Goal: Task Accomplishment & Management: Manage account settings

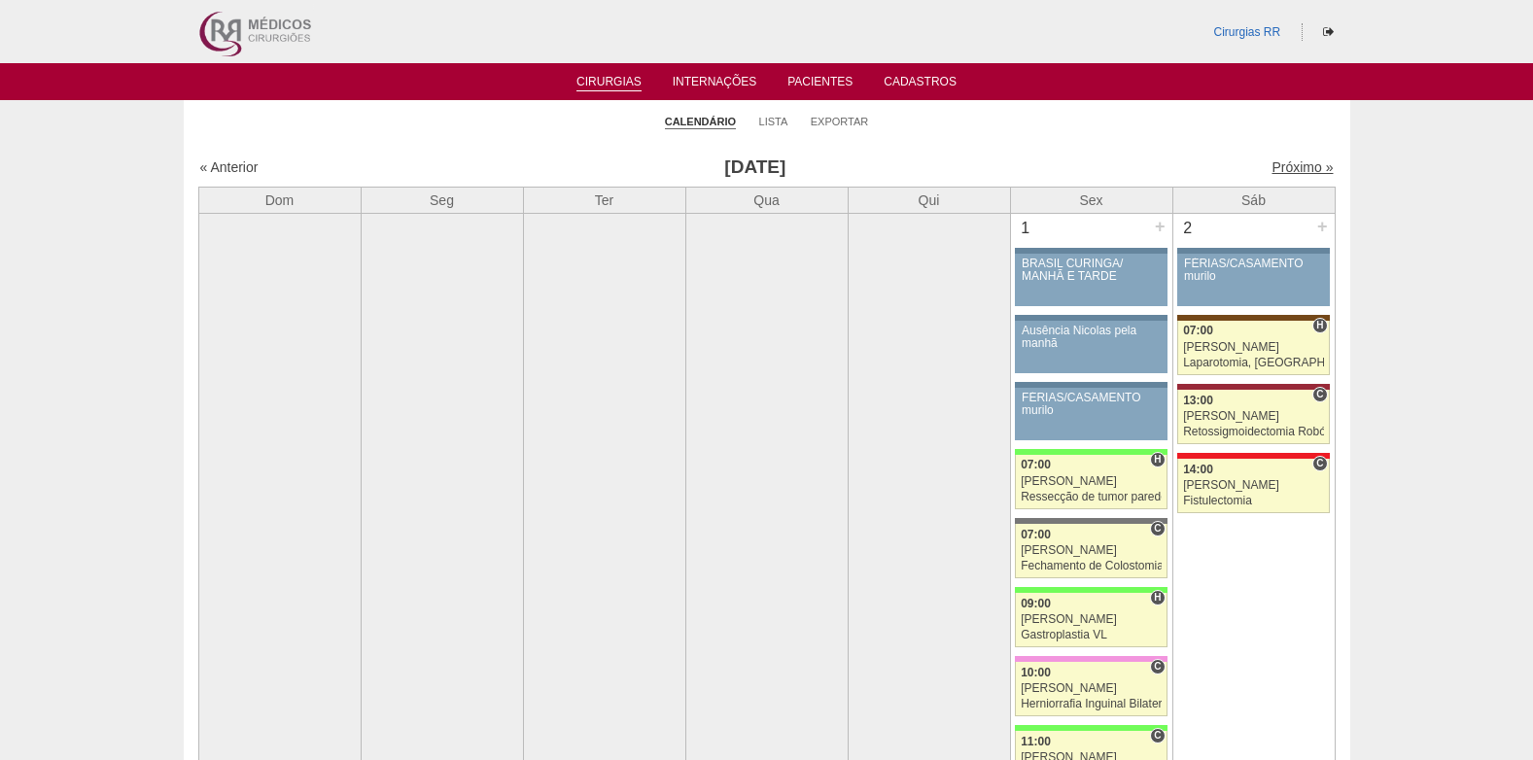
click at [1291, 168] on link "Próximo »" at bounding box center [1301, 167] width 61 height 16
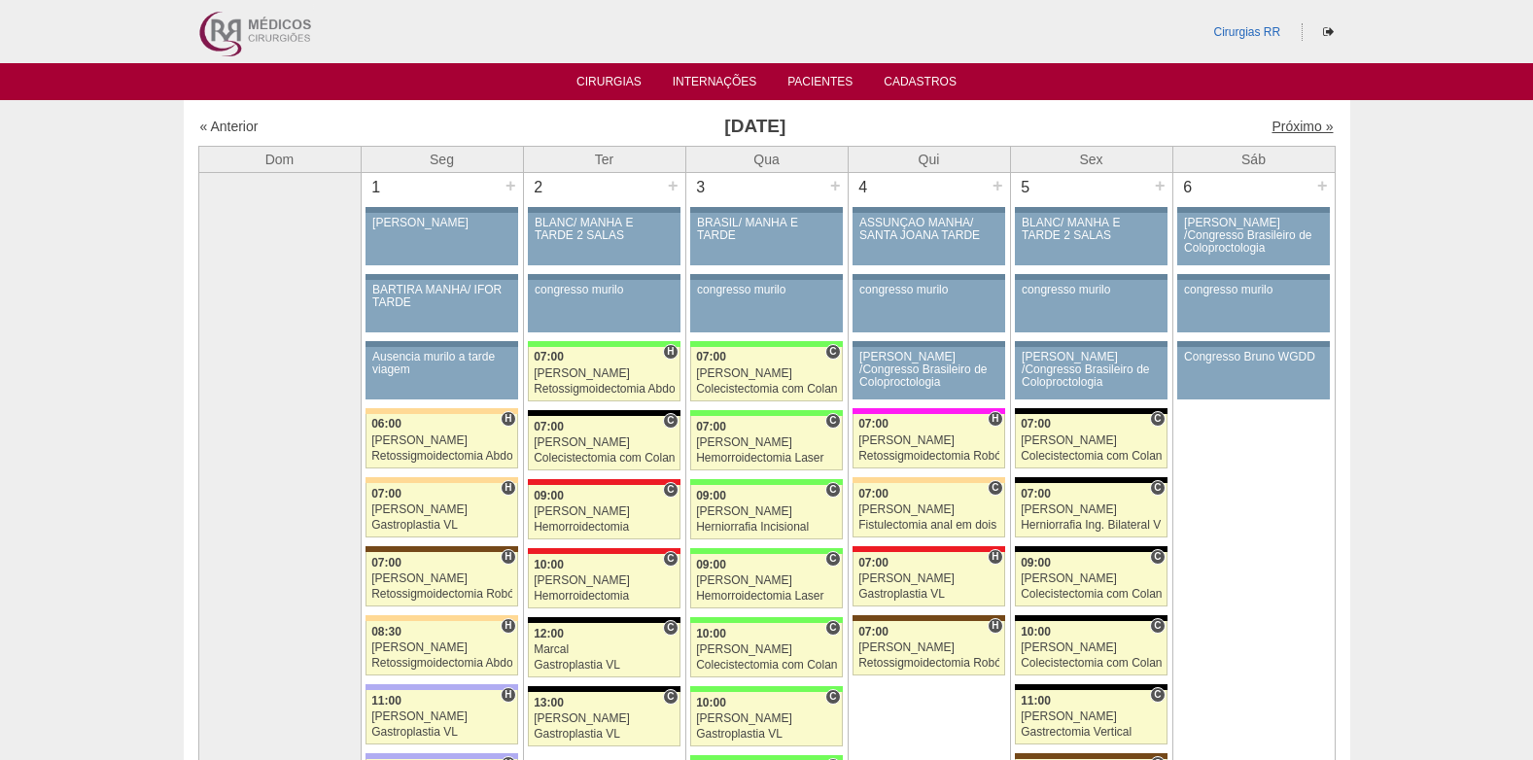
click at [1271, 131] on link "Próximo »" at bounding box center [1301, 127] width 61 height 16
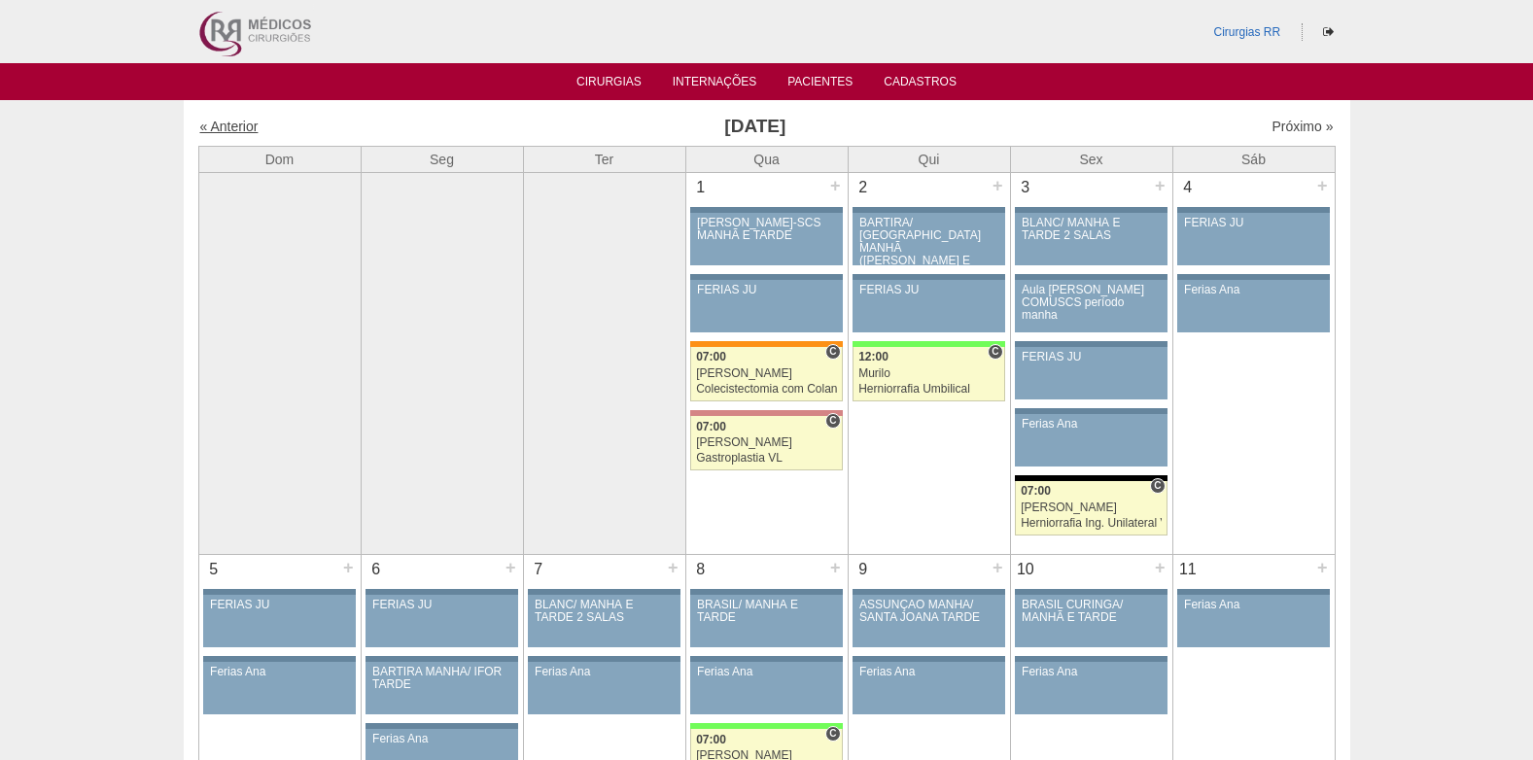
click at [226, 125] on link "« Anterior" at bounding box center [229, 127] width 58 height 16
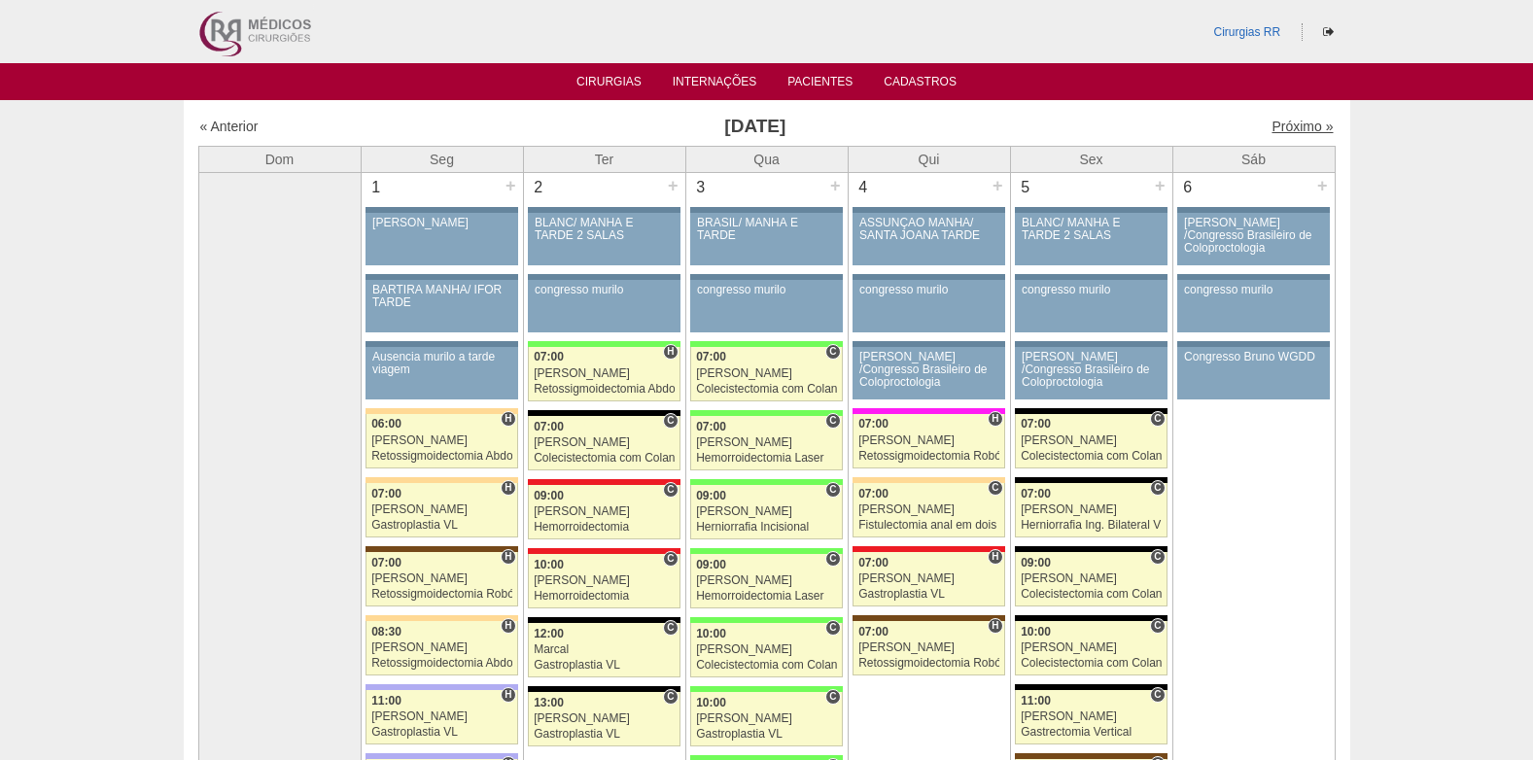
click at [1298, 127] on link "Próximo »" at bounding box center [1301, 127] width 61 height 16
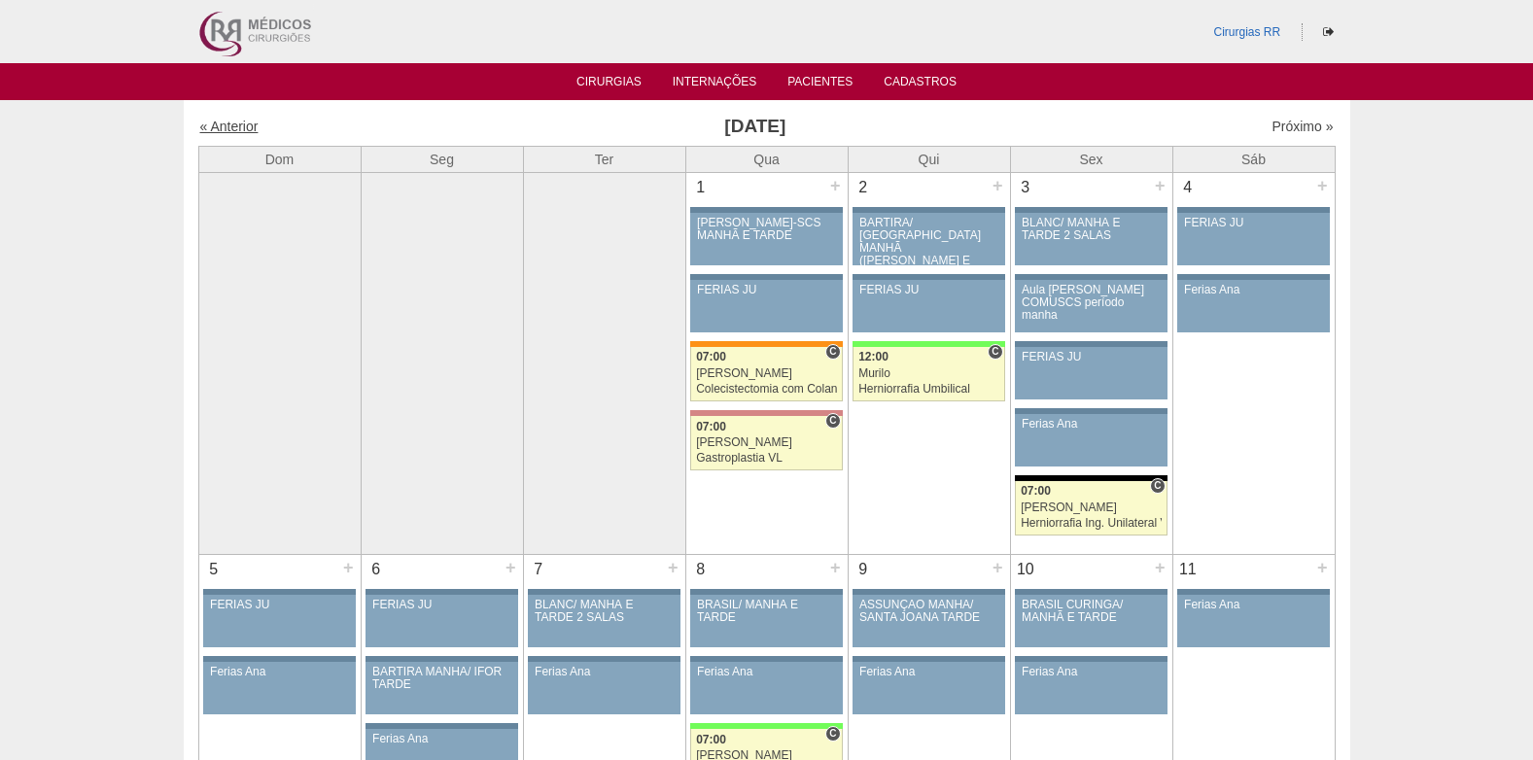
click at [224, 123] on link "« Anterior" at bounding box center [229, 127] width 58 height 16
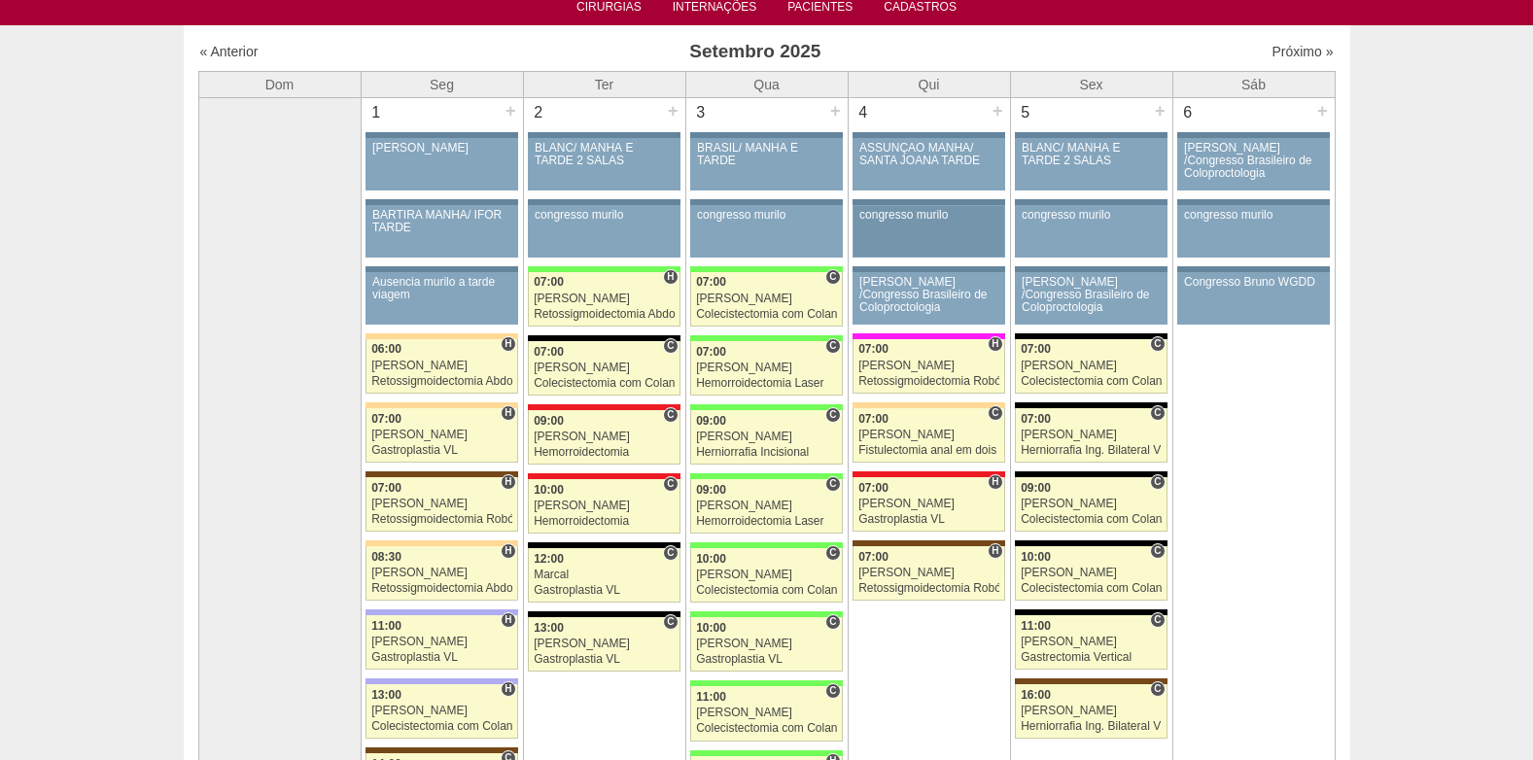
scroll to position [97, 0]
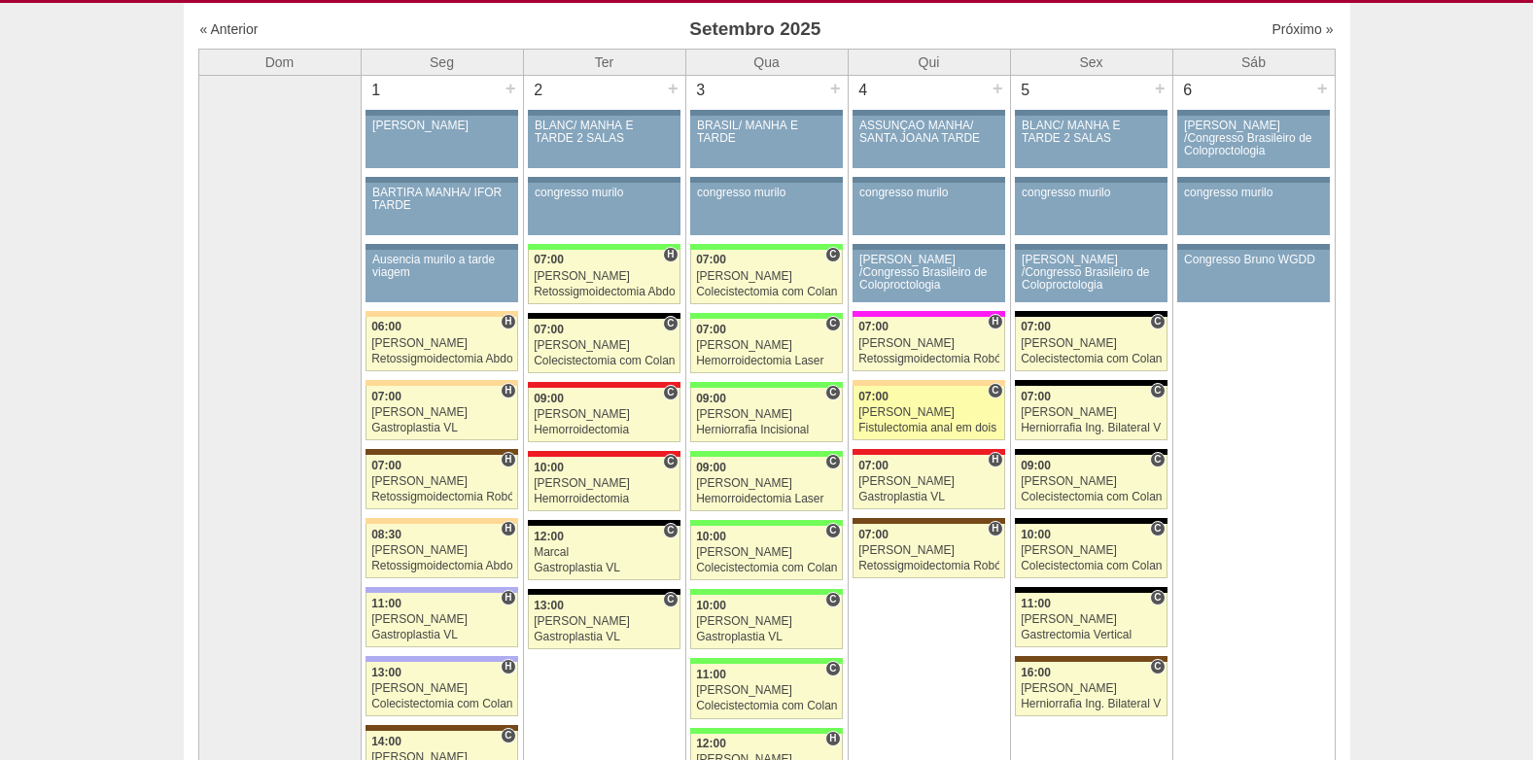
click at [902, 422] on div "Fistulectomia anal em dois tempos" at bounding box center [928, 428] width 141 height 13
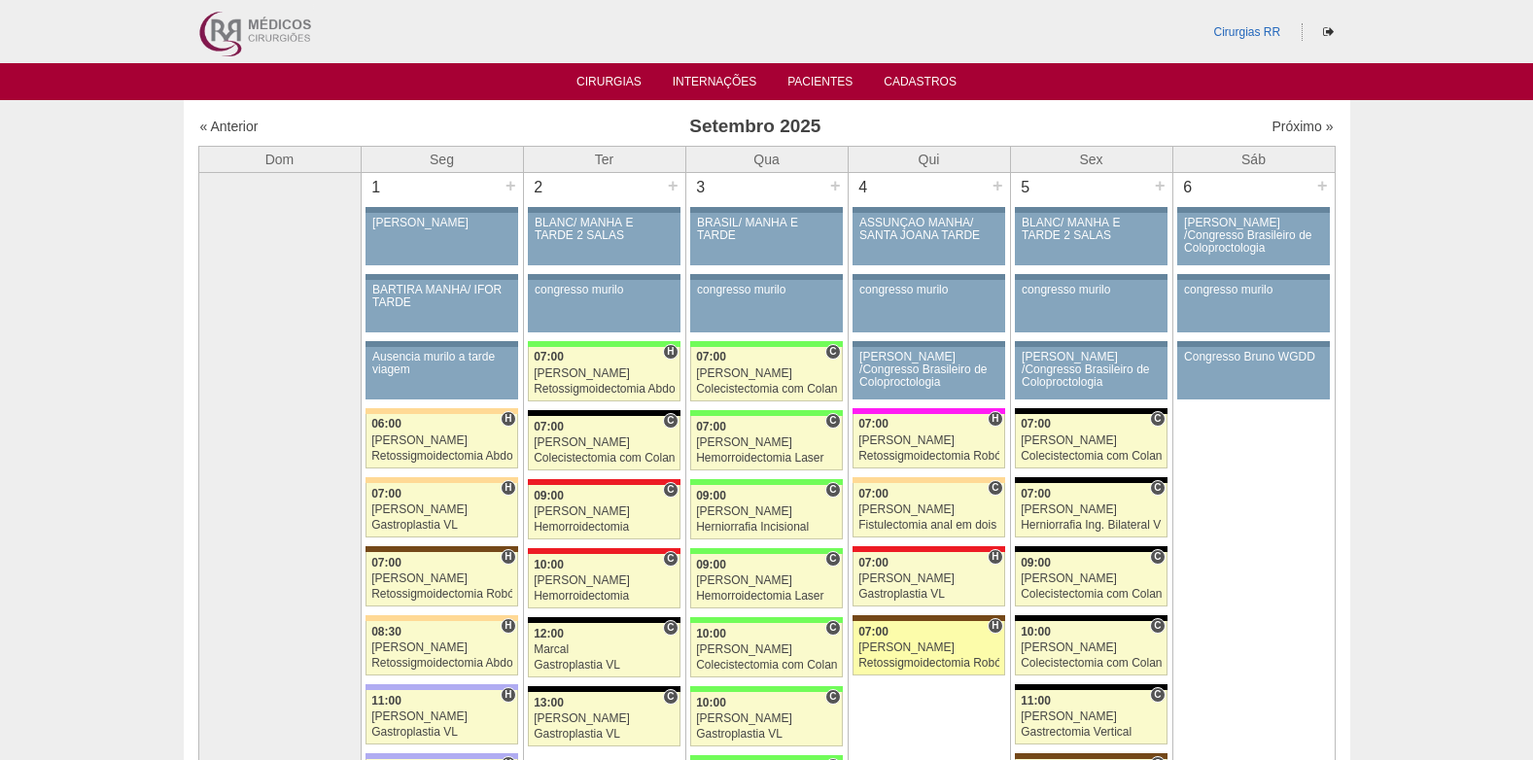
scroll to position [97, 0]
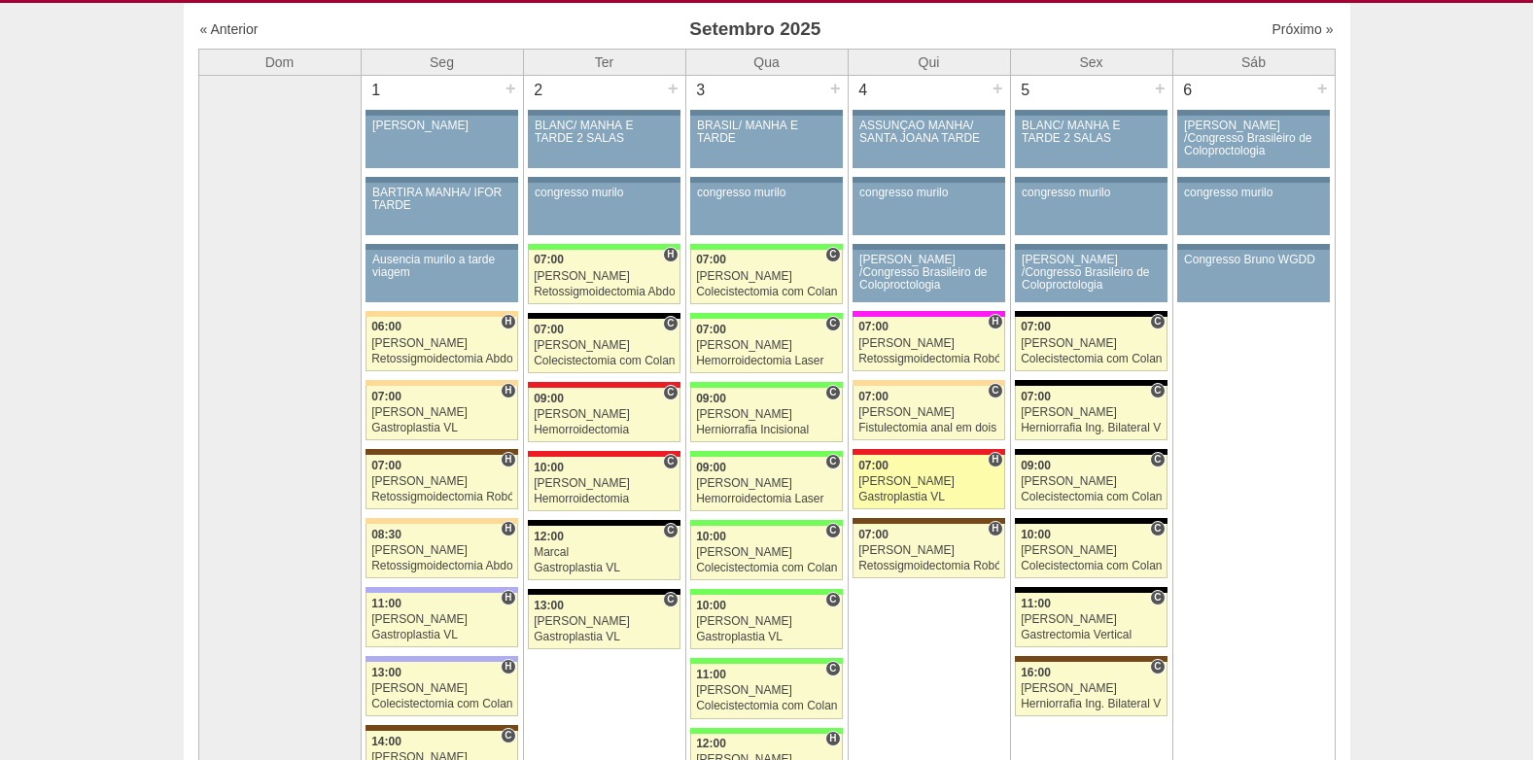
click at [917, 489] on link "88353 Ricardo Fernandes H 07:00 Ricardo Fernandes Gastroplastia VL Hospital Ass…" at bounding box center [928, 482] width 152 height 54
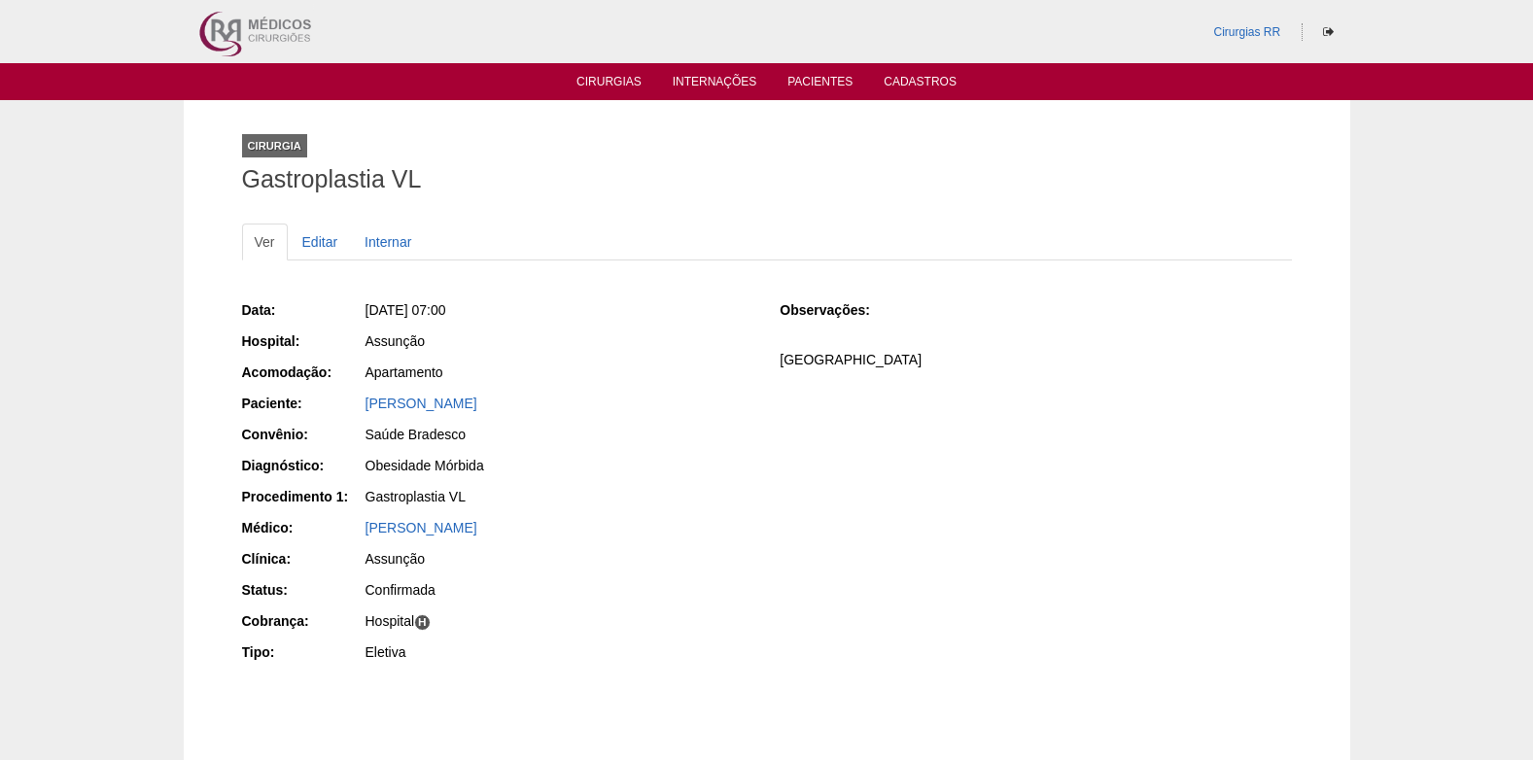
drag, startPoint x: 532, startPoint y: 404, endPoint x: 359, endPoint y: 409, distance: 173.1
click at [359, 409] on div "Paciente: Thiago Morais de Oliveira" at bounding box center [497, 406] width 511 height 24
copy div "Paciente: Thiago Morais de Oliveira"
click at [310, 239] on link "Editar" at bounding box center [320, 242] width 61 height 37
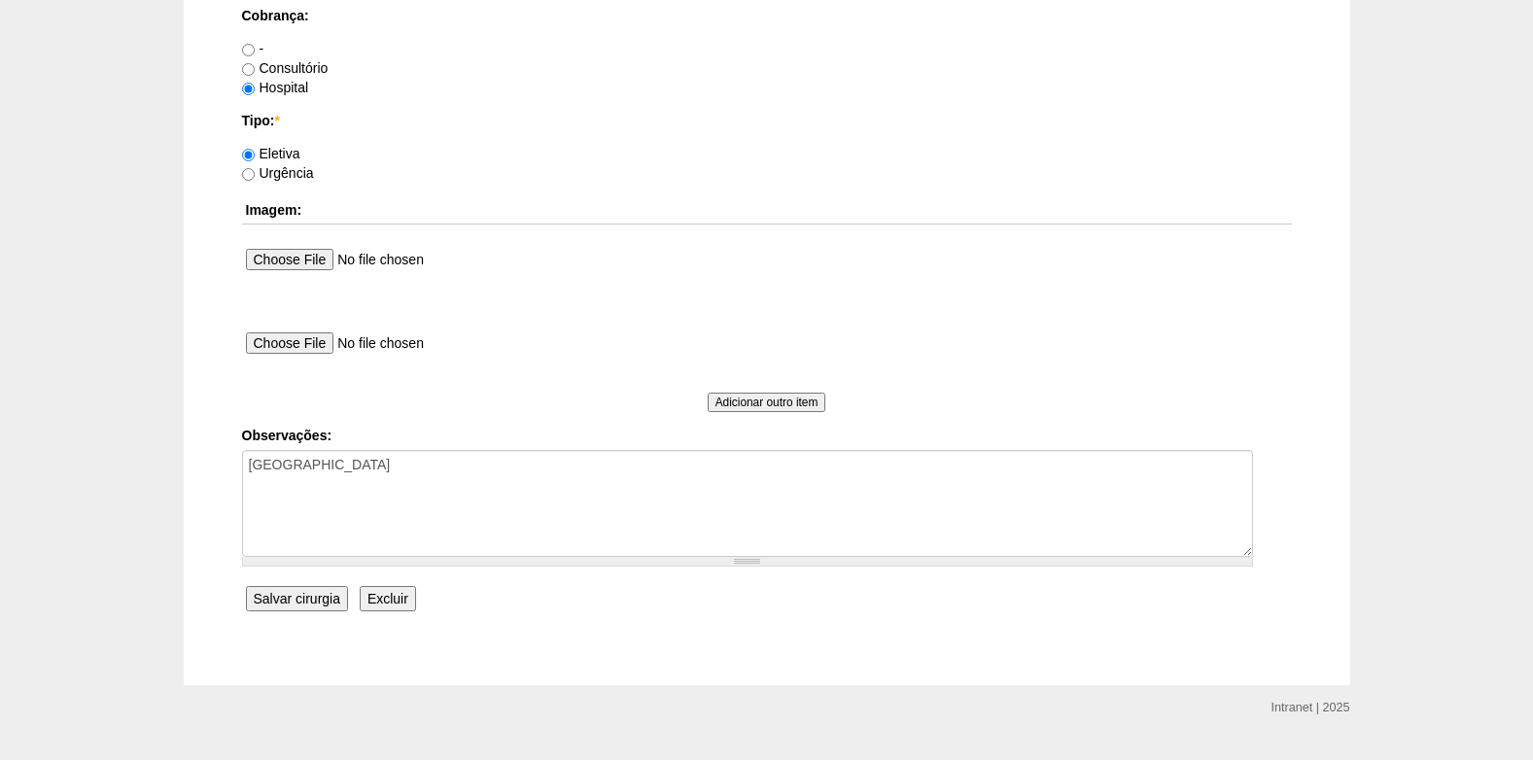
scroll to position [1745, 0]
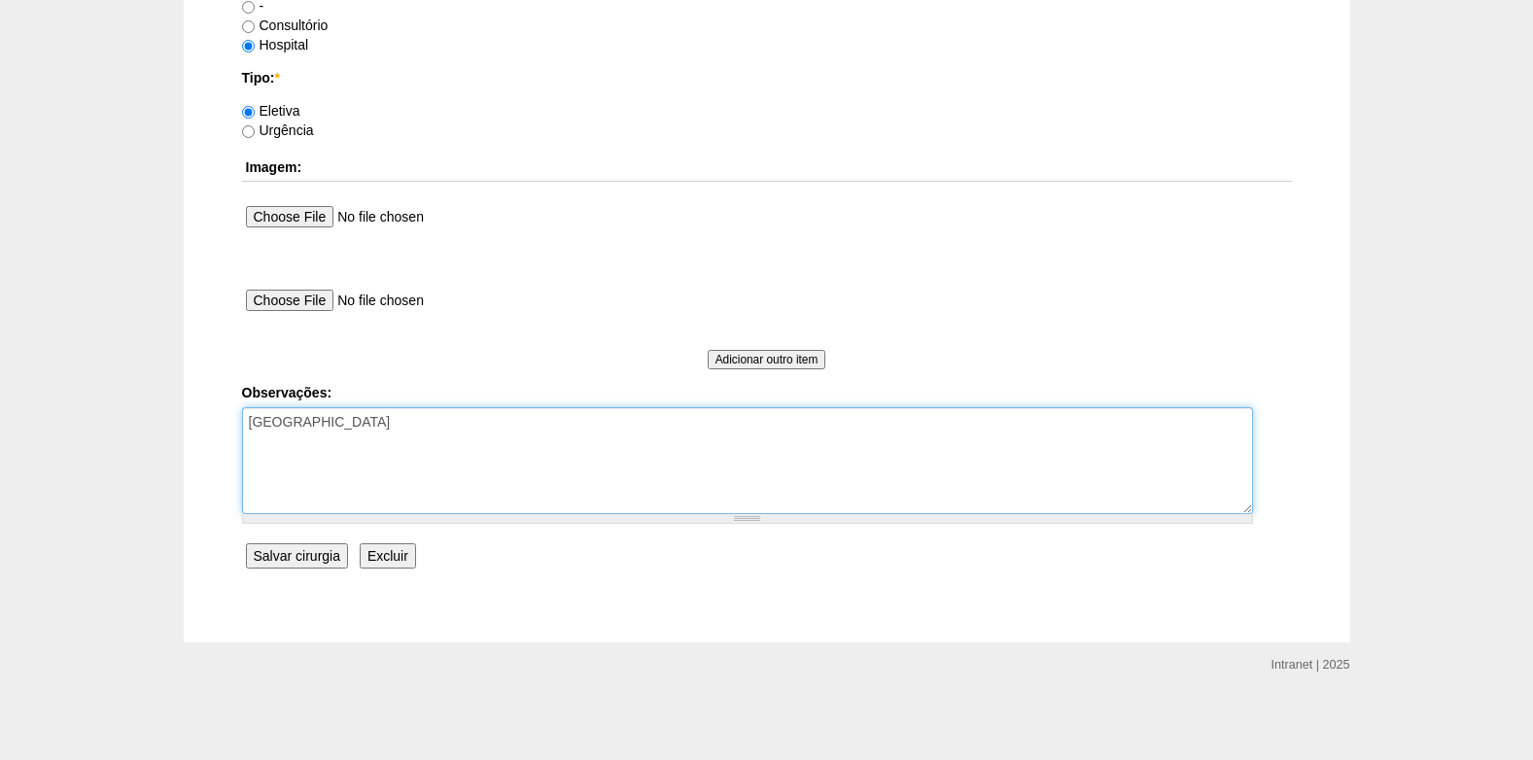
drag, startPoint x: 454, startPoint y: 425, endPoint x: 467, endPoint y: 422, distance: 13.0
click at [466, 422] on textarea "[GEOGRAPHIC_DATA]" at bounding box center [747, 460] width 1011 height 107
type textarea "FATURADO HOSPITAL AUTORIZADO"
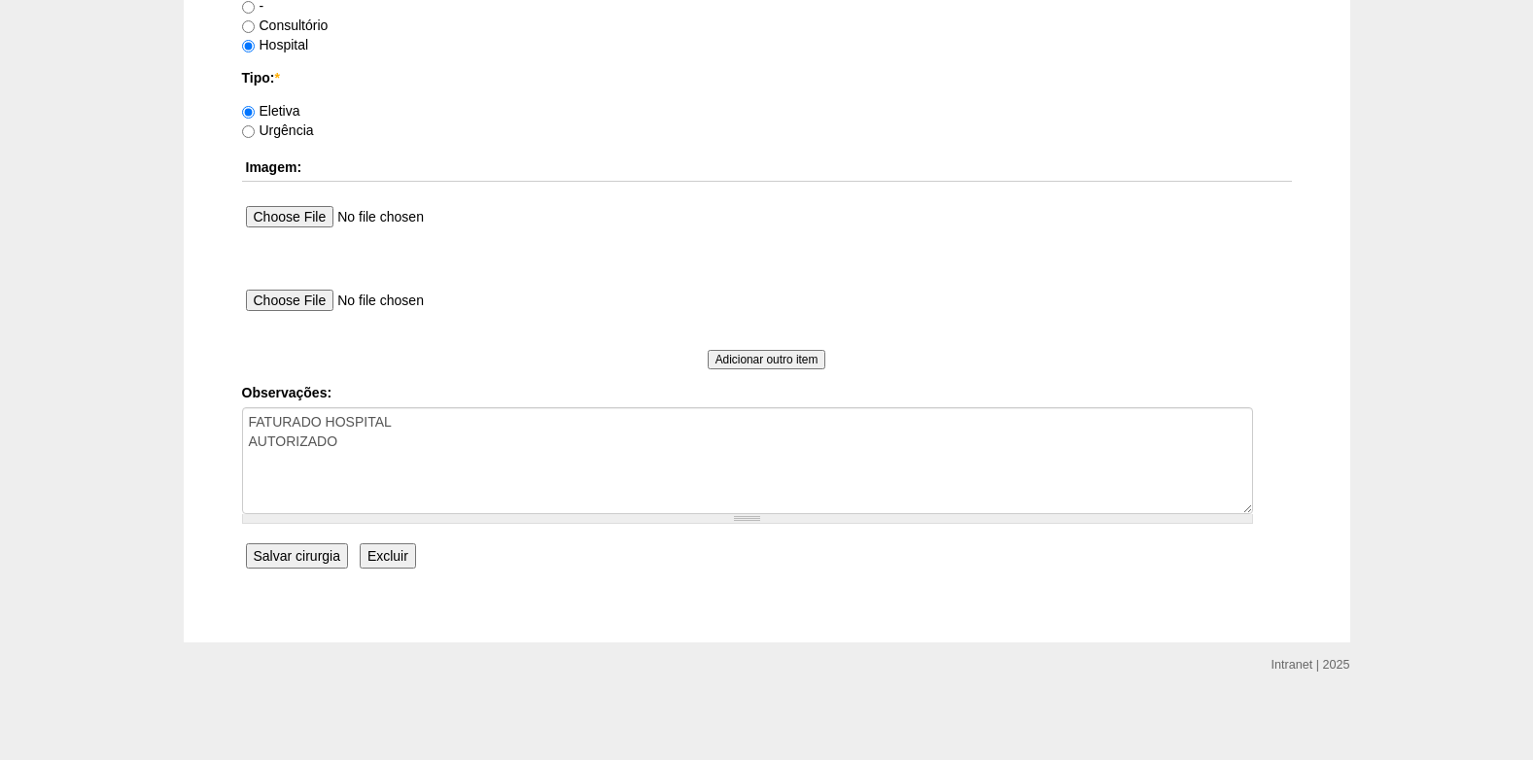
click at [302, 555] on input "Salvar cirurgia" at bounding box center [297, 555] width 102 height 25
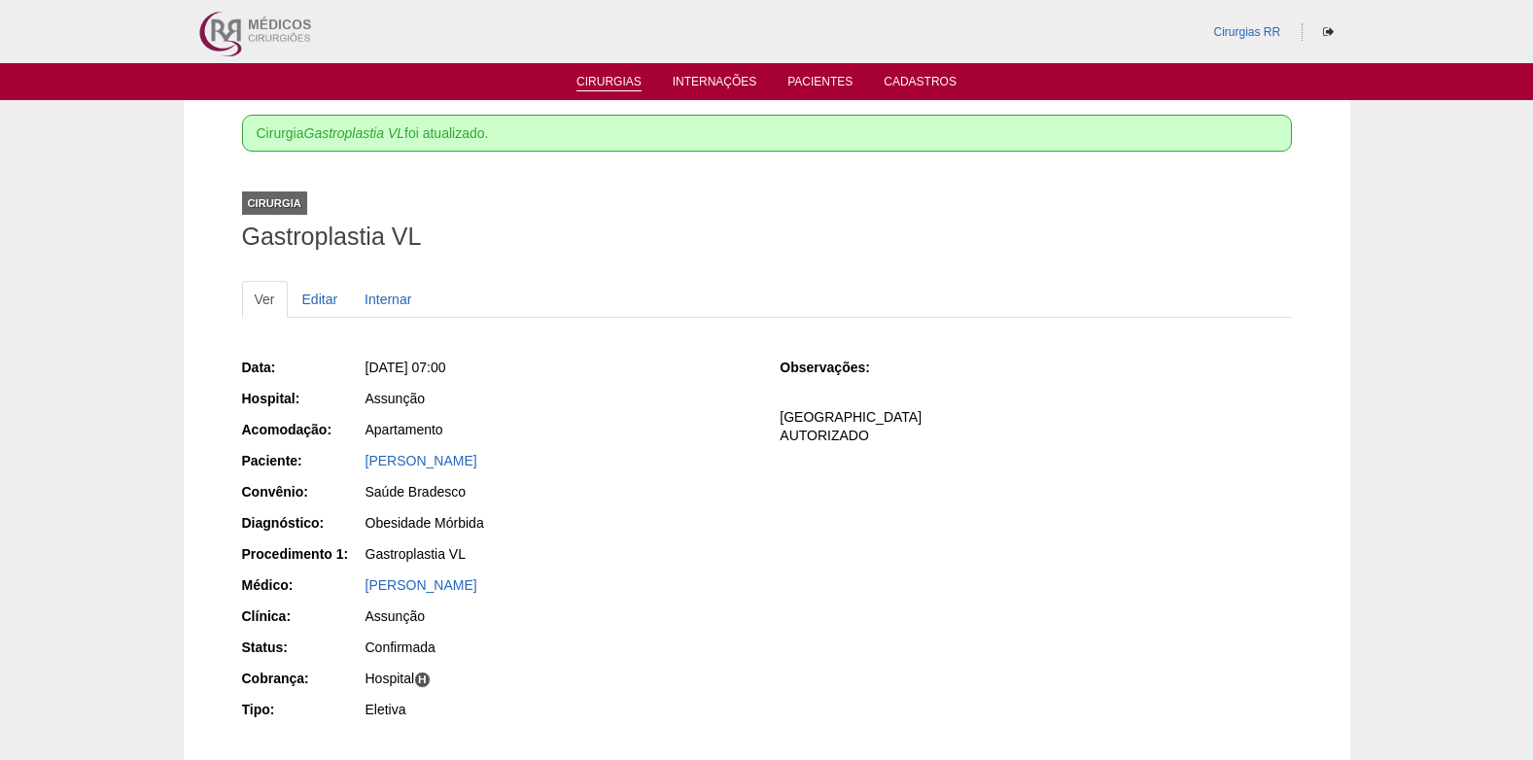
click at [599, 86] on link "Cirurgias" at bounding box center [608, 83] width 65 height 17
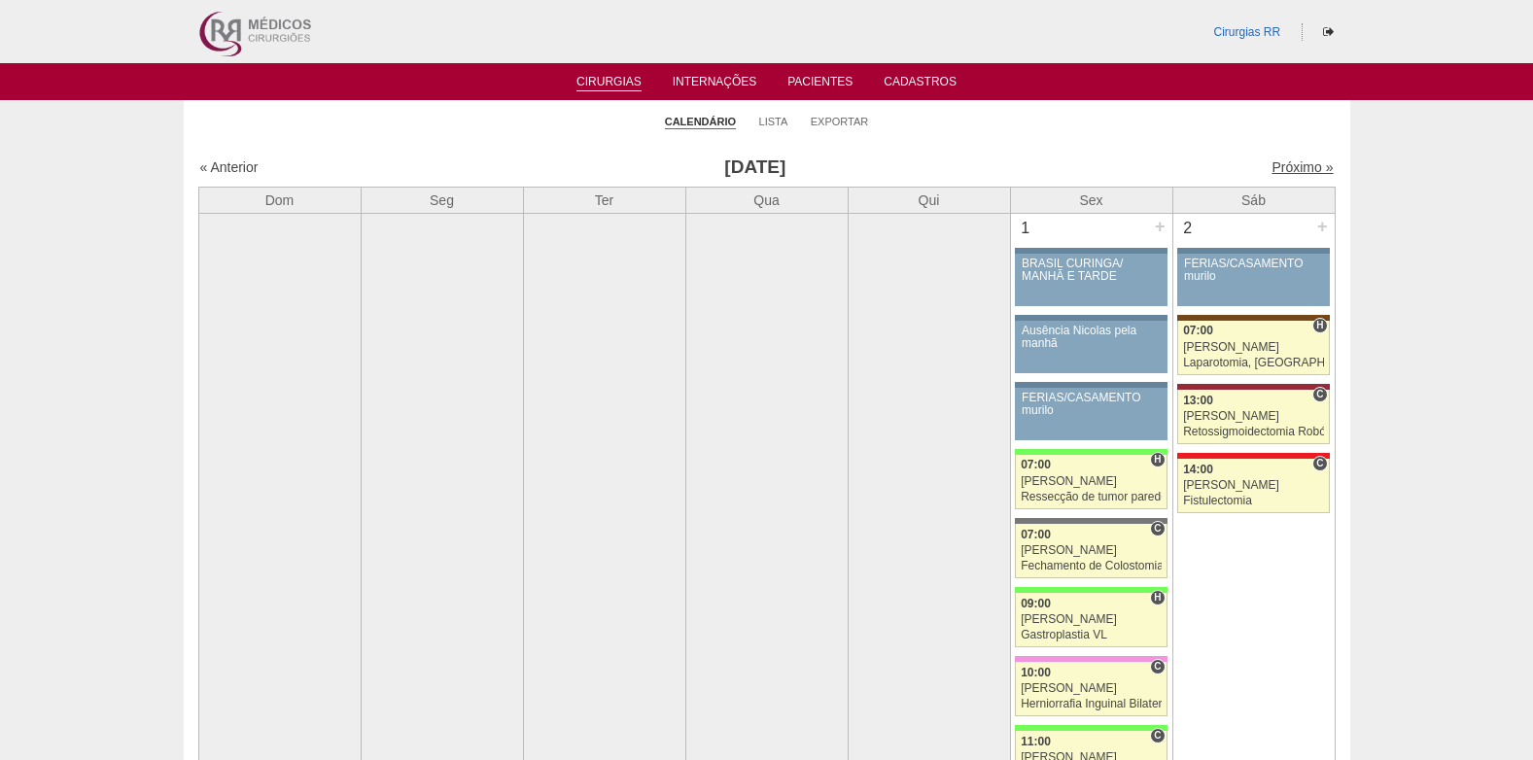
click at [1286, 165] on link "Próximo »" at bounding box center [1301, 167] width 61 height 16
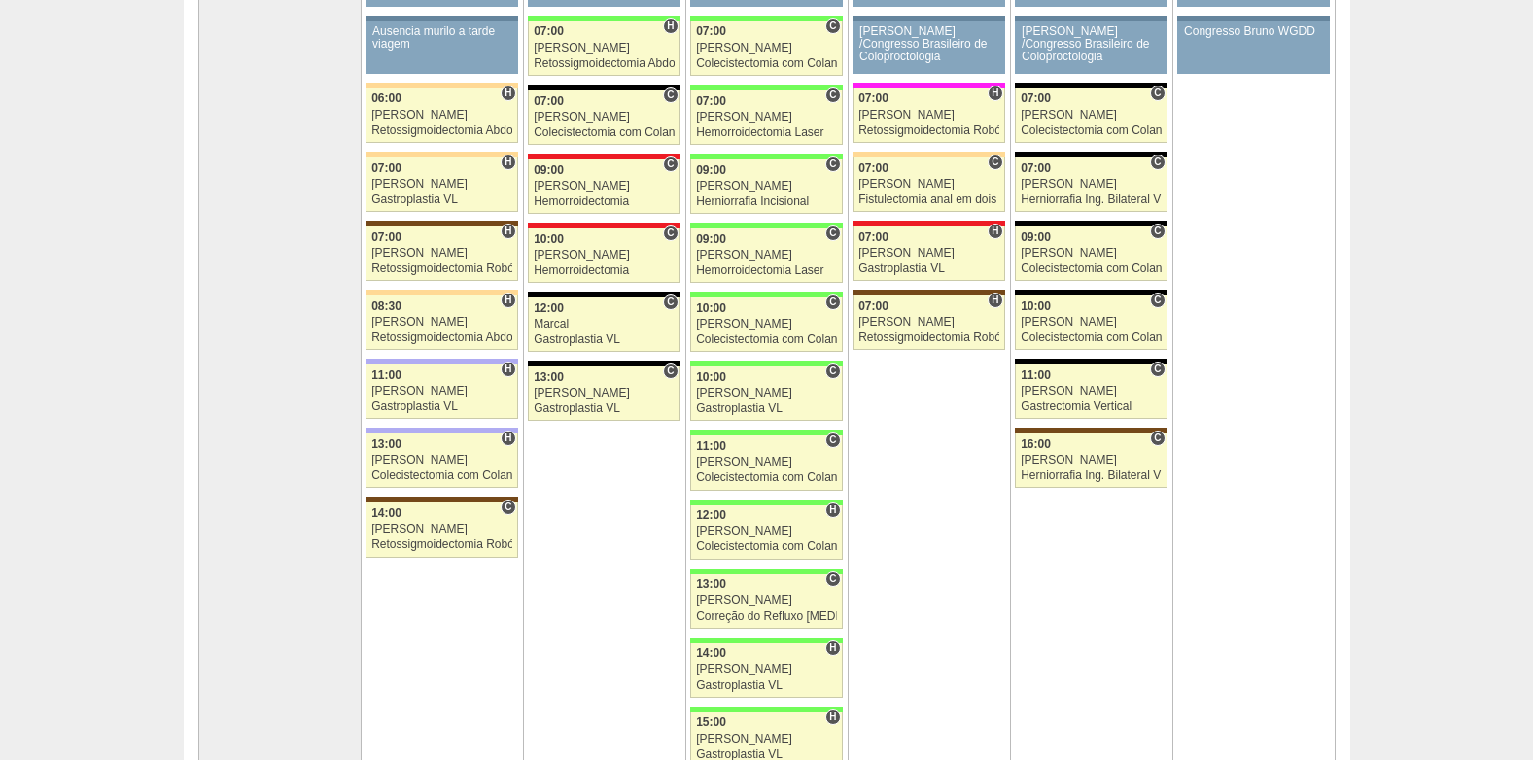
scroll to position [292, 0]
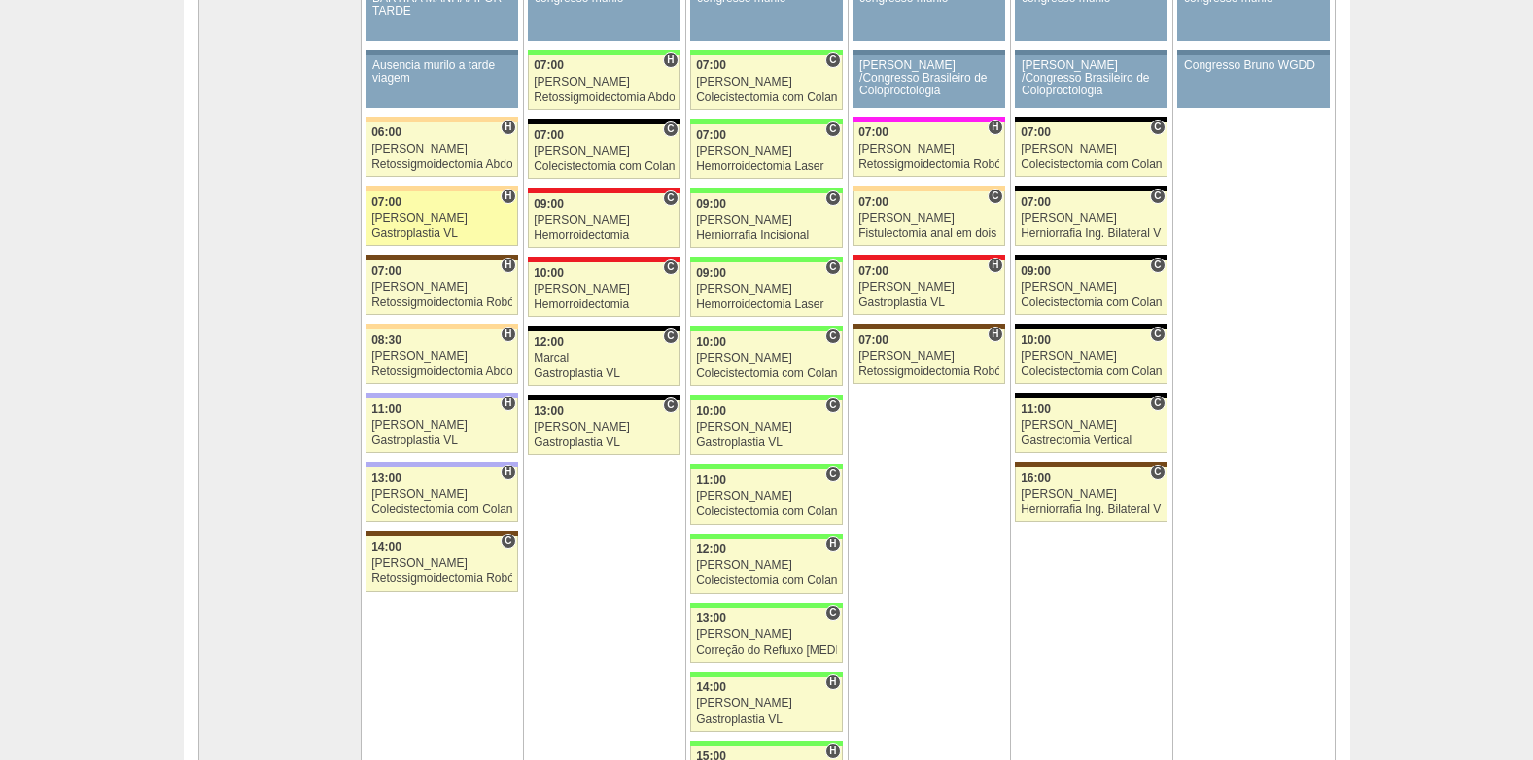
click at [433, 220] on div "Felipe Rossi" at bounding box center [441, 218] width 141 height 13
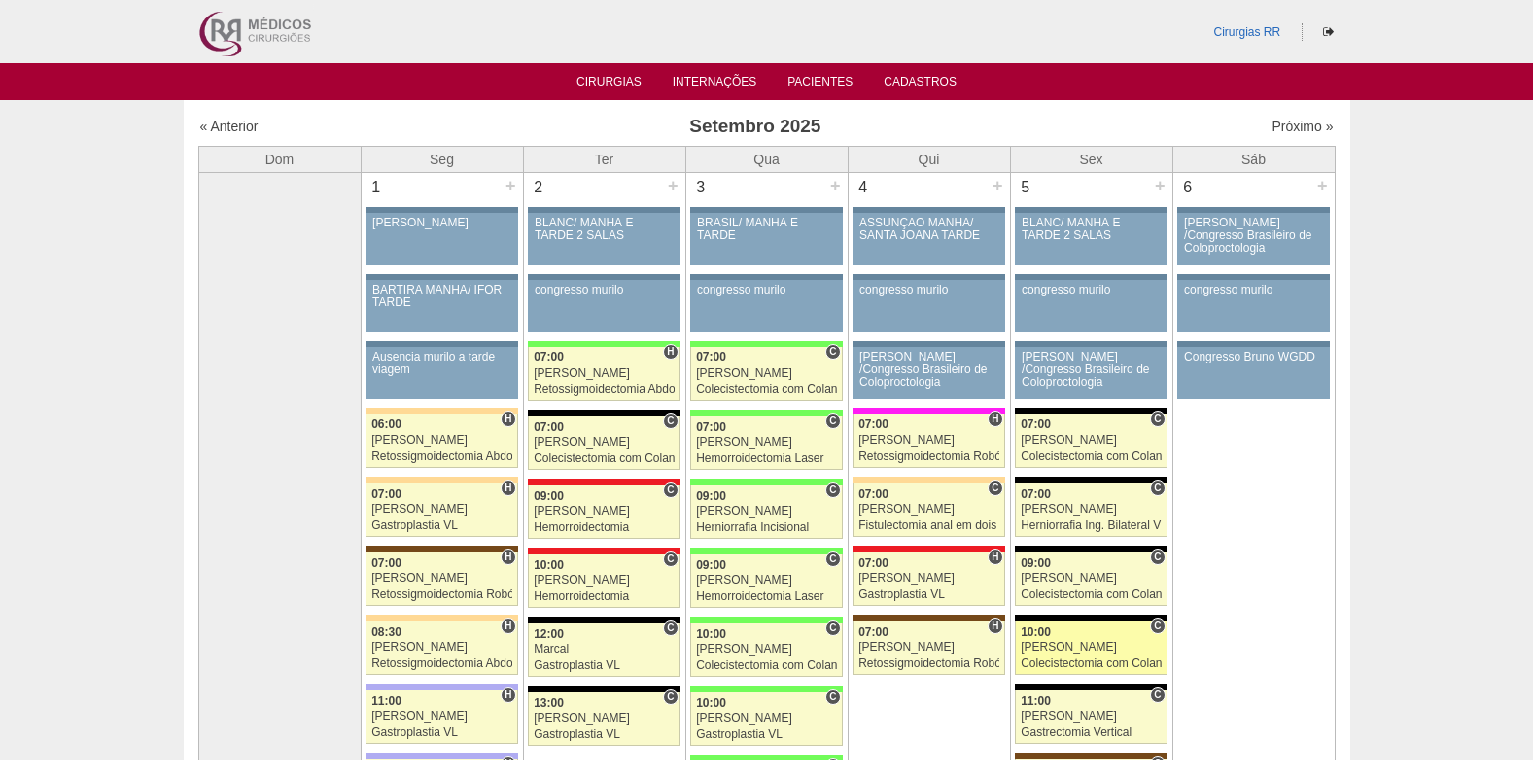
scroll to position [292, 0]
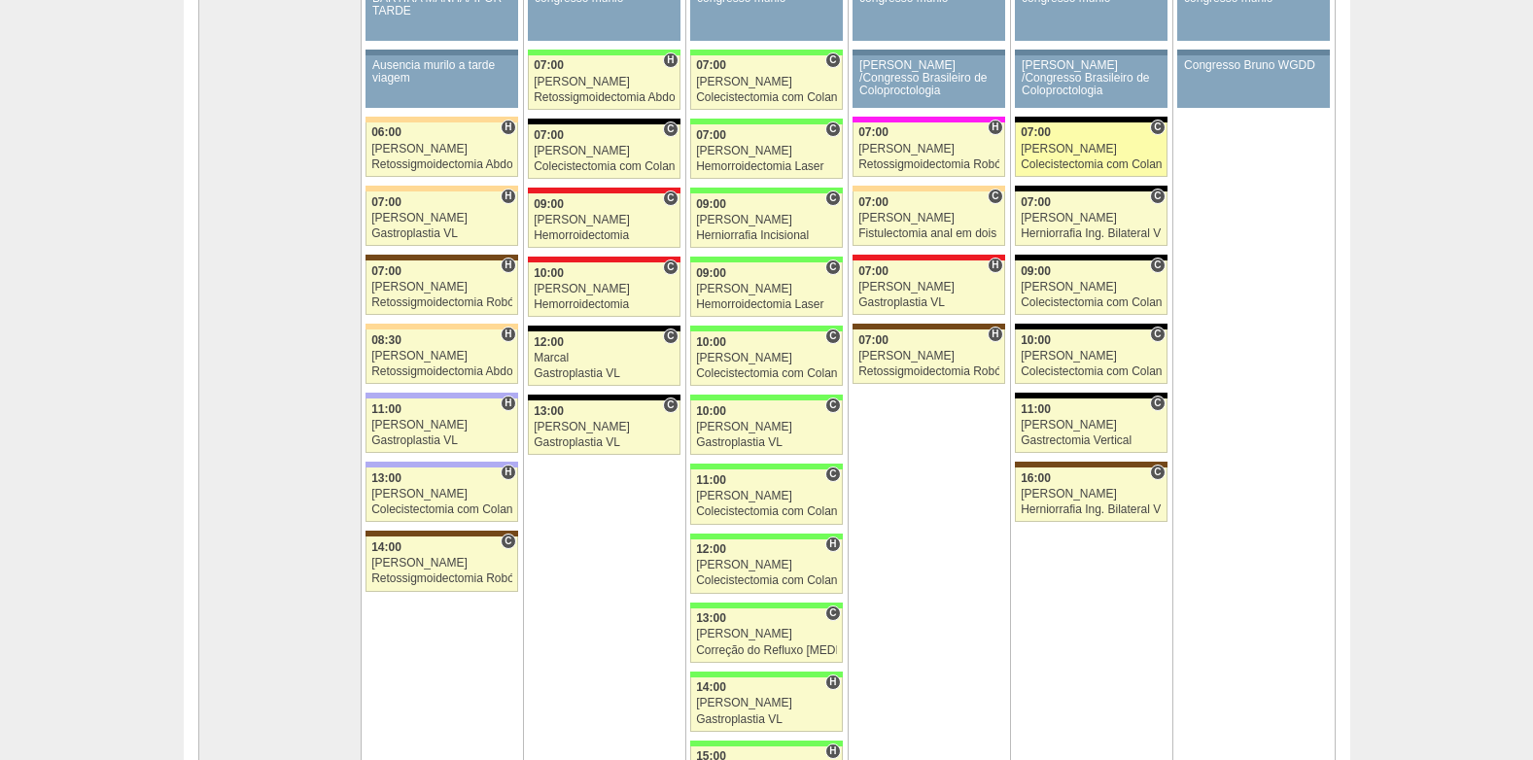
click at [1067, 156] on link "87897 Nathan C 07:00 Nathan Colecistectomia com Colangiografia VL Hospital Blan…" at bounding box center [1091, 149] width 152 height 54
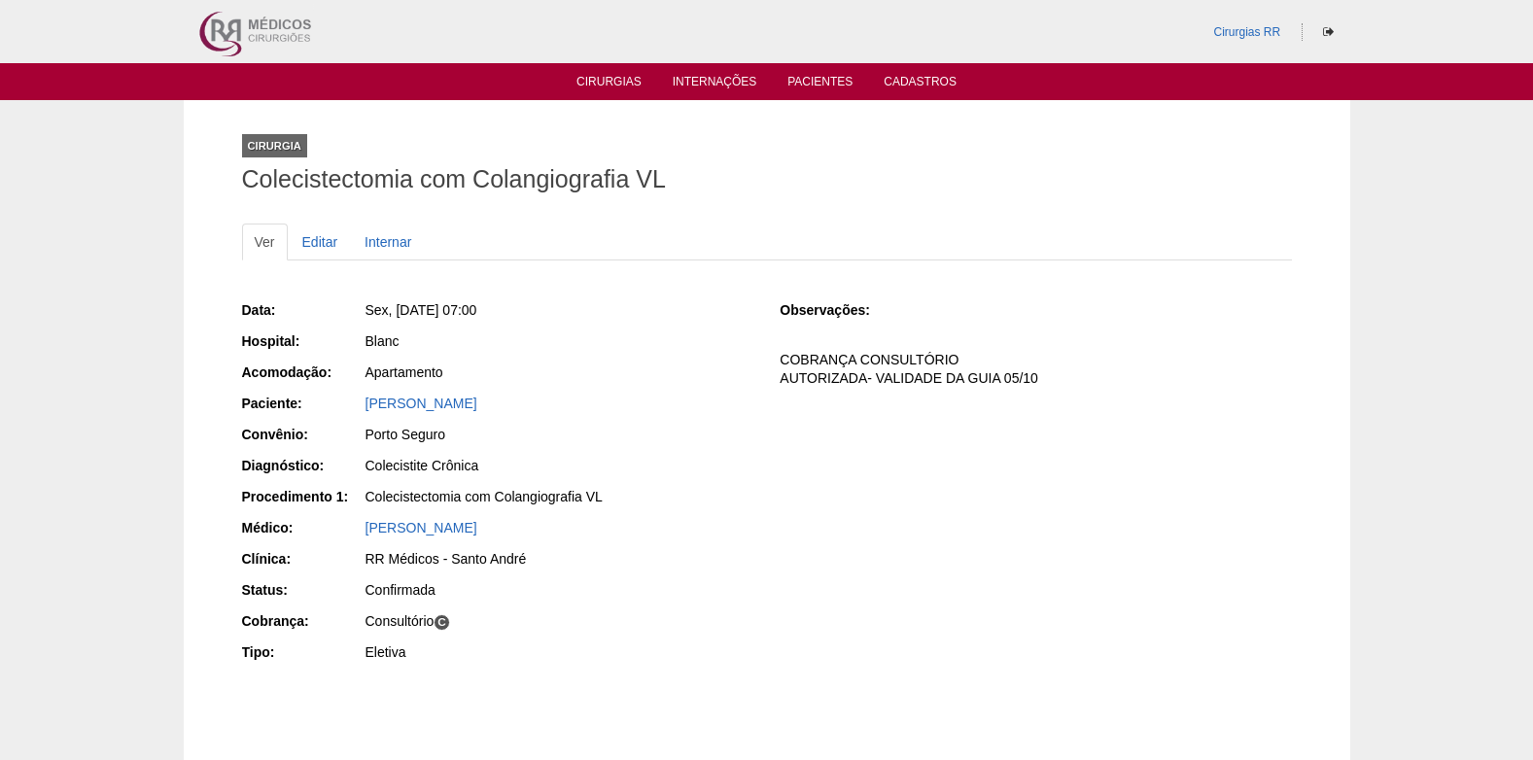
drag, startPoint x: 565, startPoint y: 400, endPoint x: 363, endPoint y: 398, distance: 202.2
click at [363, 398] on div "Paciente: [PERSON_NAME]" at bounding box center [497, 406] width 511 height 24
copy div "Paciente: [PERSON_NAME]"
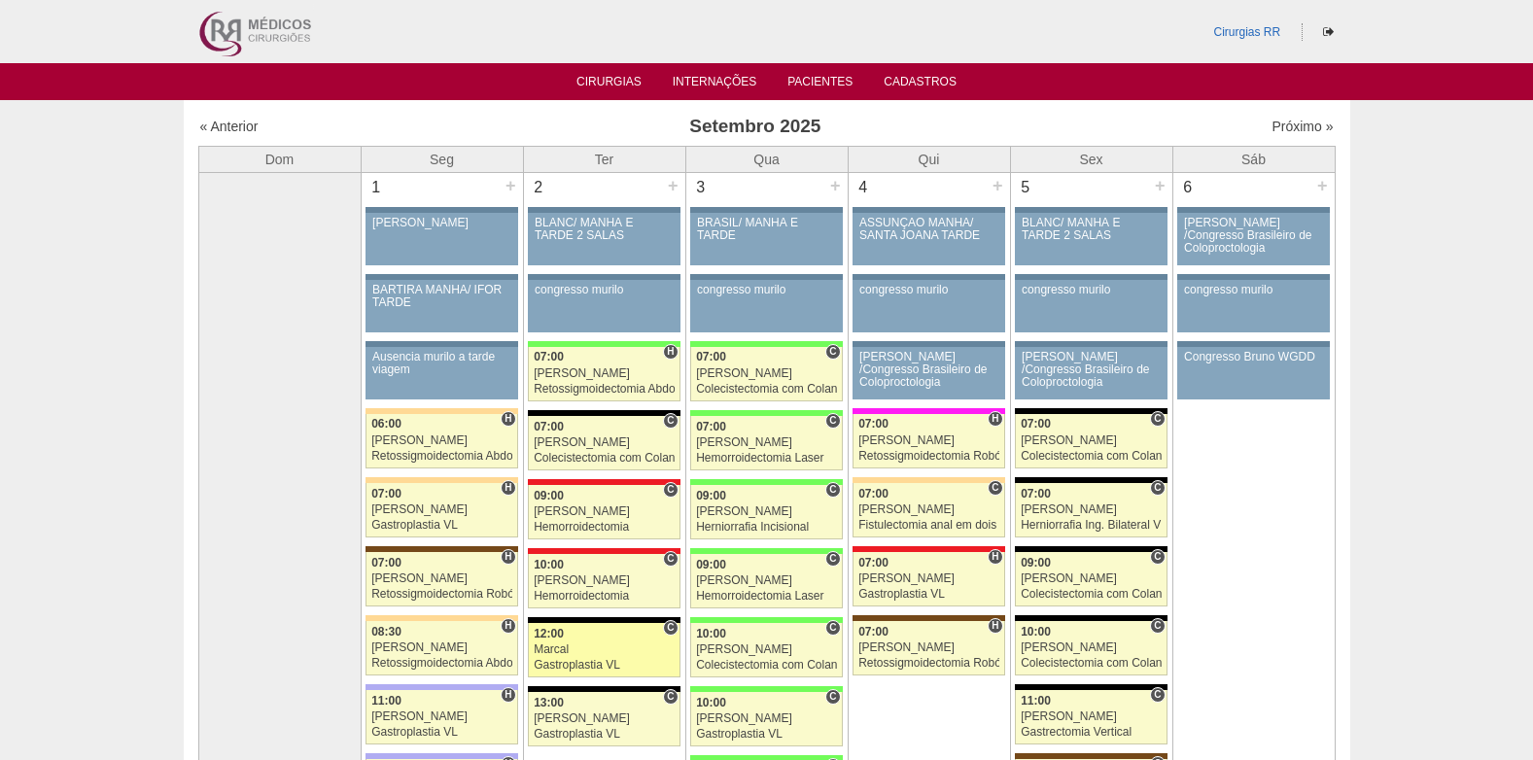
scroll to position [292, 0]
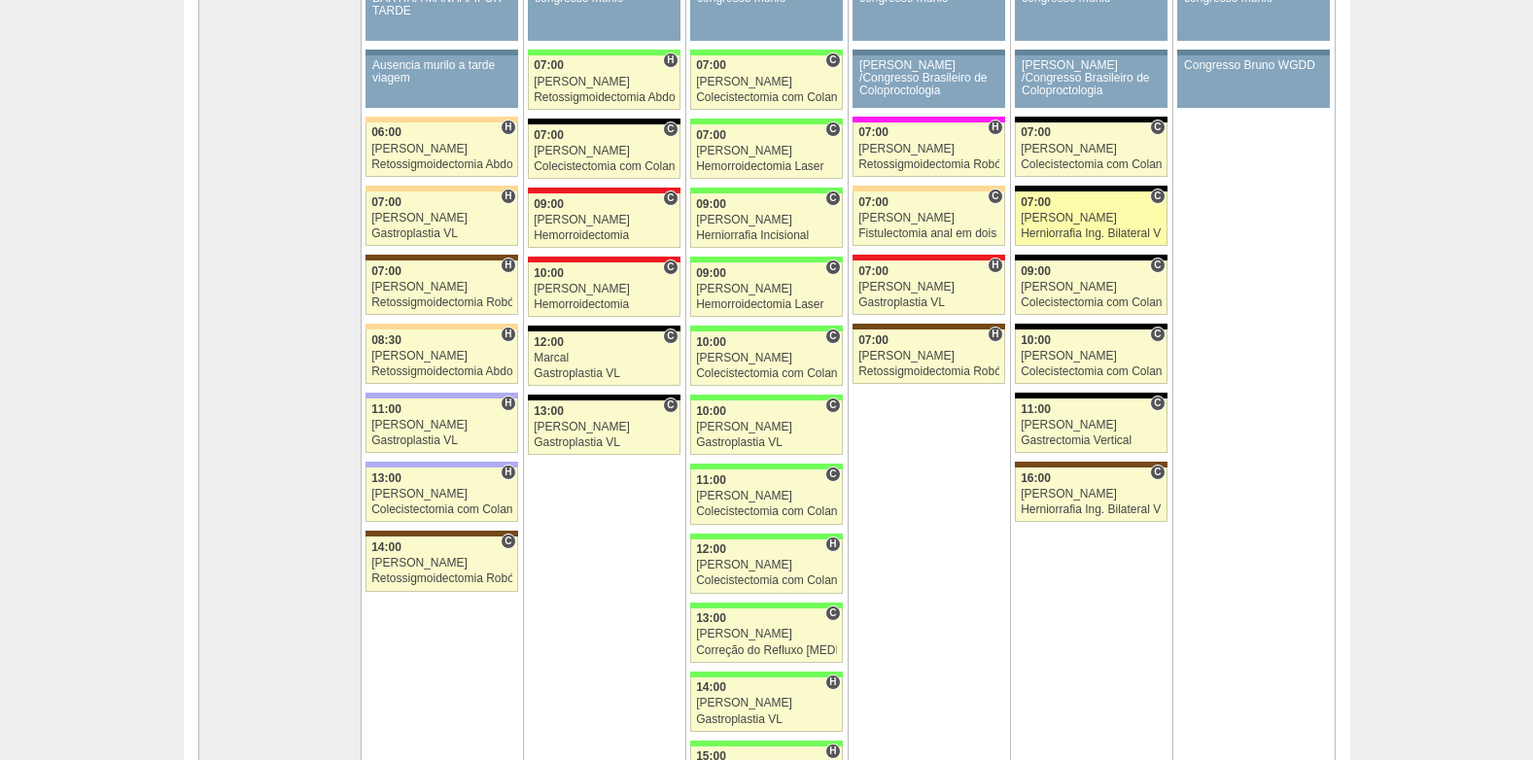
click at [1072, 225] on link "88477 Felipe Rossi C 07:00 Felipe Rossi Herniorrafia Ing. Bilateral VL Hospital…" at bounding box center [1091, 218] width 152 height 54
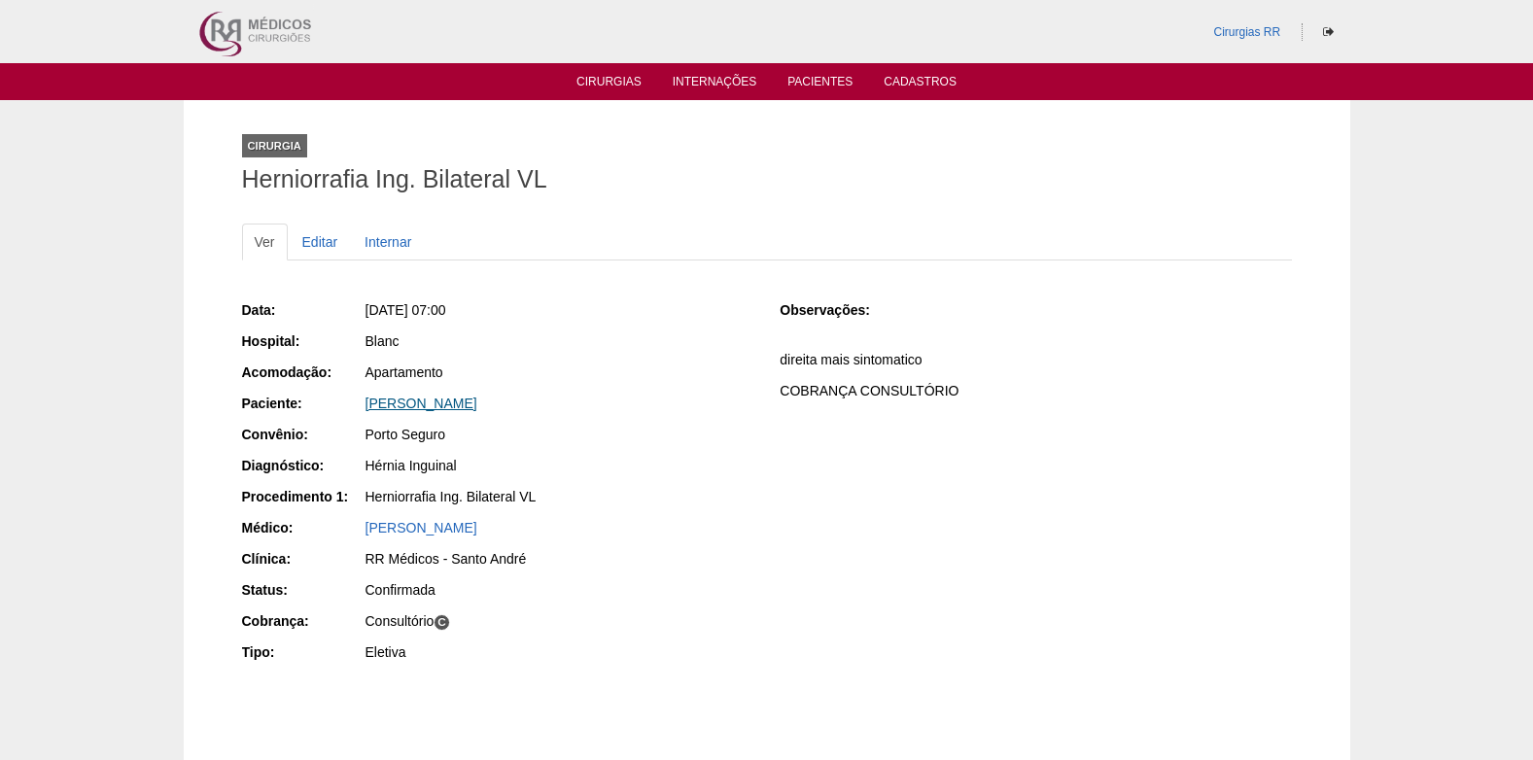
drag, startPoint x: 678, startPoint y: 402, endPoint x: 365, endPoint y: 400, distance: 313.0
click at [365, 400] on div "CARLOS FERNANDO DE OLIVEIRA MORENA" at bounding box center [559, 403] width 388 height 19
copy link "CARLOS FERNANDO DE OLIVEIRA MORENA"
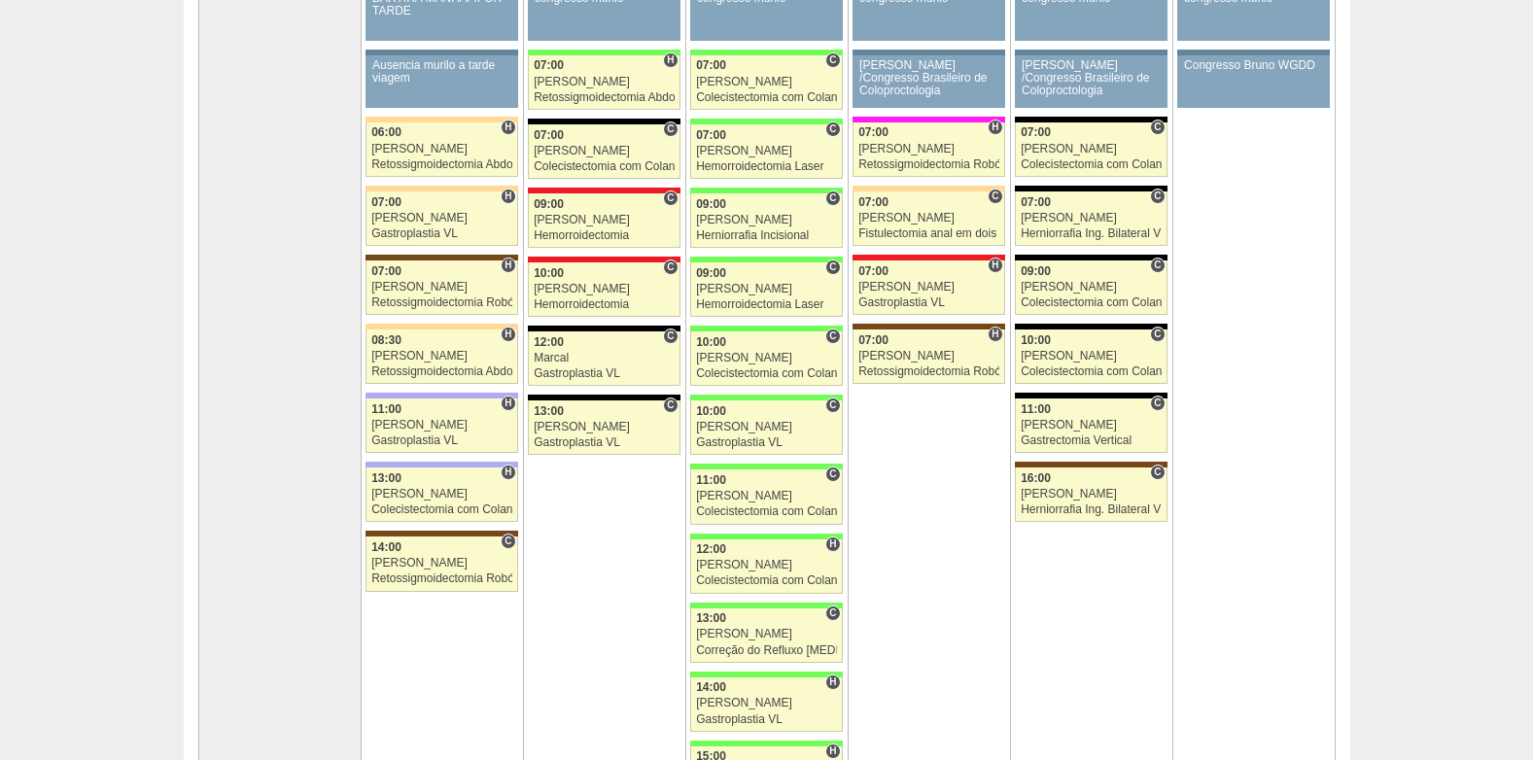
scroll to position [292, 0]
click at [1077, 290] on div "[PERSON_NAME]" at bounding box center [1091, 287] width 141 height 13
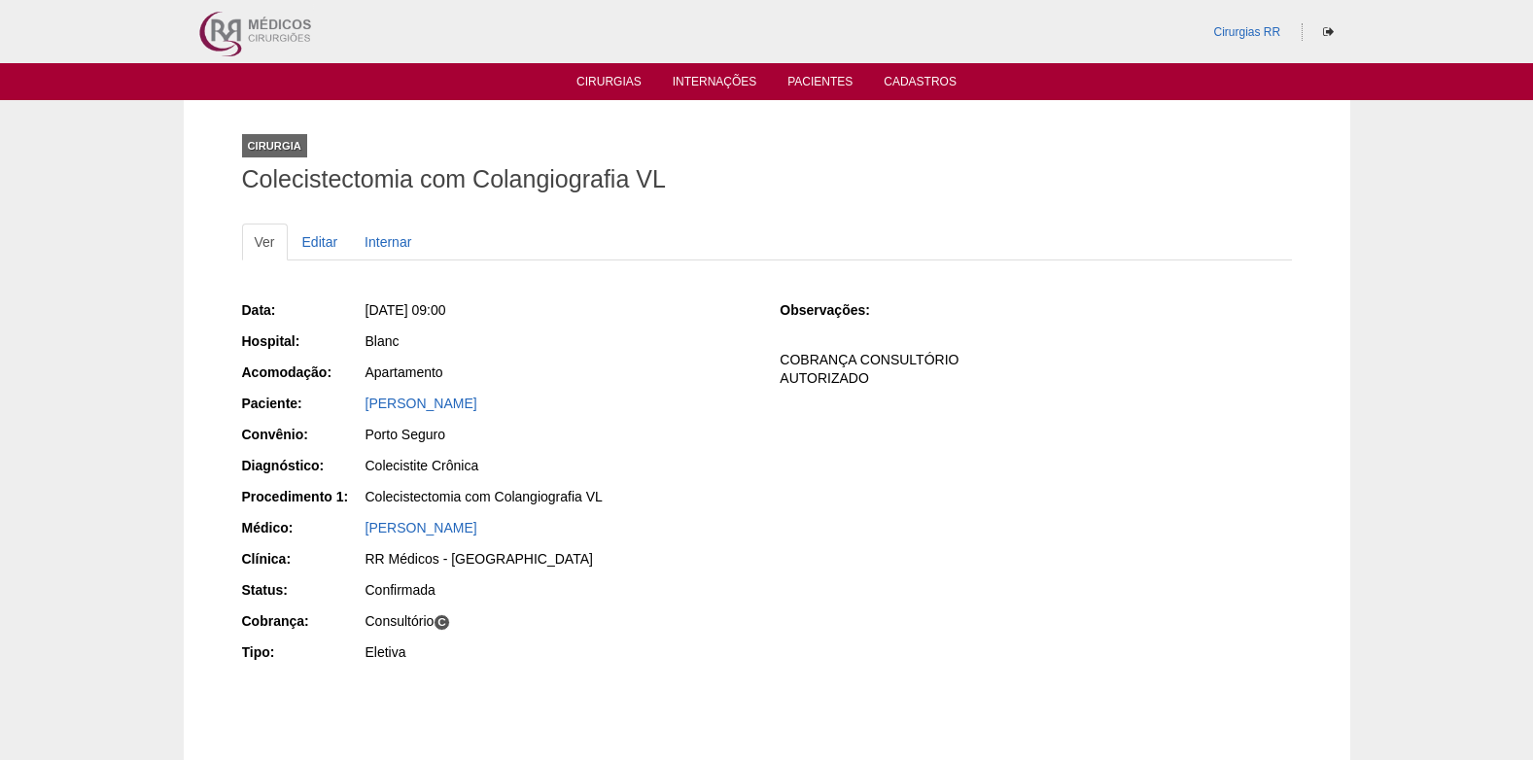
drag, startPoint x: 562, startPoint y: 411, endPoint x: 366, endPoint y: 385, distance: 197.1
click at [366, 385] on div "Data: Sex, 05/09/2025 - 09:00 Hospital: Blanc Acomodação: Apartamento Paciente:…" at bounding box center [497, 484] width 511 height 380
drag, startPoint x: 366, startPoint y: 385, endPoint x: 675, endPoint y: 432, distance: 312.6
click at [688, 451] on div "Data: Sex, 05/09/2025 - 09:00 Hospital: Blanc Acomodação: Apartamento Paciente:…" at bounding box center [497, 484] width 511 height 380
drag, startPoint x: 553, startPoint y: 408, endPoint x: 367, endPoint y: 411, distance: 185.7
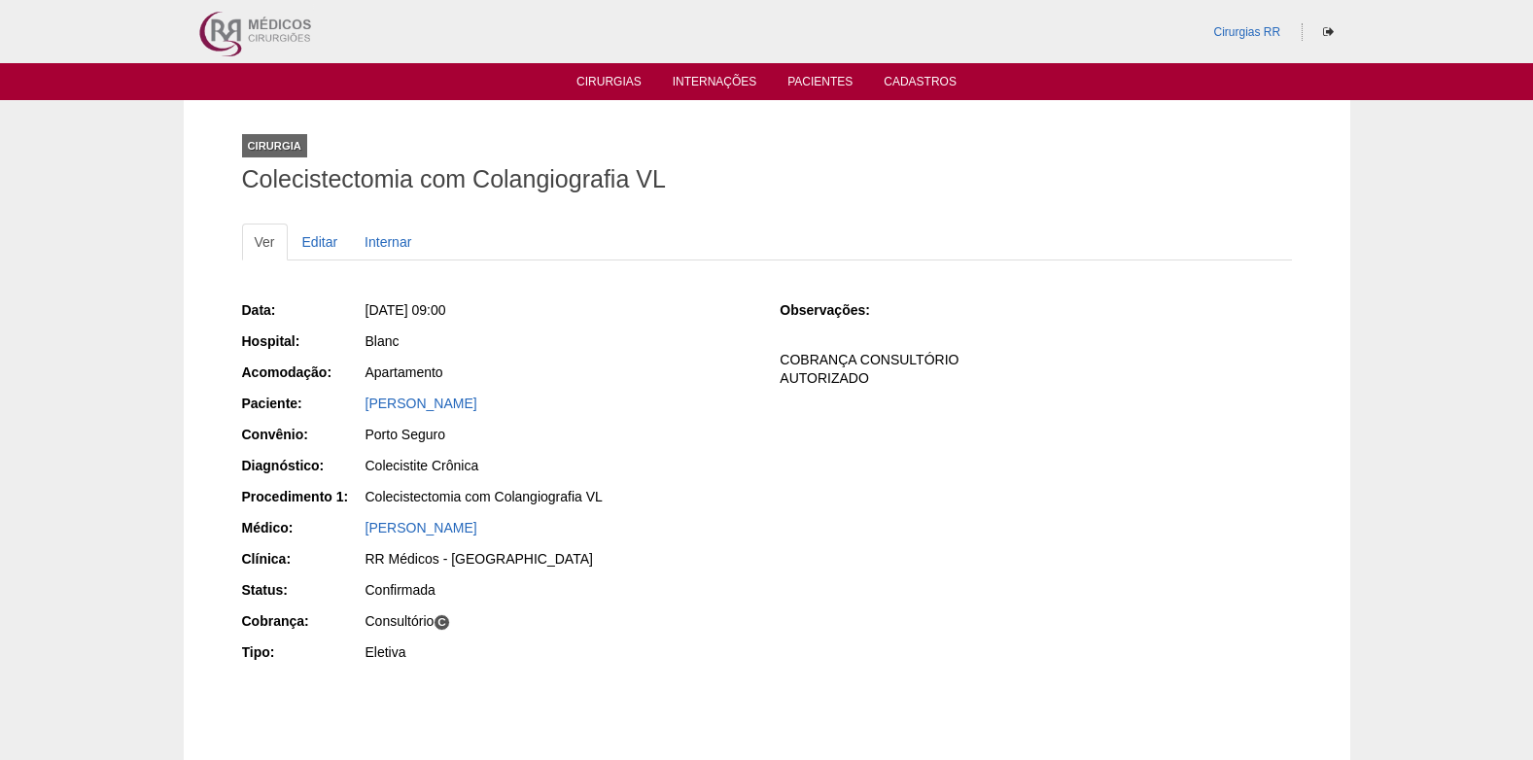
click at [367, 411] on div "[PERSON_NAME]" at bounding box center [559, 403] width 388 height 19
copy link "[PERSON_NAME]"
click at [329, 240] on link "Editar" at bounding box center [320, 242] width 61 height 37
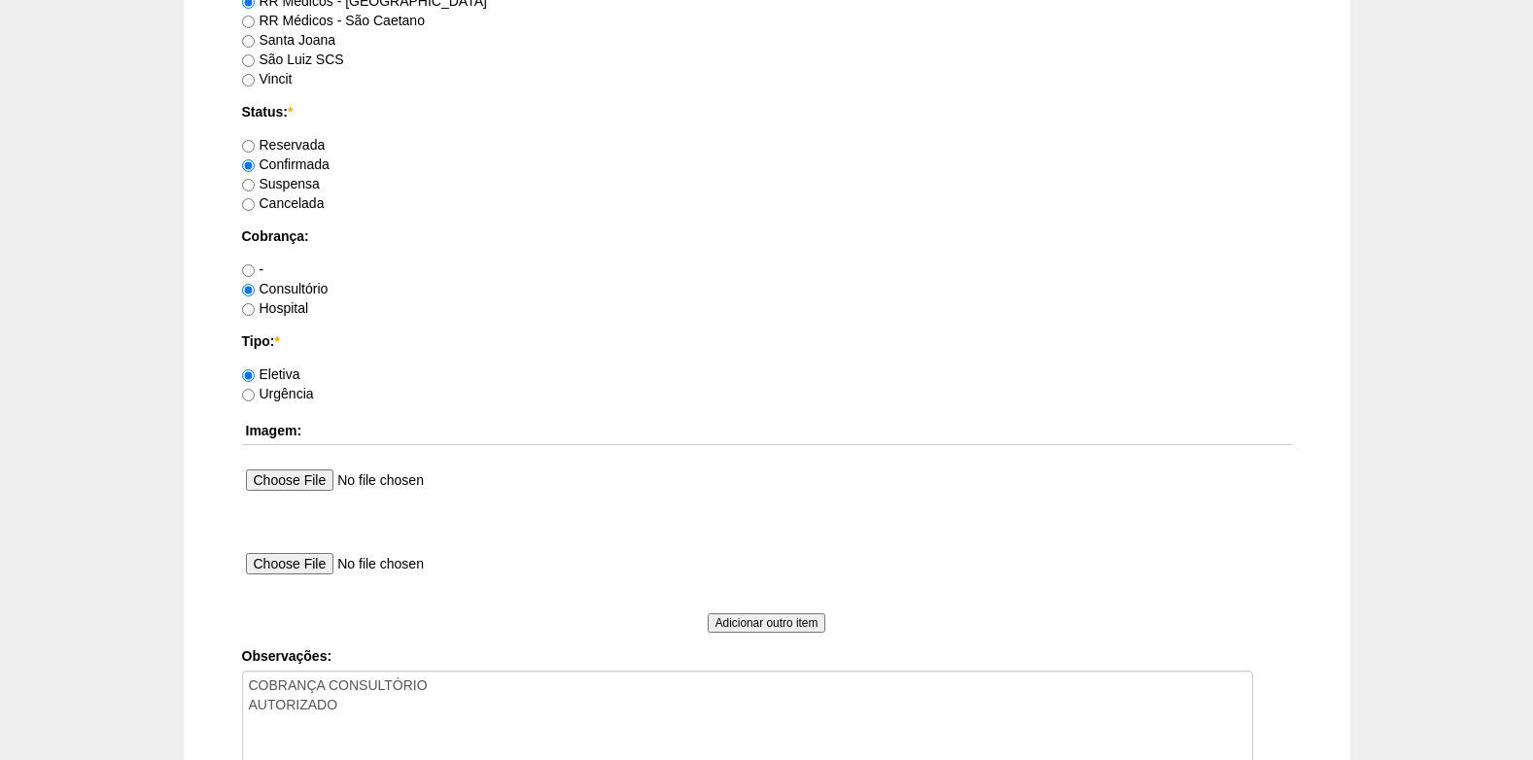
scroll to position [1652, 0]
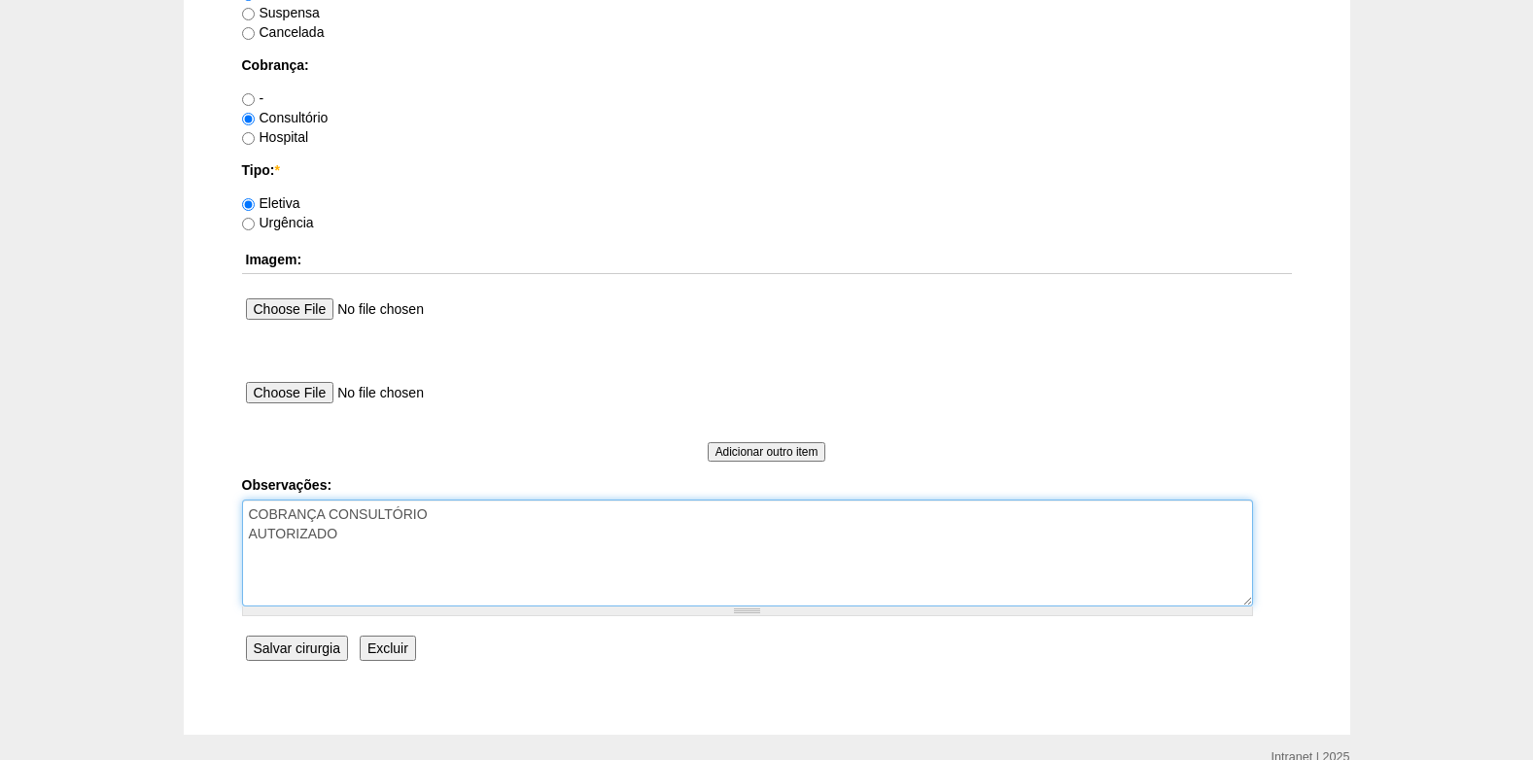
click at [382, 524] on textarea "COBRANÇA CONSULTÓRIO AUTORIZADO" at bounding box center [747, 553] width 1011 height 107
click at [382, 531] on textarea "COBRANÇA CONSULTÓRIO AUTORIZADO" at bounding box center [747, 553] width 1011 height 107
type textarea "COBRANÇA CONSULTÓRIO AUTORIZADO VENCE 14/09"
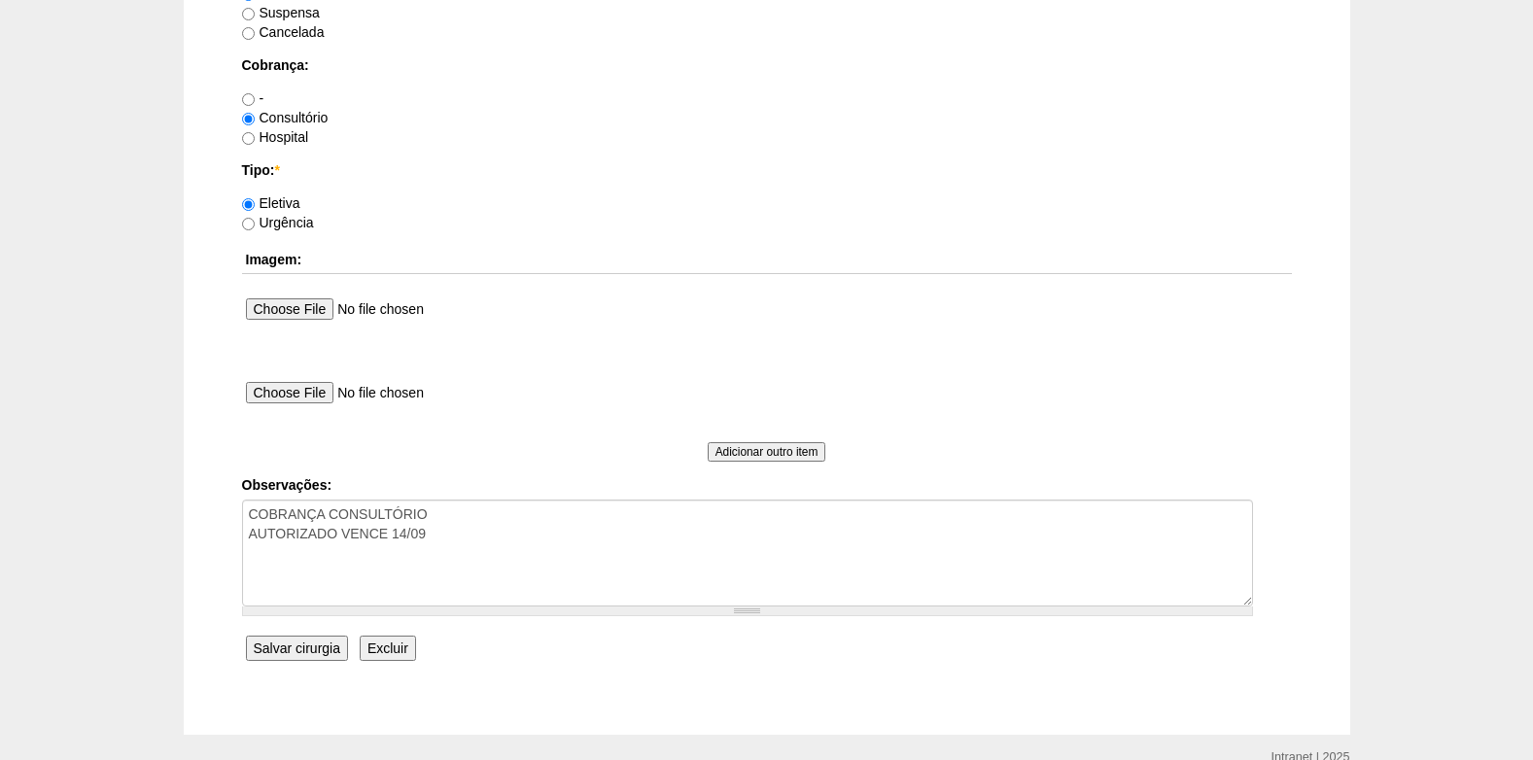
click at [307, 643] on input "Salvar cirurgia" at bounding box center [297, 648] width 102 height 25
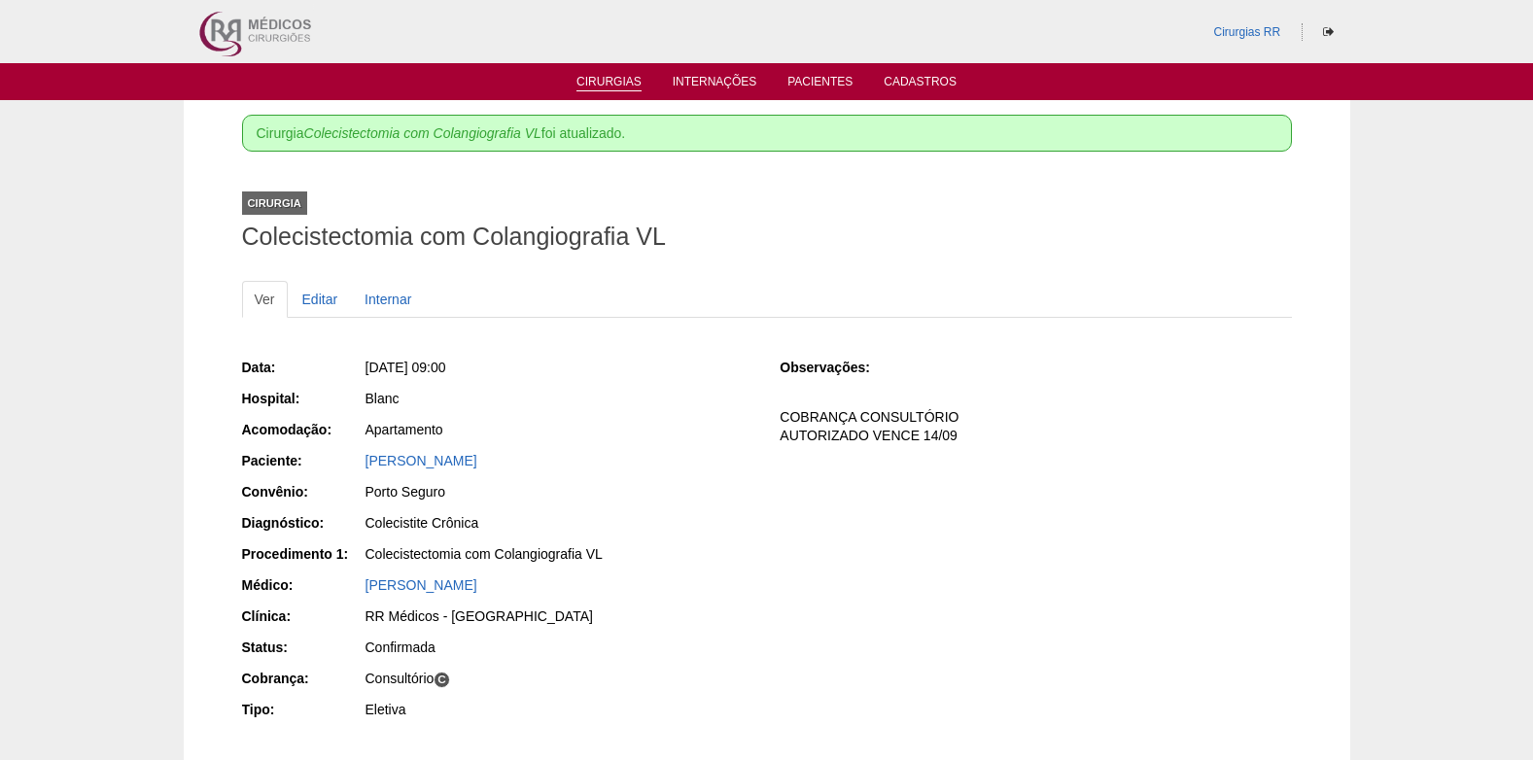
click at [596, 85] on link "Cirurgias" at bounding box center [608, 83] width 65 height 17
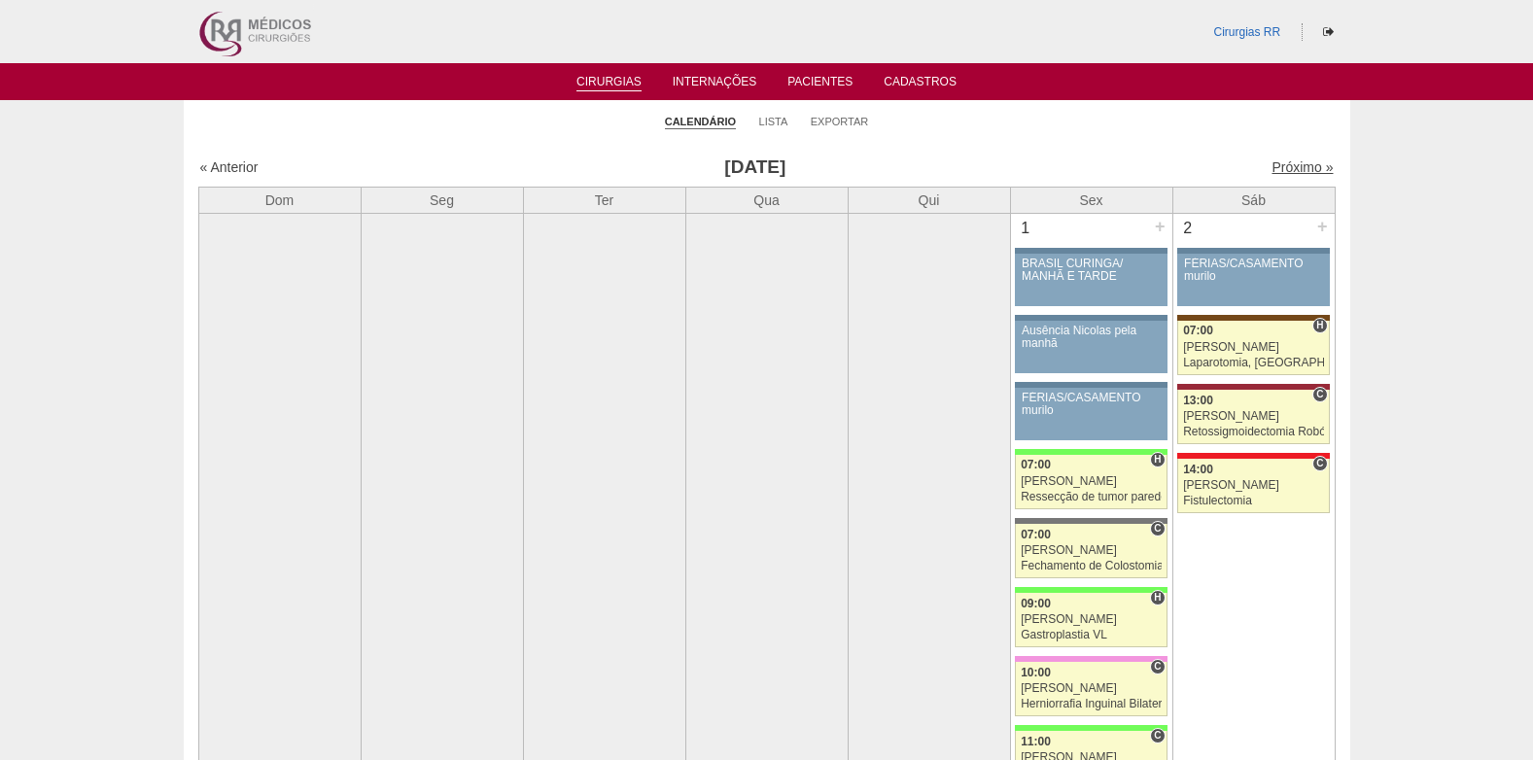
click at [1275, 164] on link "Próximo »" at bounding box center [1301, 167] width 61 height 16
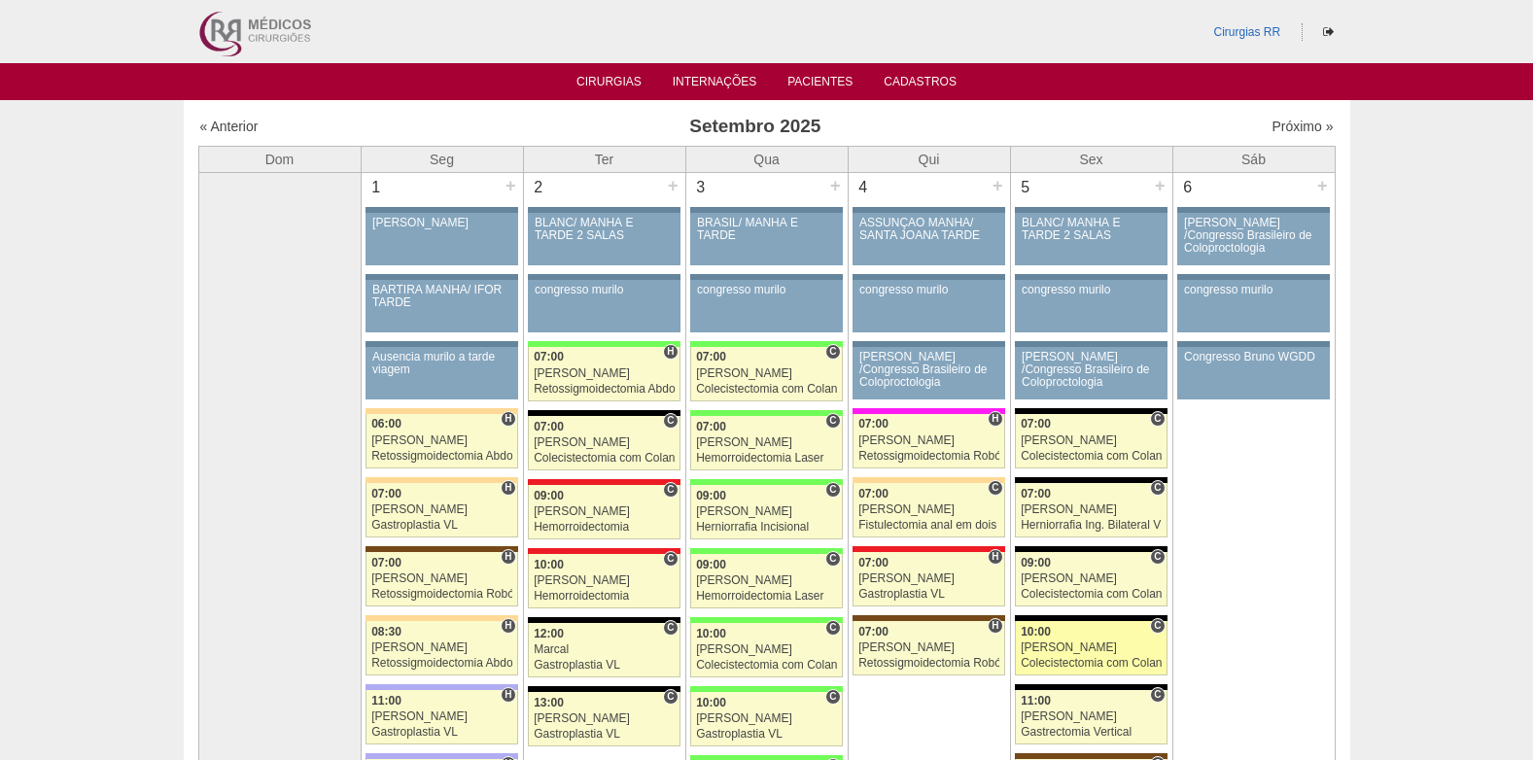
click at [1058, 641] on div "[PERSON_NAME]" at bounding box center [1091, 647] width 141 height 13
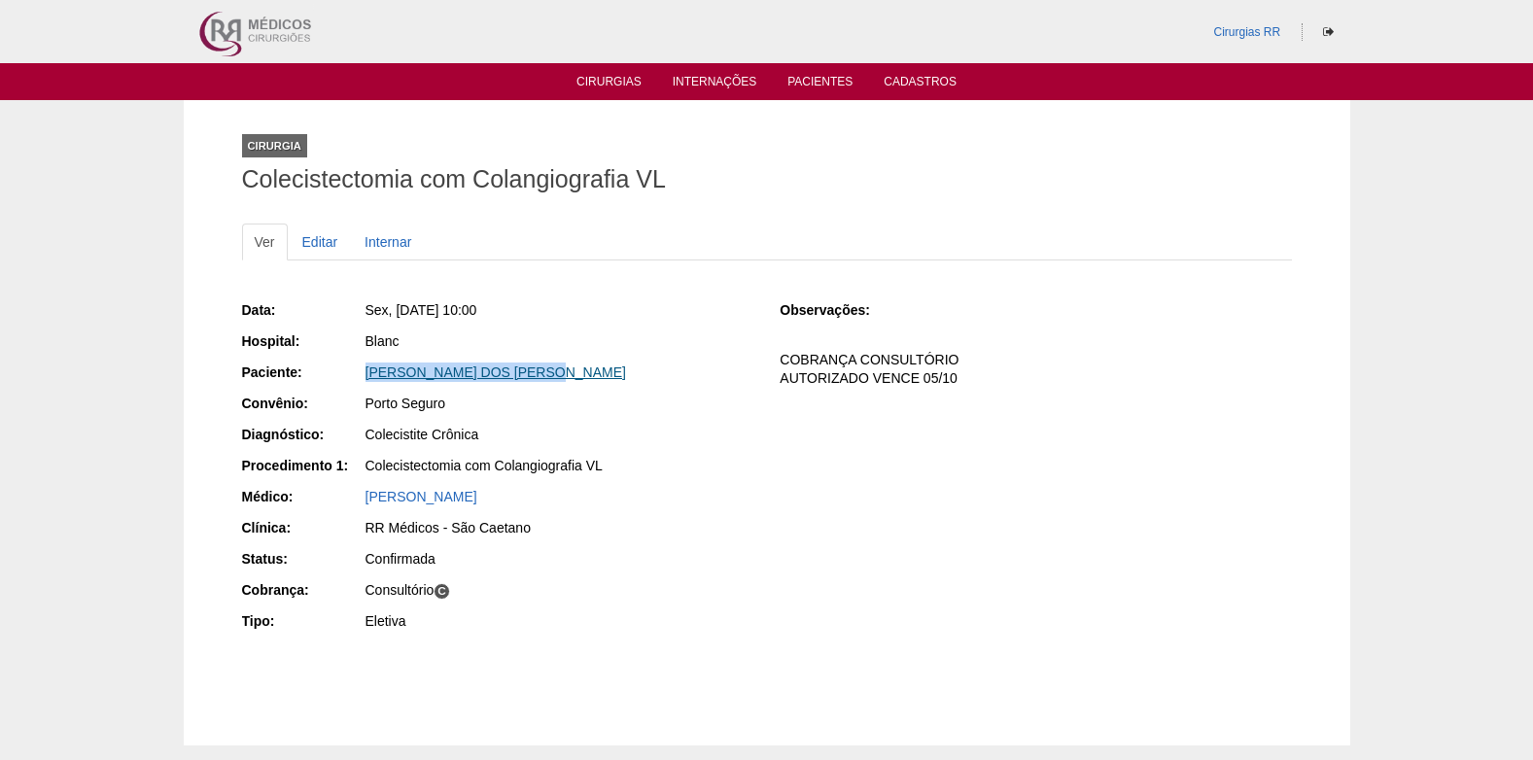
drag, startPoint x: 595, startPoint y: 367, endPoint x: 364, endPoint y: 377, distance: 230.5
click at [365, 377] on div "[PERSON_NAME] DOS [PERSON_NAME]" at bounding box center [559, 372] width 388 height 19
copy link "[PERSON_NAME] DOS [PERSON_NAME]"
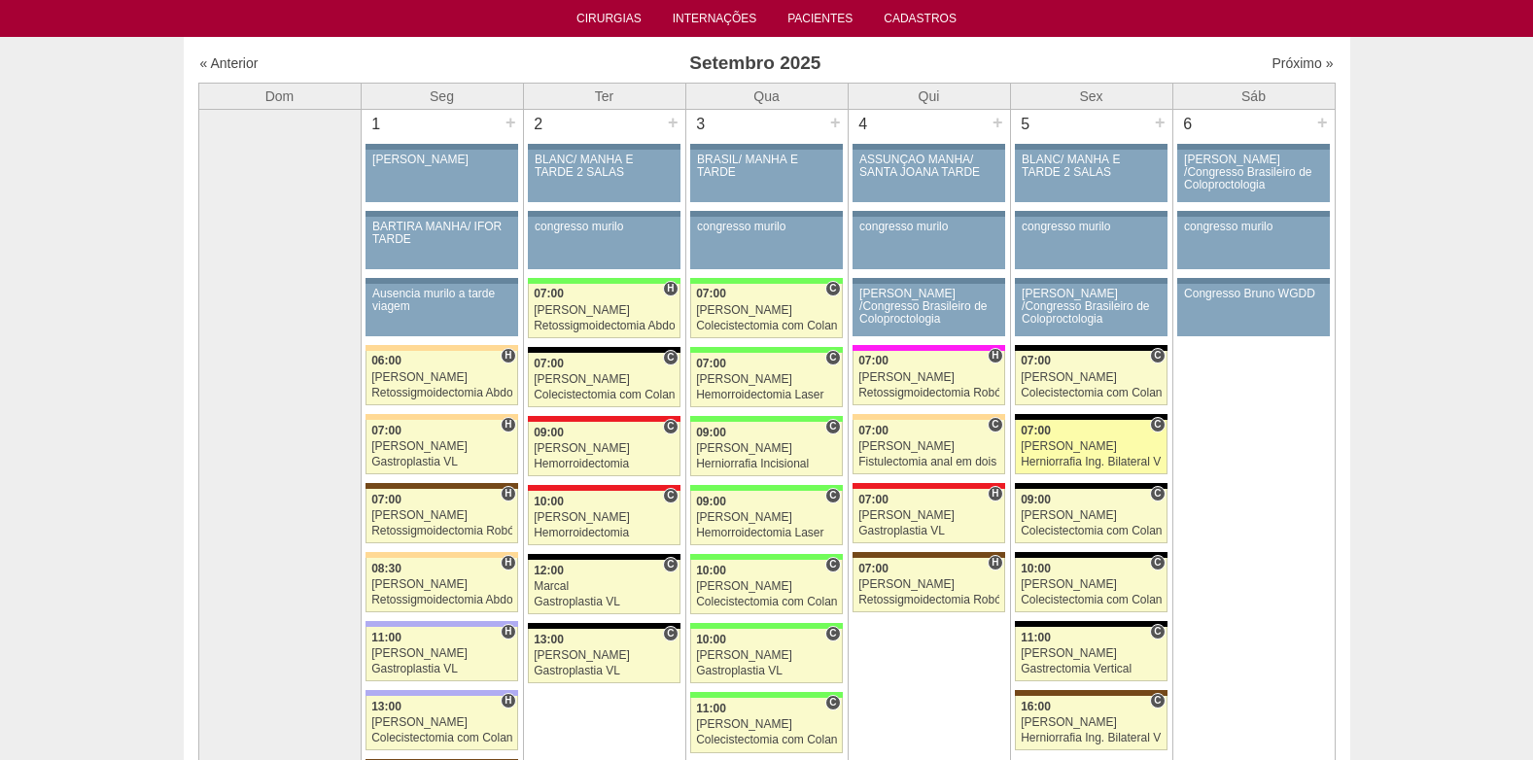
scroll to position [97, 0]
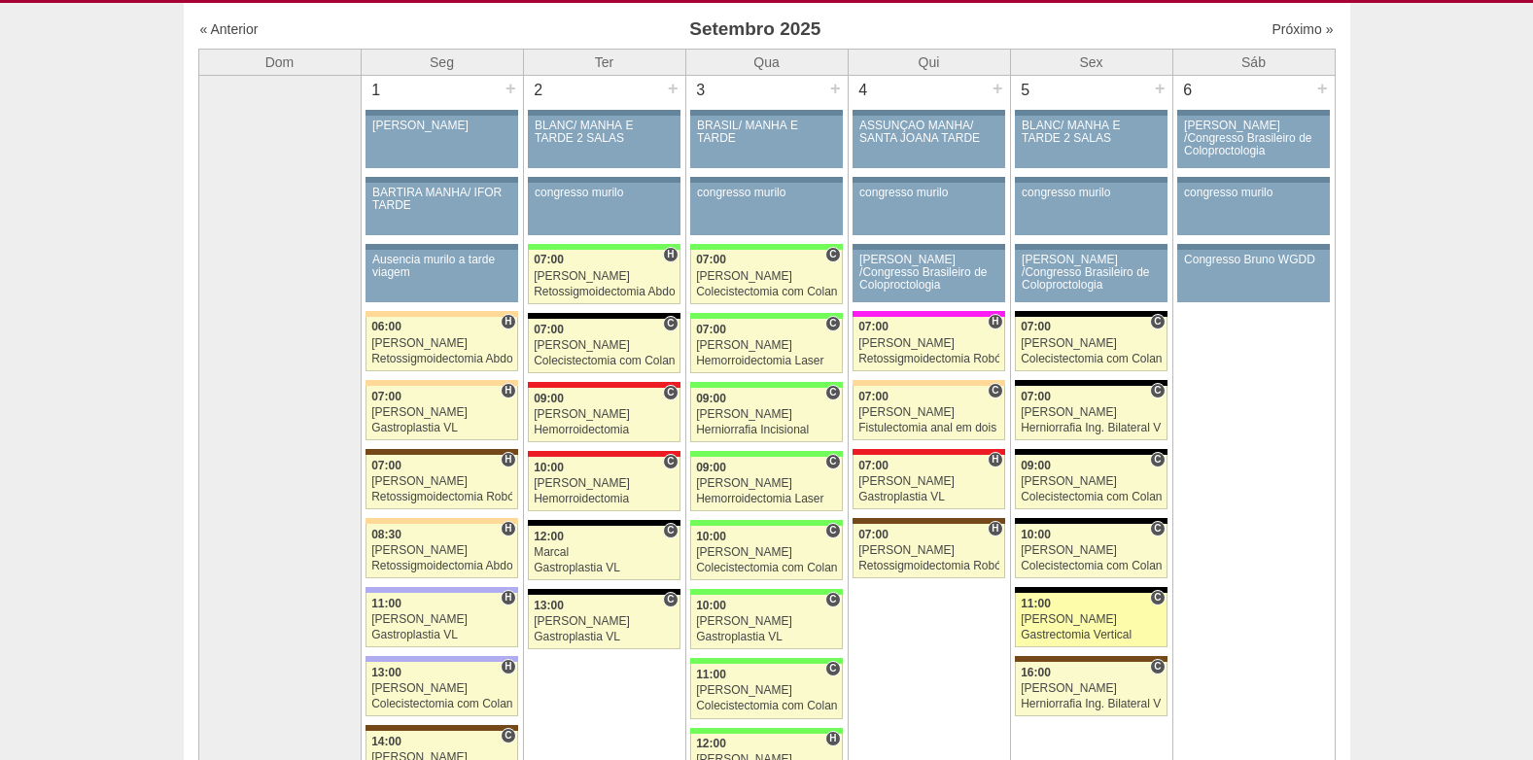
click at [1092, 616] on div "[PERSON_NAME]" at bounding box center [1091, 619] width 141 height 13
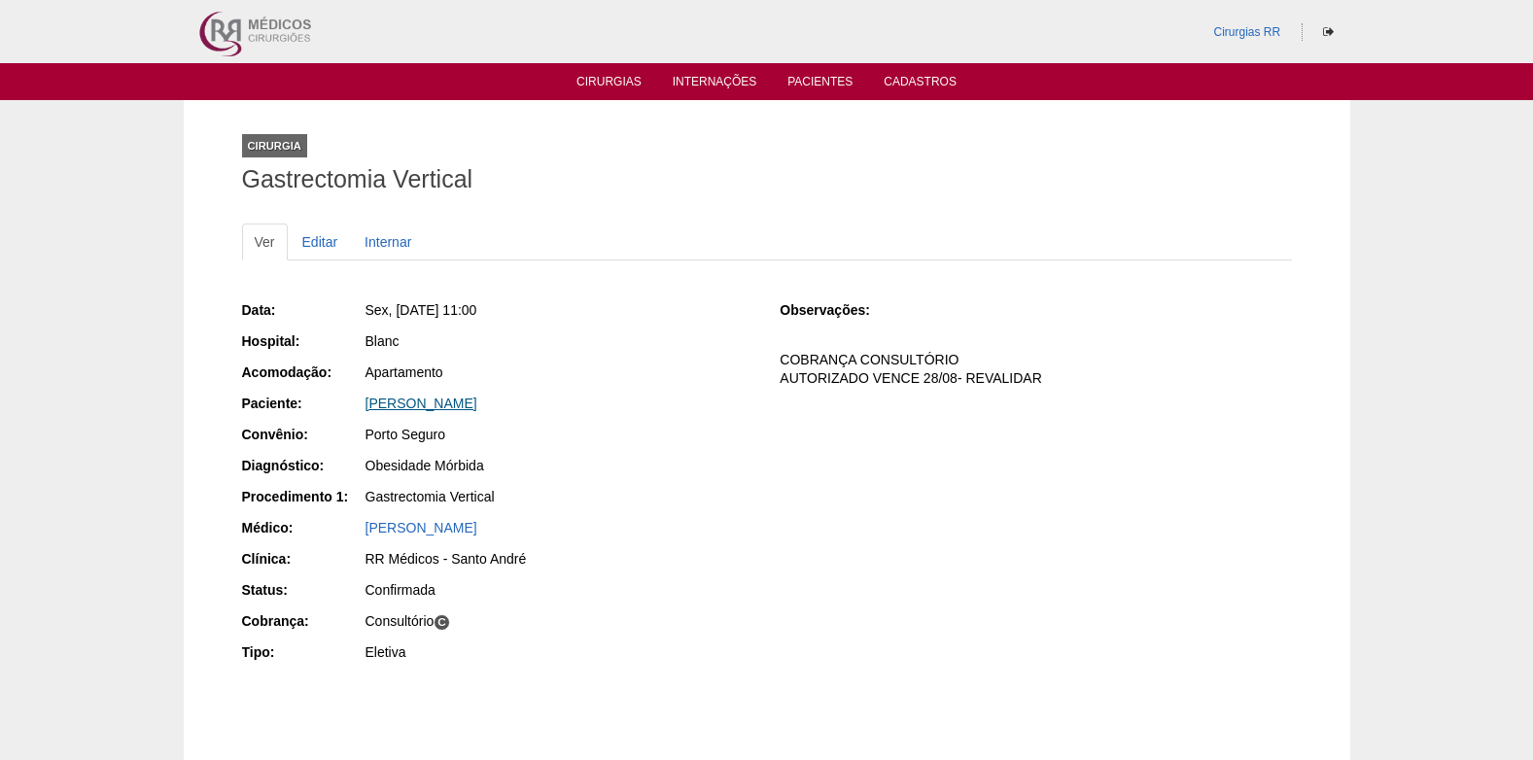
drag, startPoint x: 617, startPoint y: 410, endPoint x: 368, endPoint y: 408, distance: 248.8
click at [368, 408] on div "ROSANGELA DA COSTA BERNINI" at bounding box center [559, 403] width 388 height 19
copy link "ROSANGELA DA COSTA BERNINI"
click at [598, 73] on li "Cirurgias" at bounding box center [609, 81] width 92 height 16
click at [602, 71] on ul "Cirurgias Internações Pacientes Cadastros" at bounding box center [766, 81] width 1533 height 37
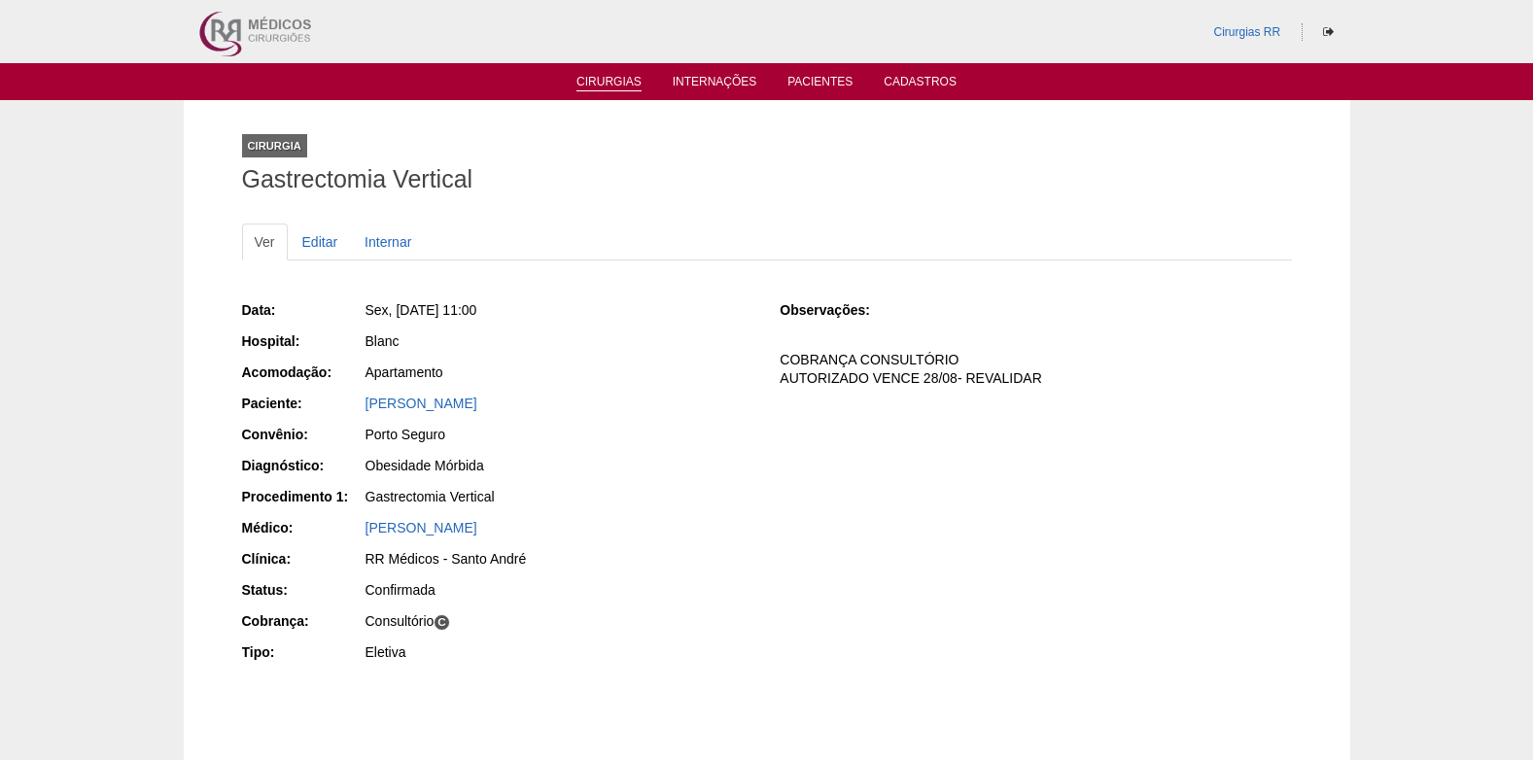
click at [604, 76] on link "Cirurgias" at bounding box center [608, 83] width 65 height 17
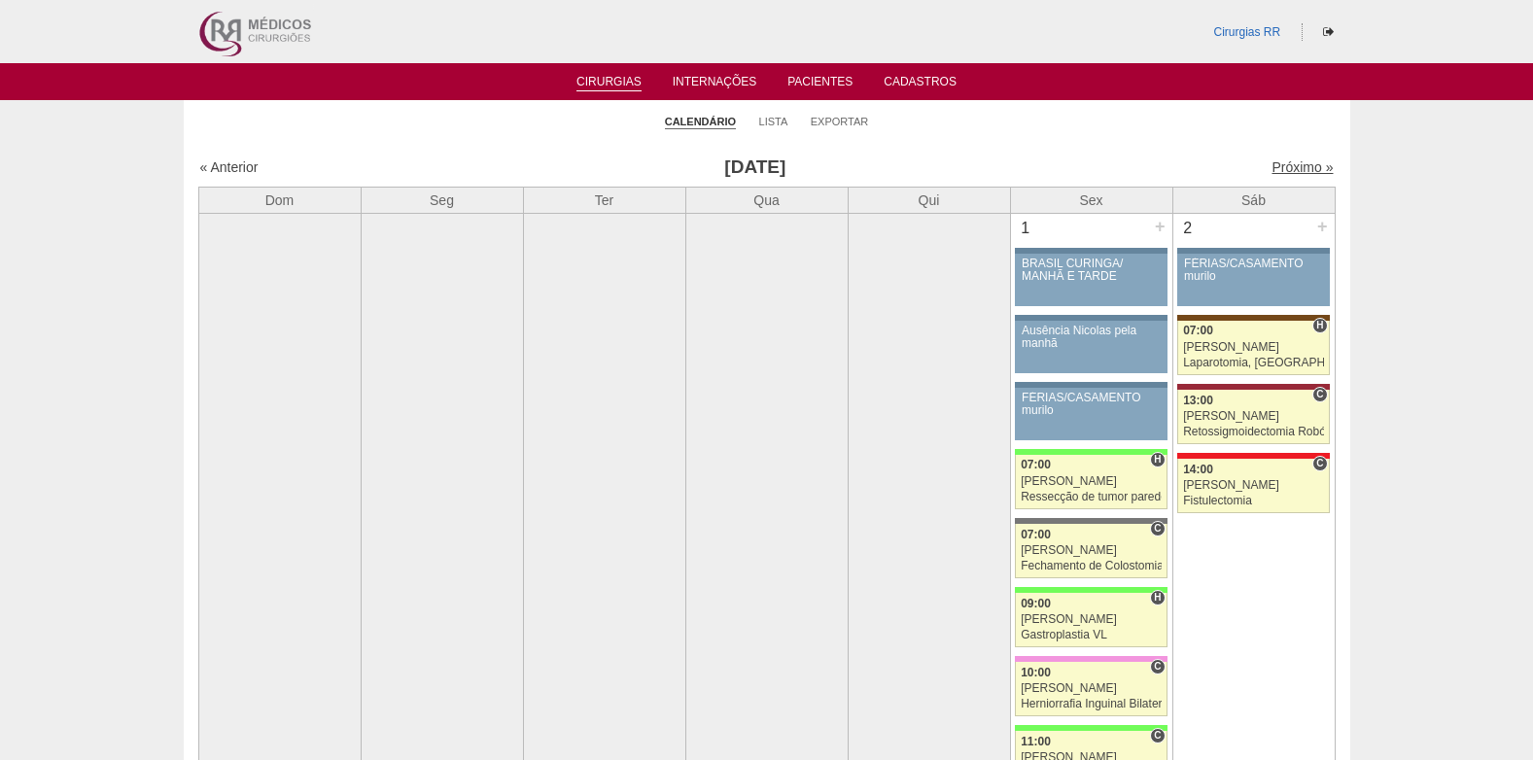
click at [1281, 168] on link "Próximo »" at bounding box center [1301, 167] width 61 height 16
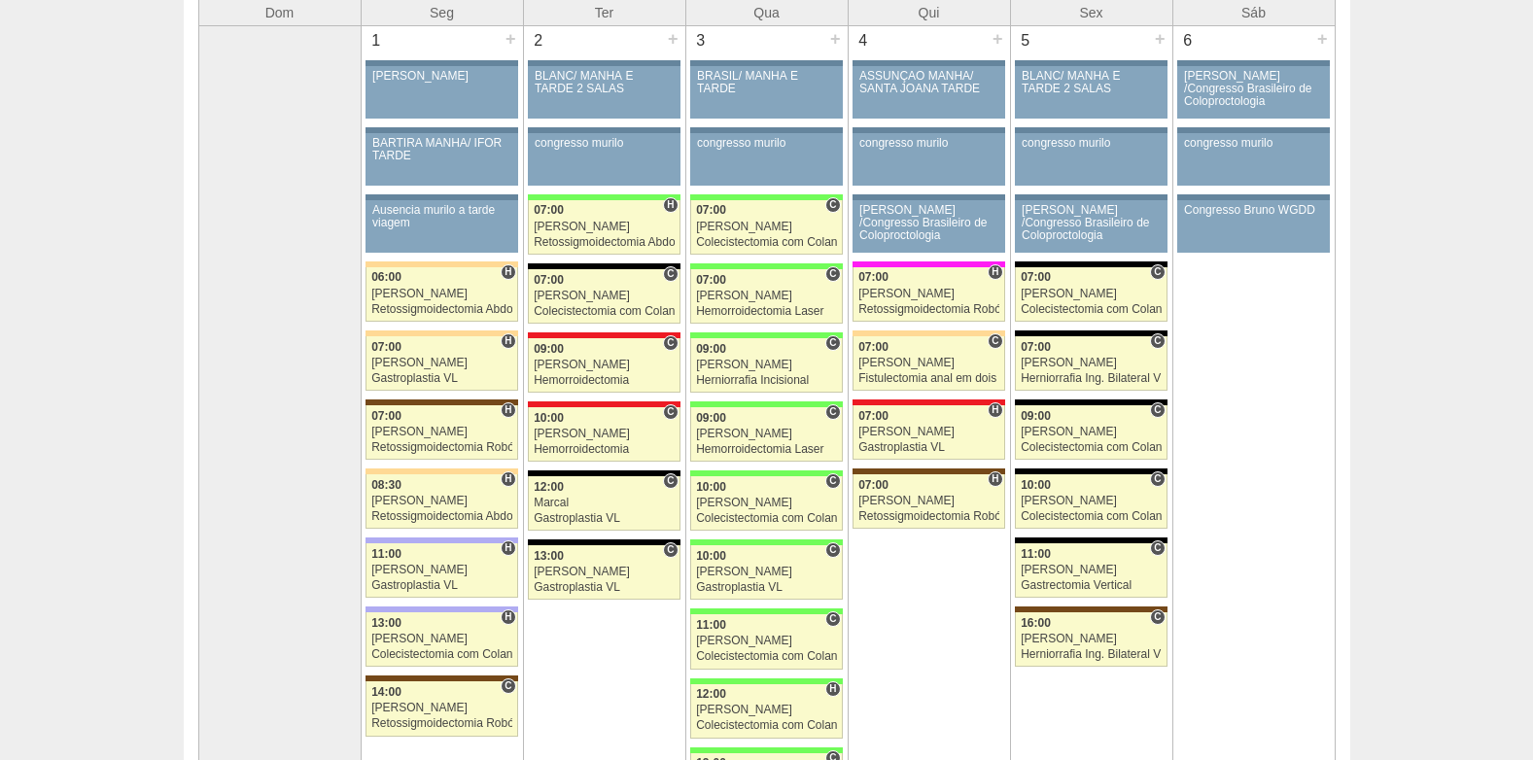
scroll to position [194, 0]
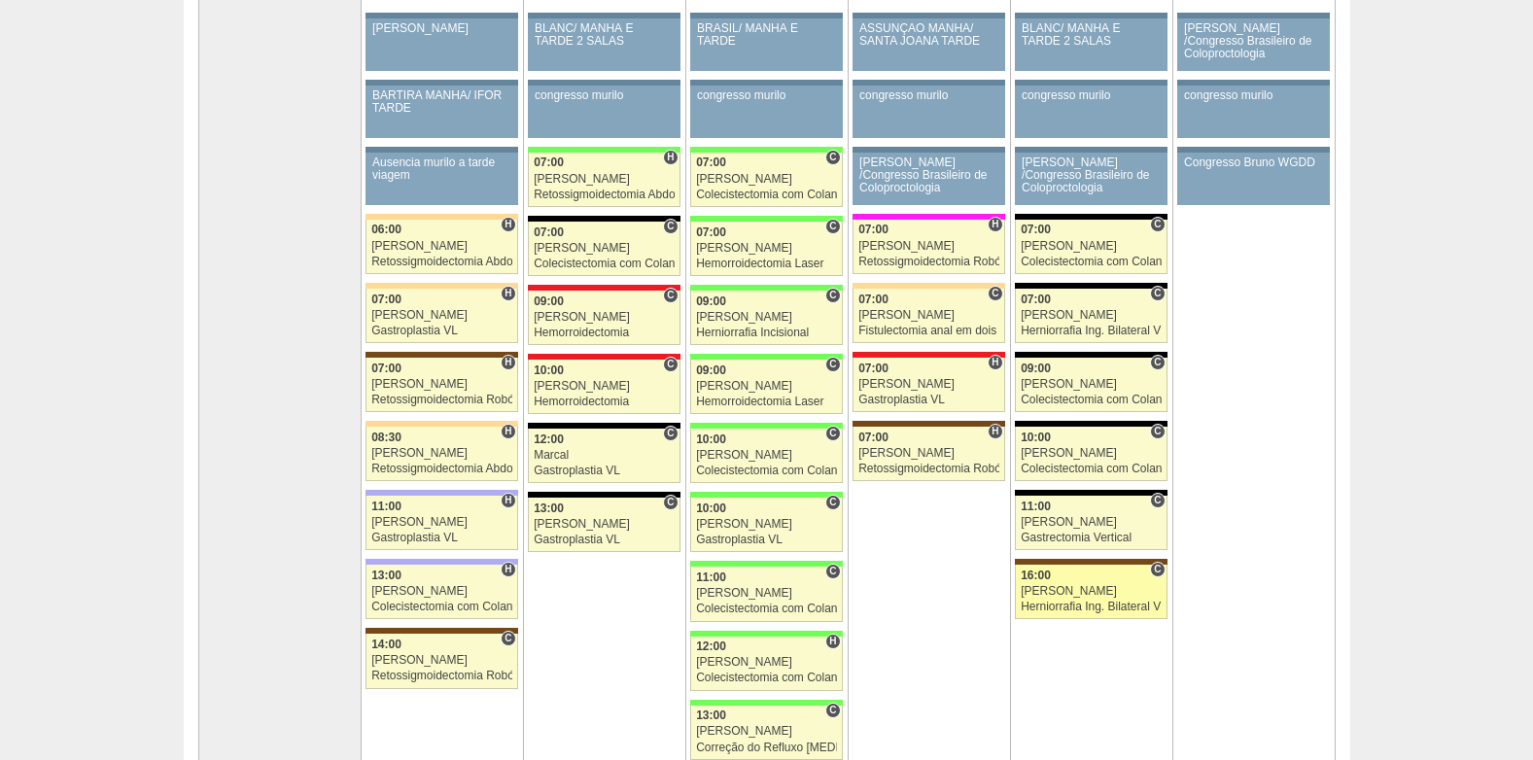
click at [1074, 597] on div "[PERSON_NAME]" at bounding box center [1091, 591] width 141 height 13
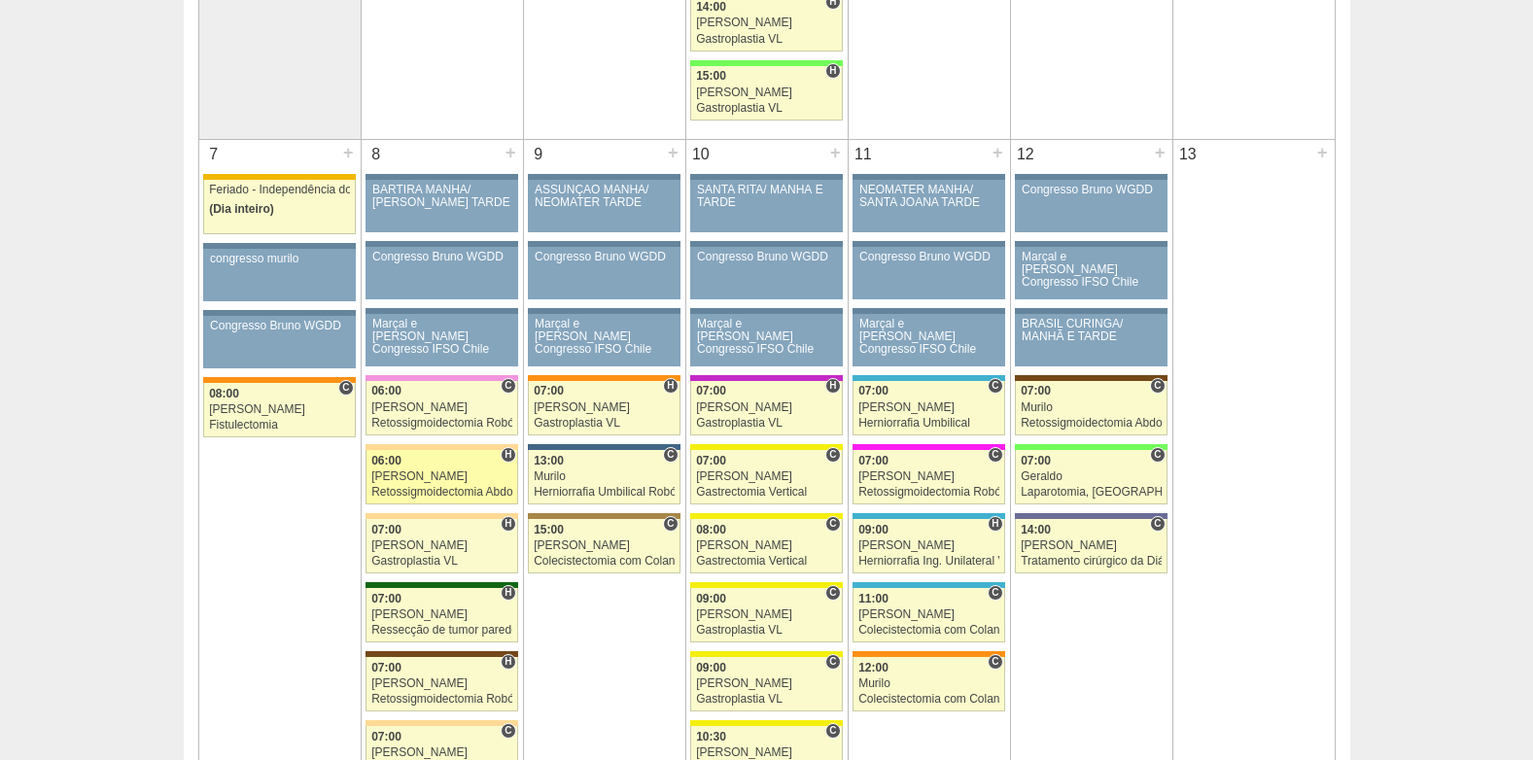
scroll to position [1069, 0]
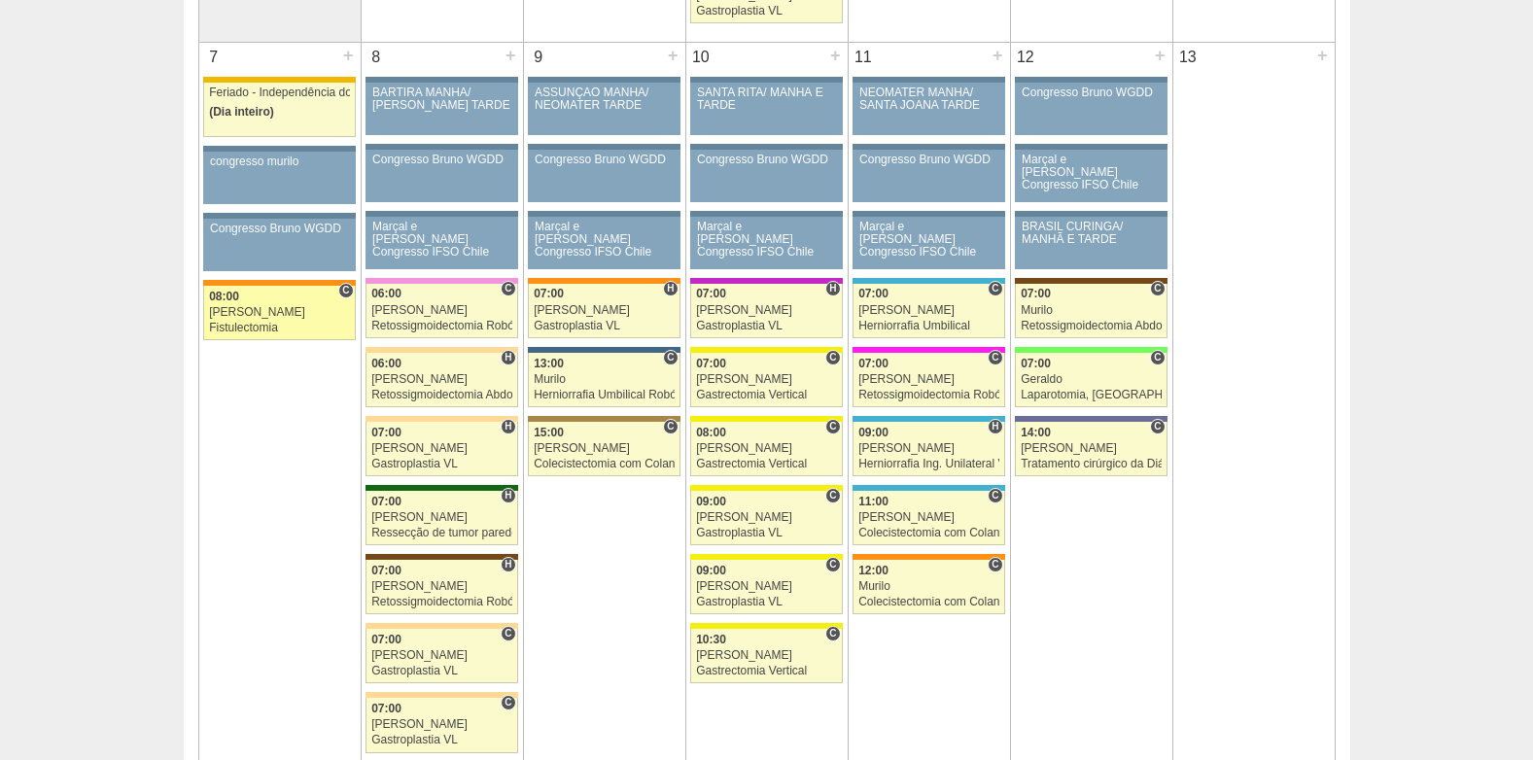
click at [246, 323] on div "Fistulectomia" at bounding box center [279, 328] width 141 height 13
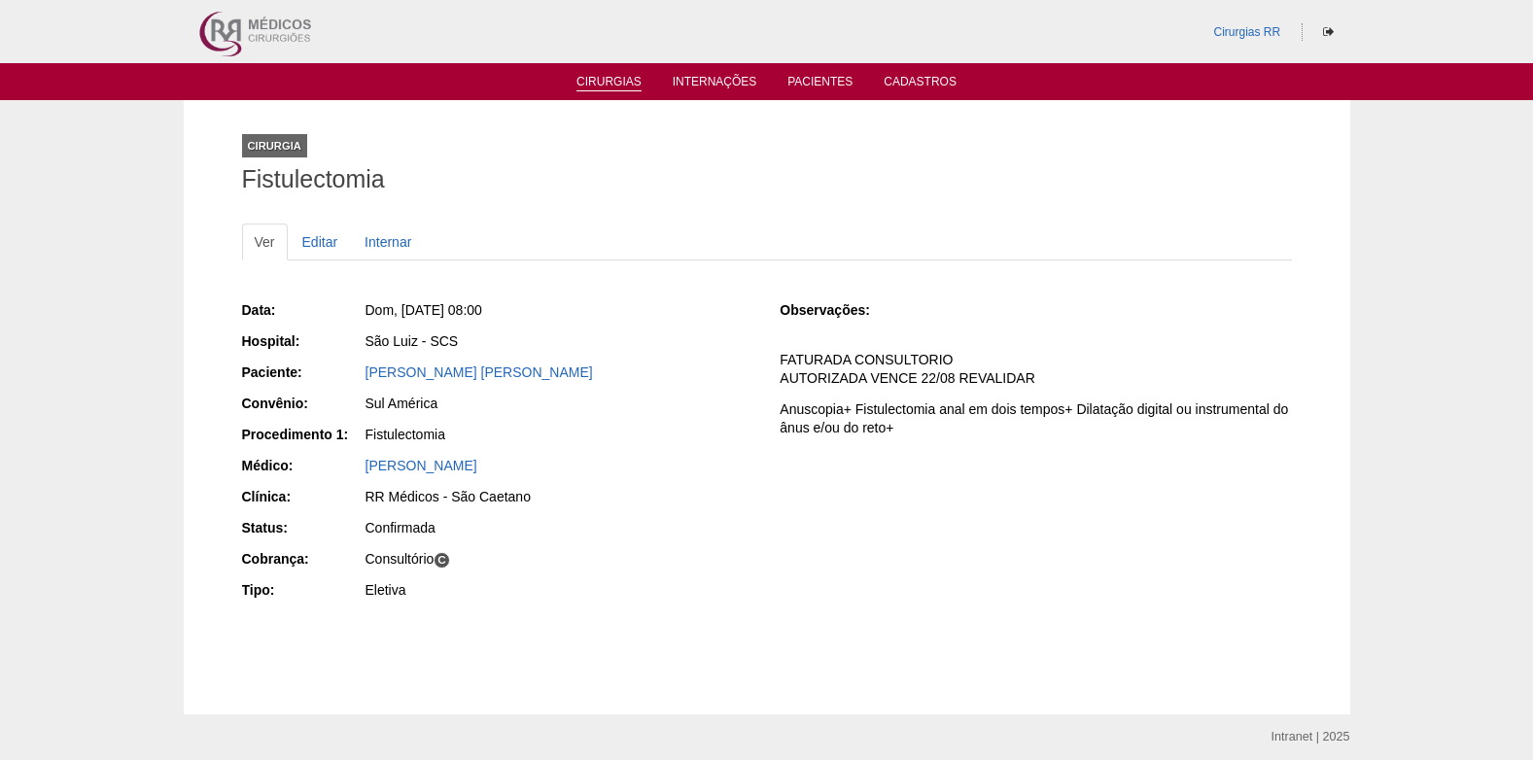
click at [620, 83] on link "Cirurgias" at bounding box center [608, 83] width 65 height 17
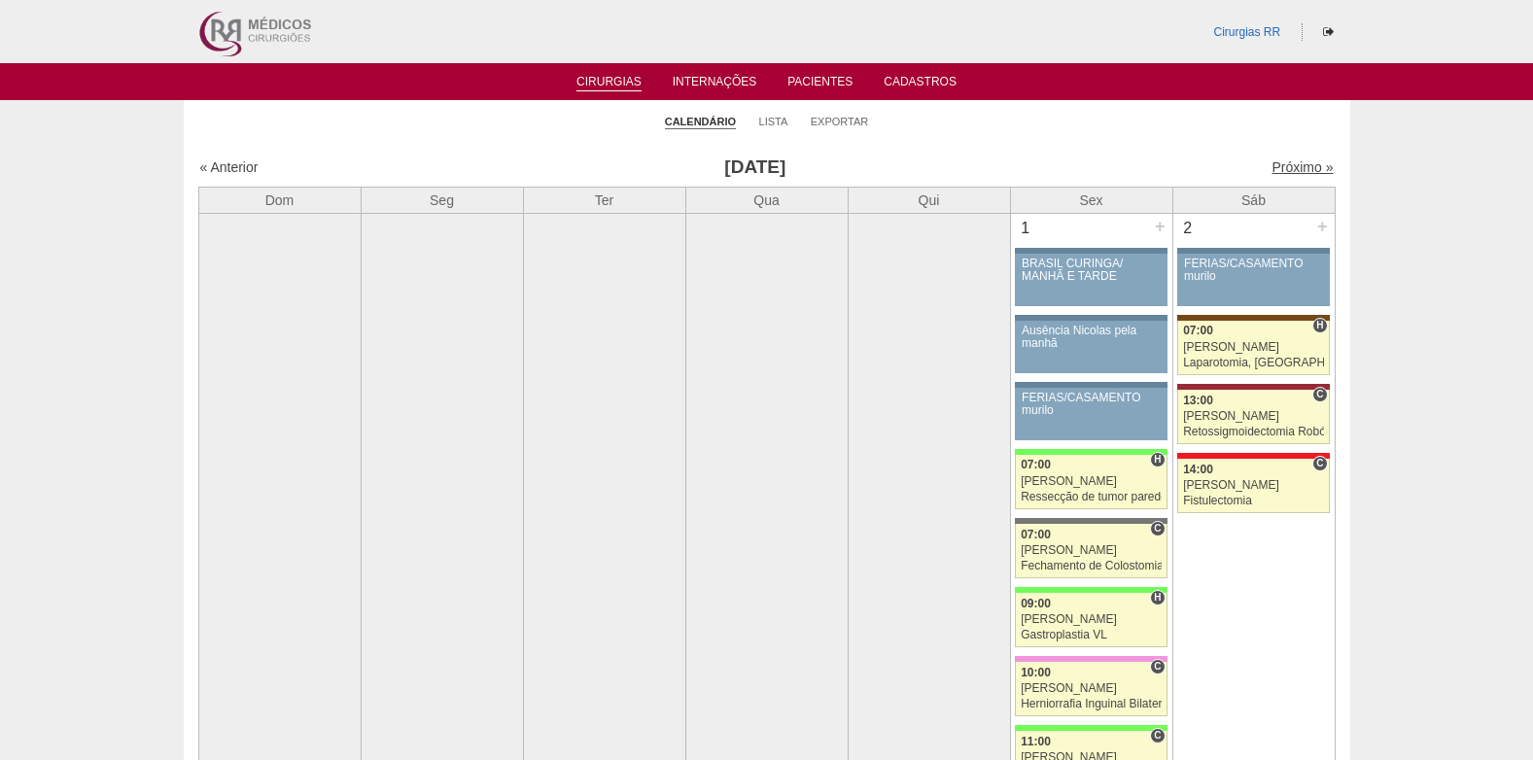
click at [1302, 164] on link "Próximo »" at bounding box center [1301, 167] width 61 height 16
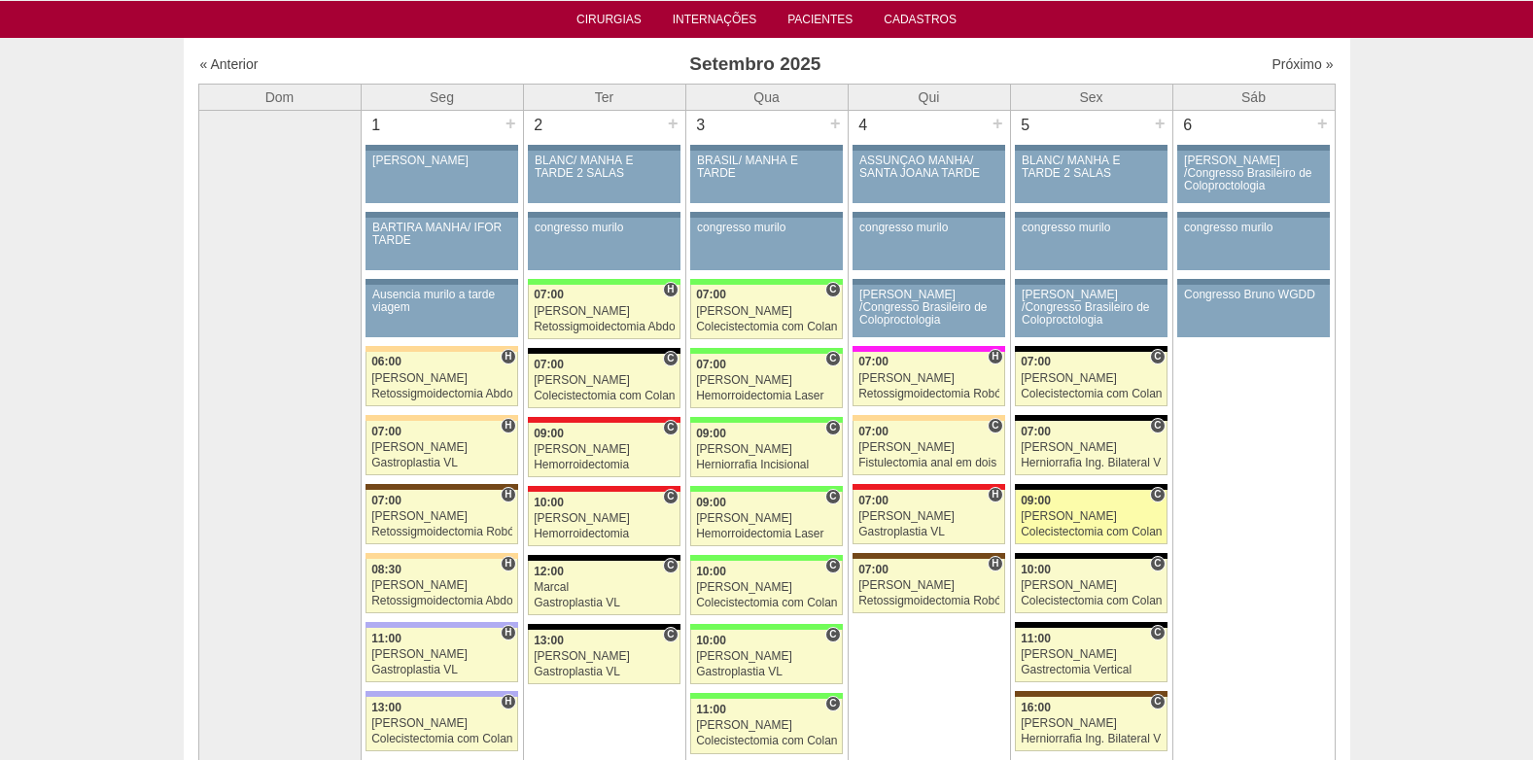
scroll to position [97, 0]
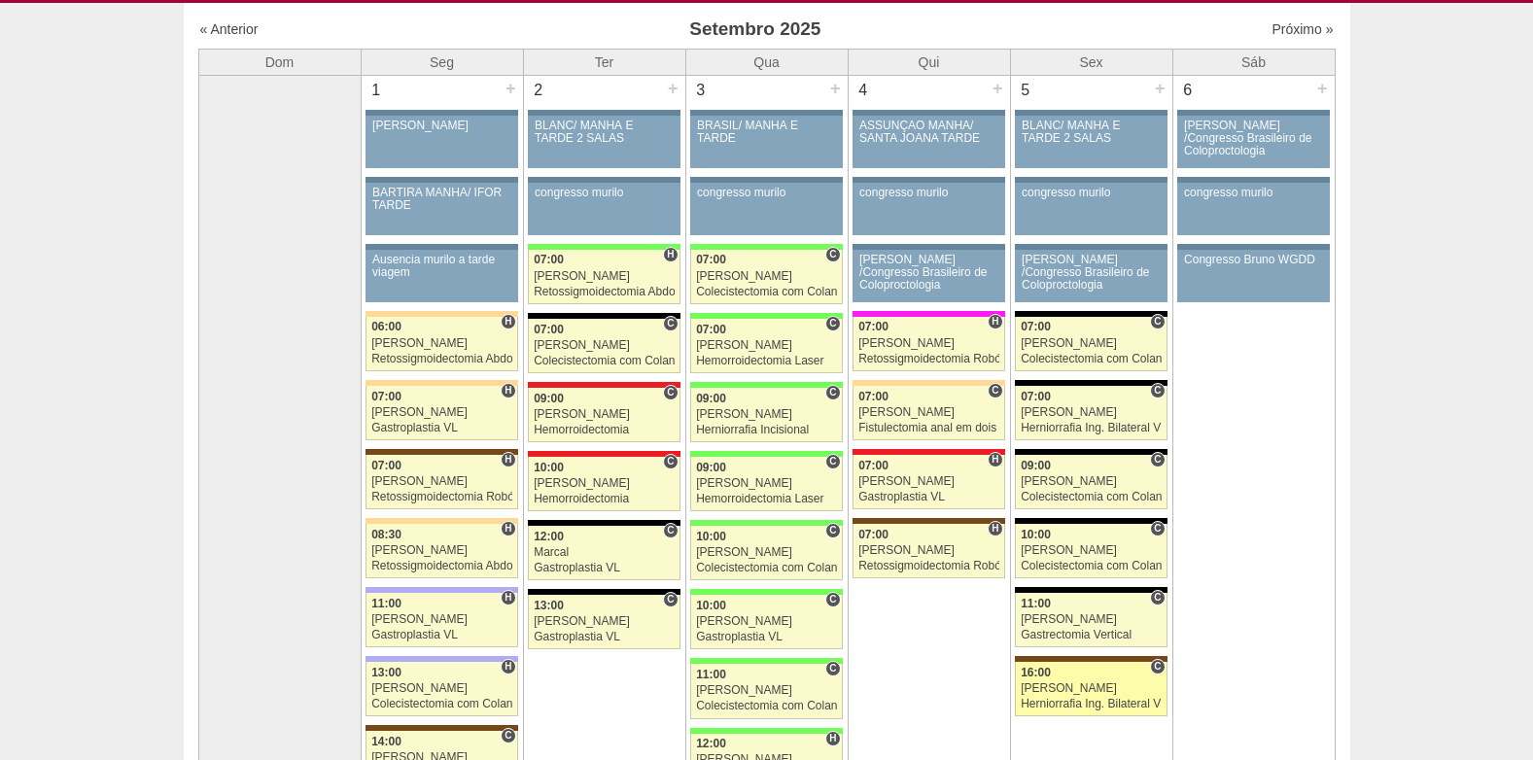
click at [1077, 691] on div "[PERSON_NAME]" at bounding box center [1091, 688] width 141 height 13
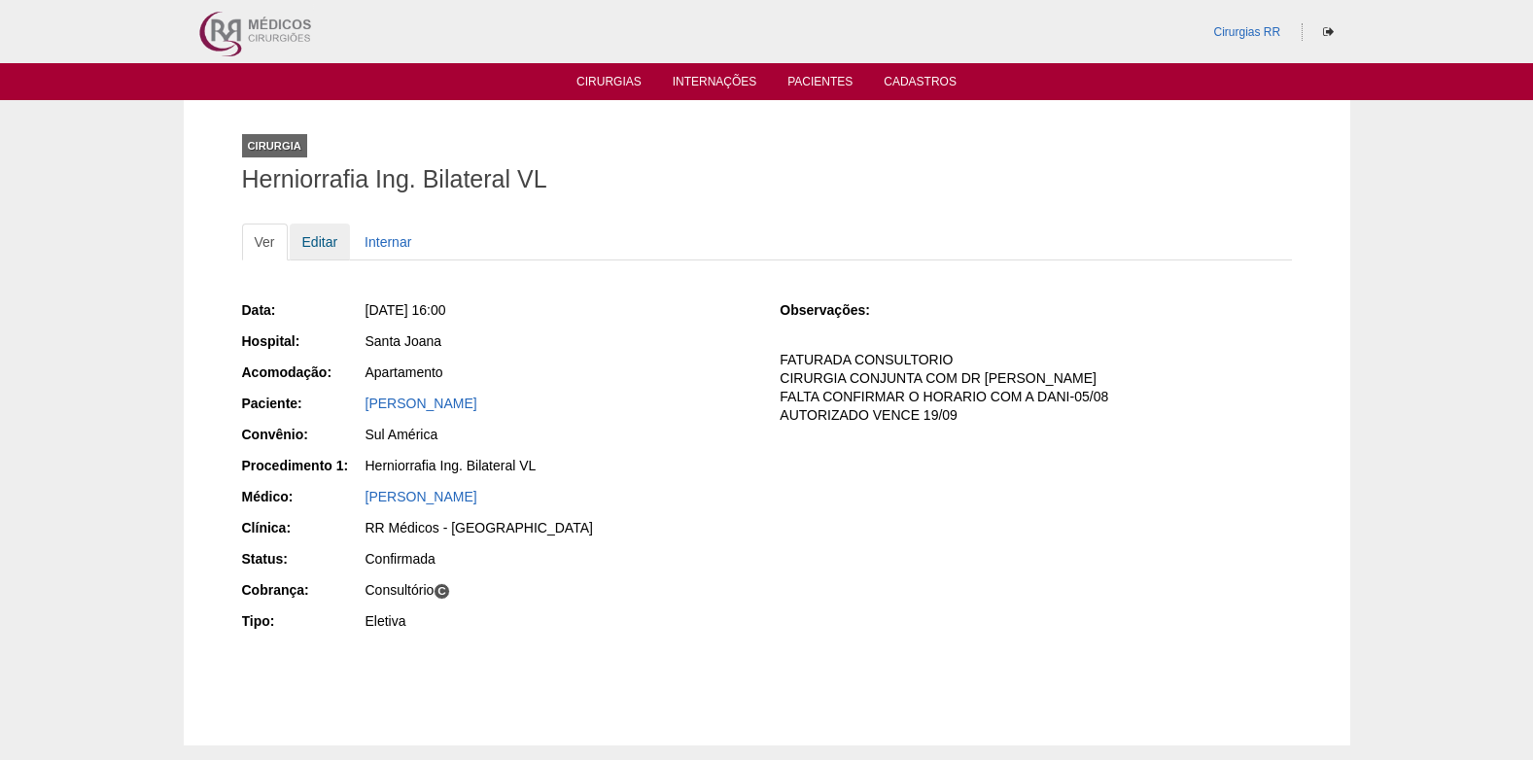
click at [326, 228] on link "Editar" at bounding box center [320, 242] width 61 height 37
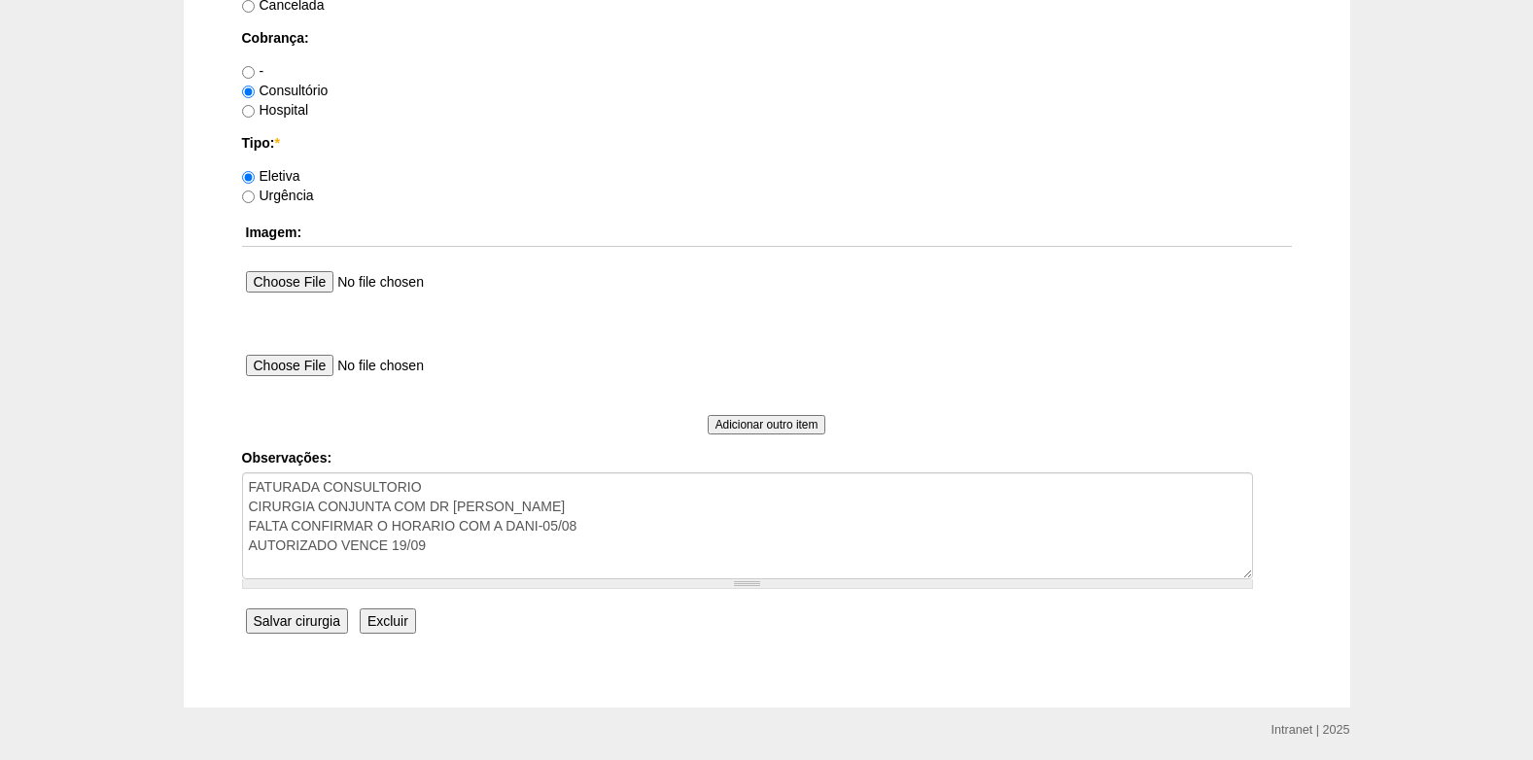
scroll to position [1745, 0]
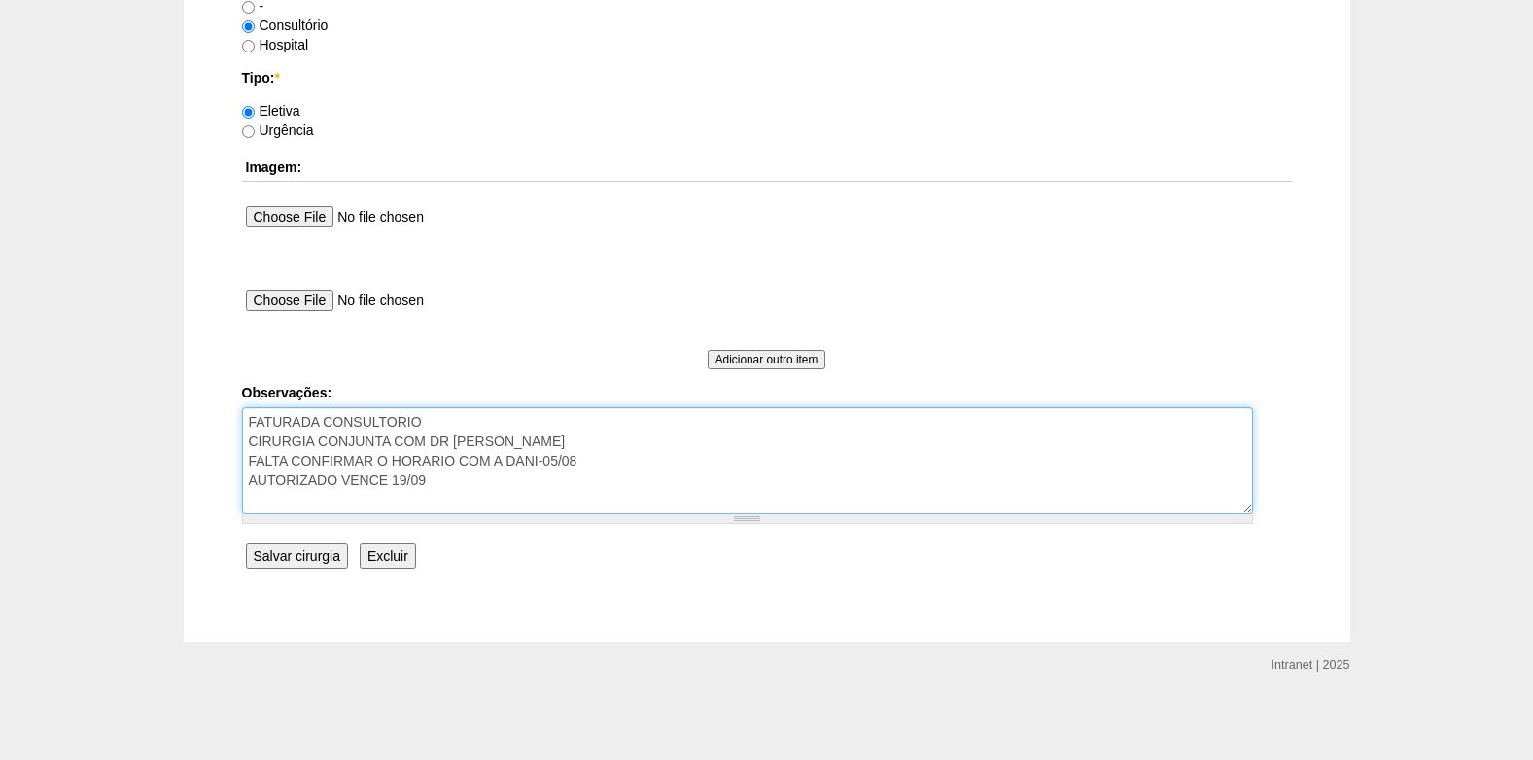
drag, startPoint x: 597, startPoint y: 464, endPoint x: 184, endPoint y: 453, distance: 413.2
type textarea "FATURADA CONSULTORIO CIRURGIA CONJUNTA COM DR MAURICI AUTORIZADO VENCE 19/09"
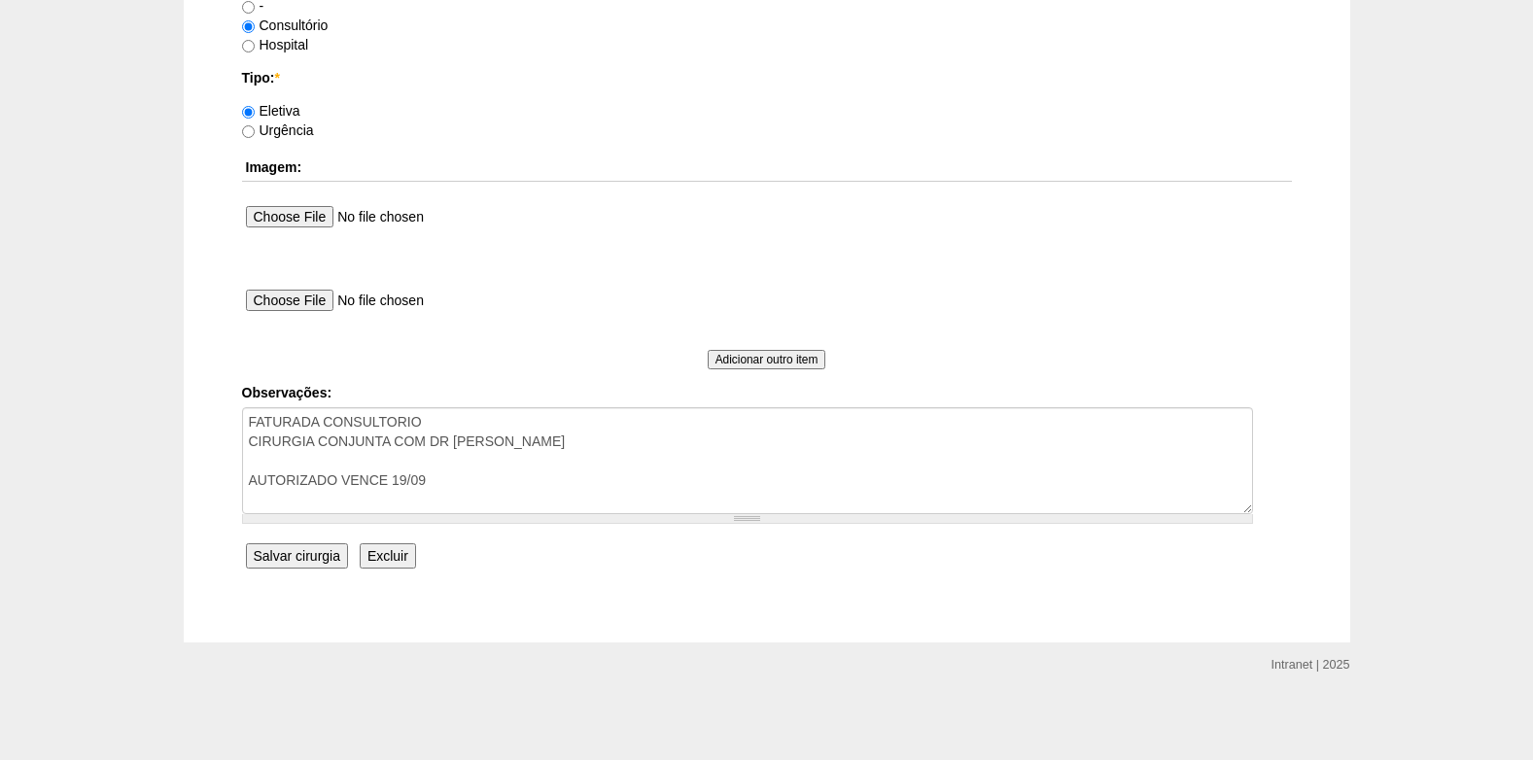
click at [312, 551] on input "Salvar cirurgia" at bounding box center [297, 555] width 102 height 25
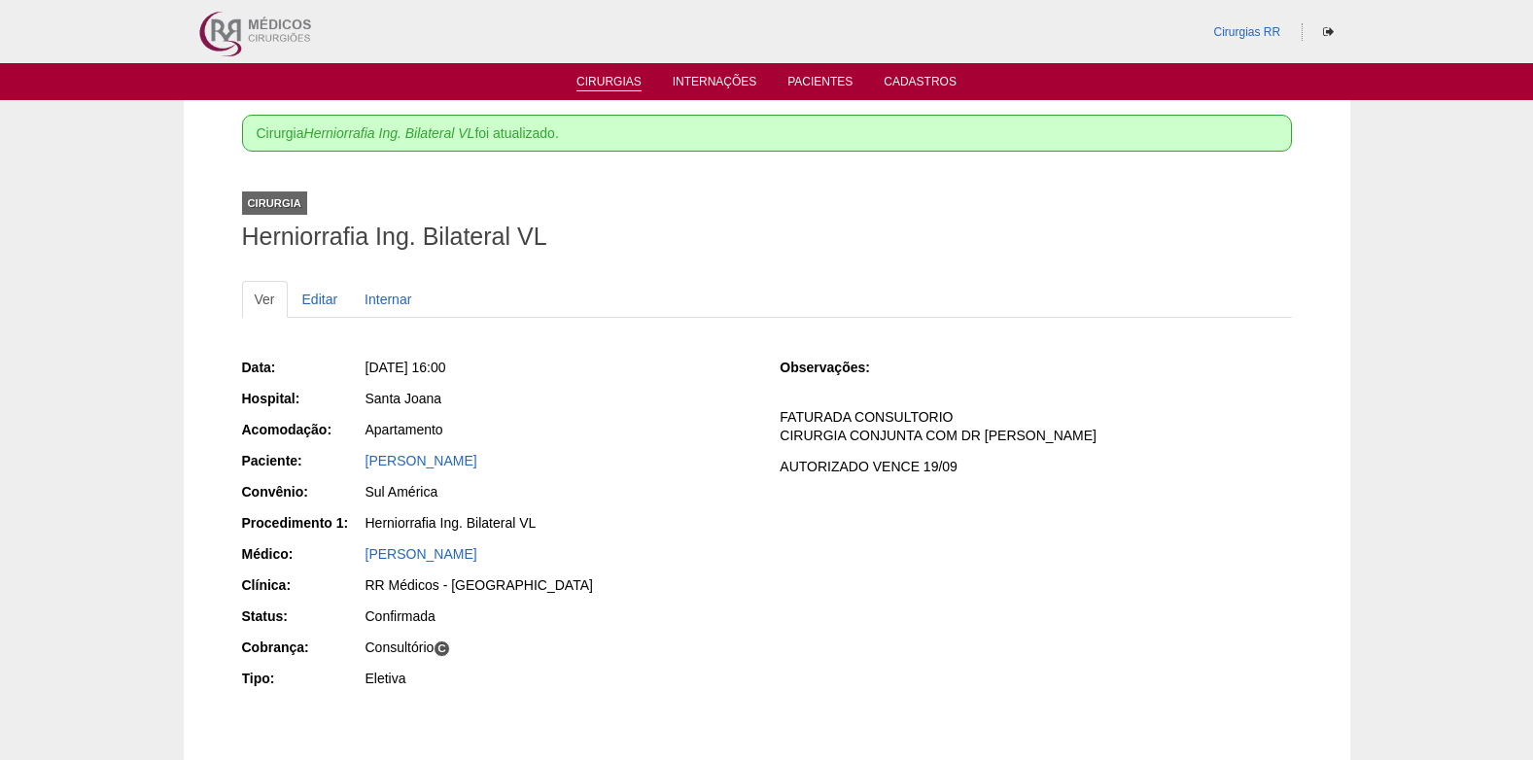
click at [608, 83] on link "Cirurgias" at bounding box center [608, 83] width 65 height 17
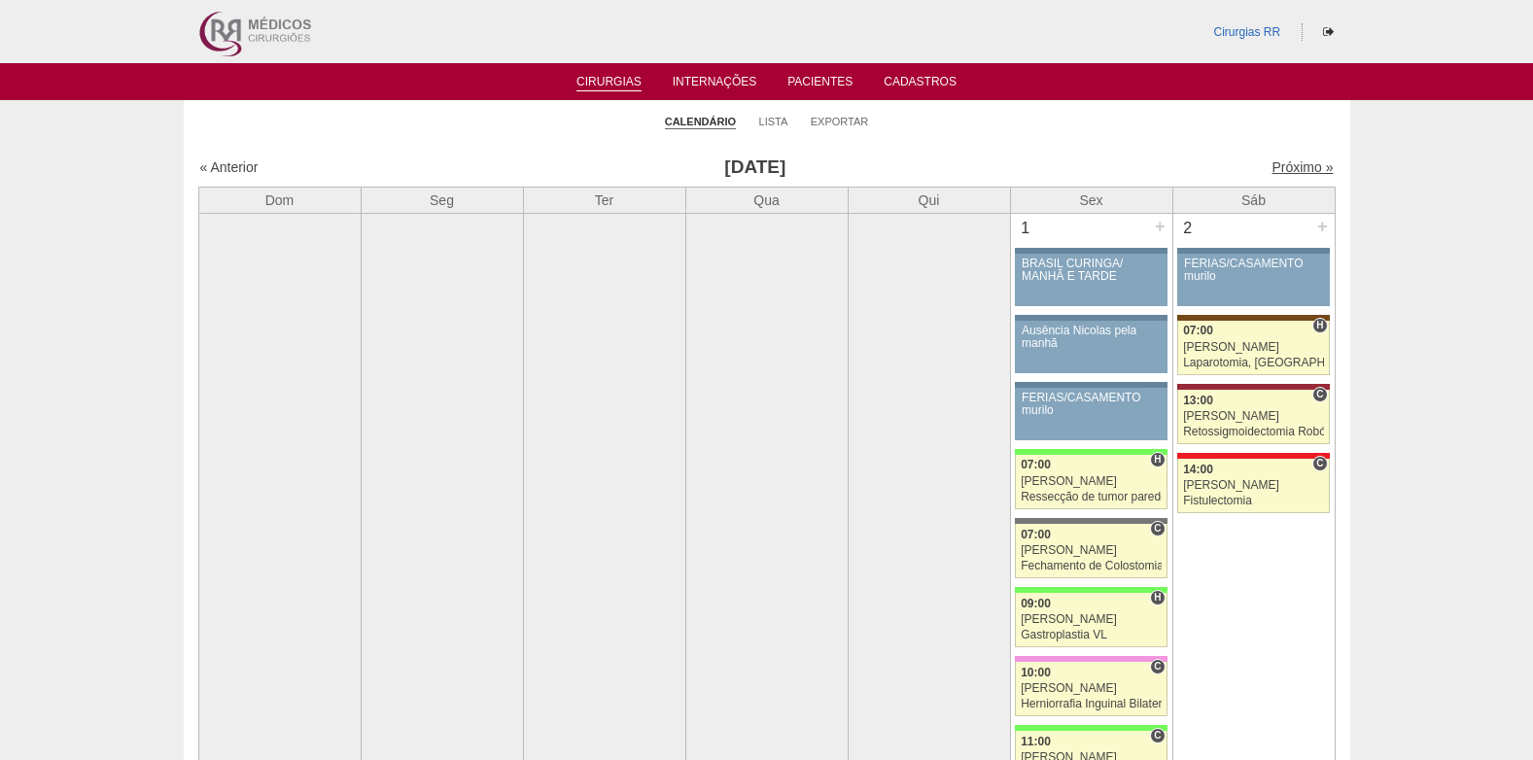
click at [1307, 163] on link "Próximo »" at bounding box center [1301, 167] width 61 height 16
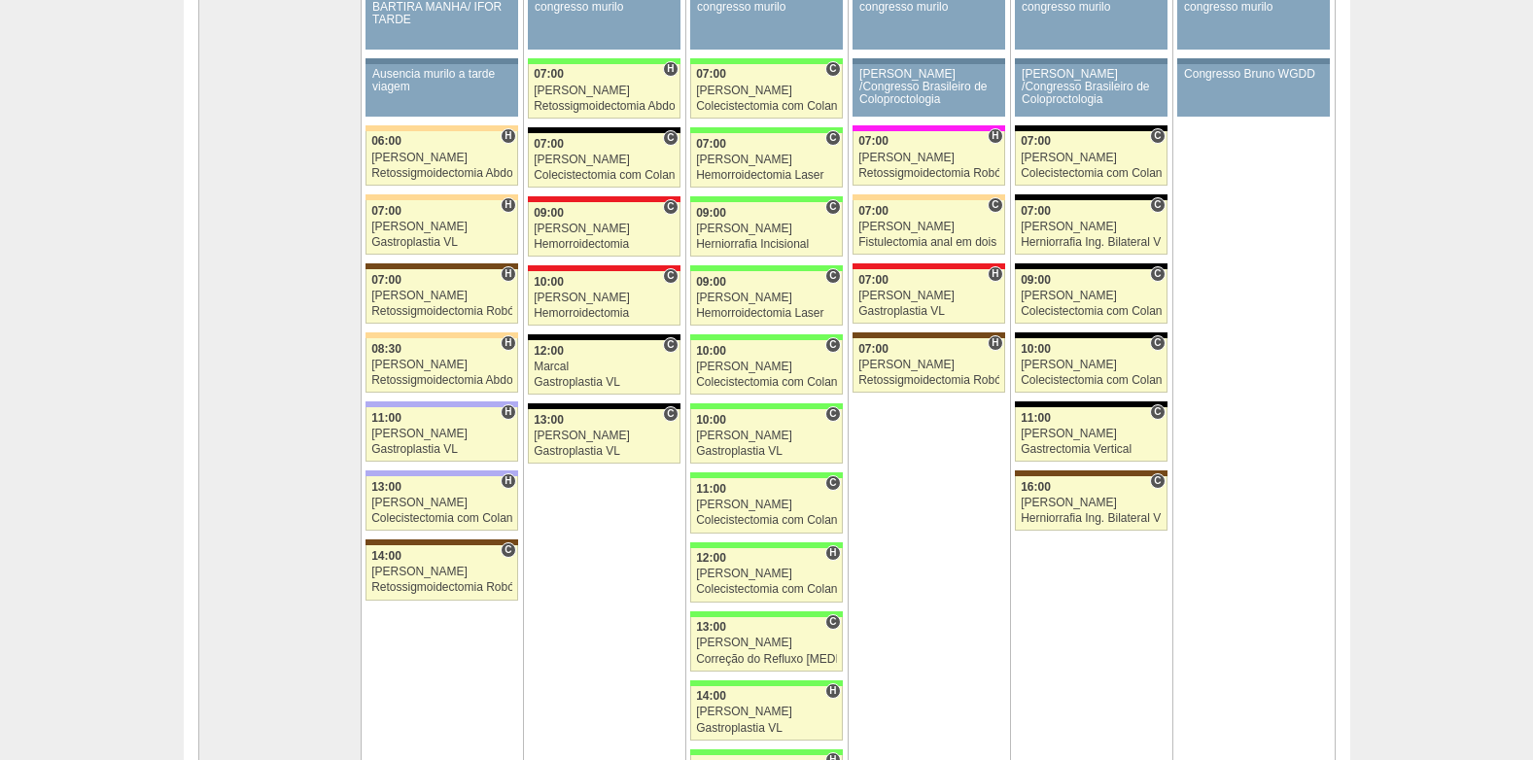
scroll to position [292, 0]
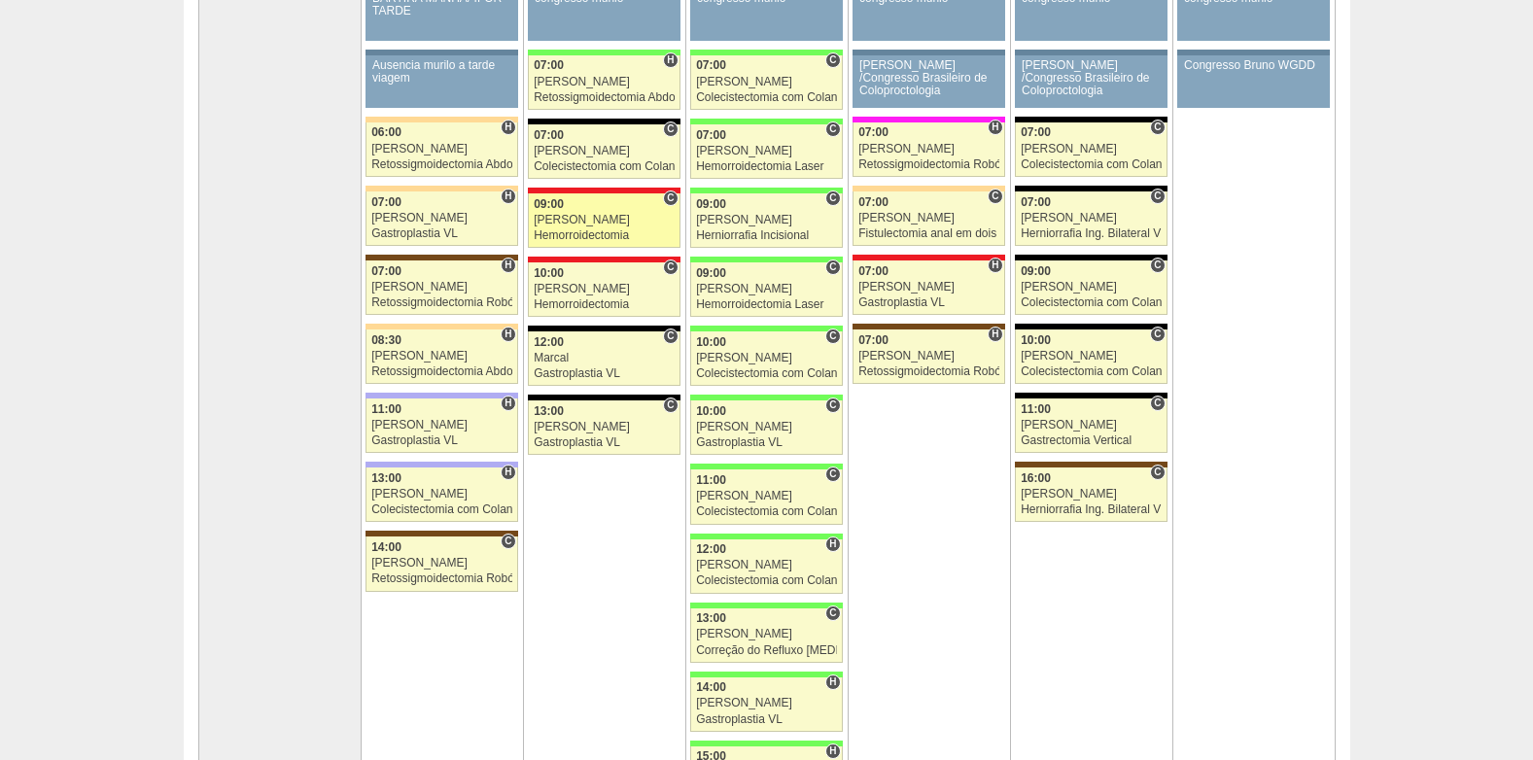
click at [610, 221] on div "[PERSON_NAME]" at bounding box center [604, 220] width 141 height 13
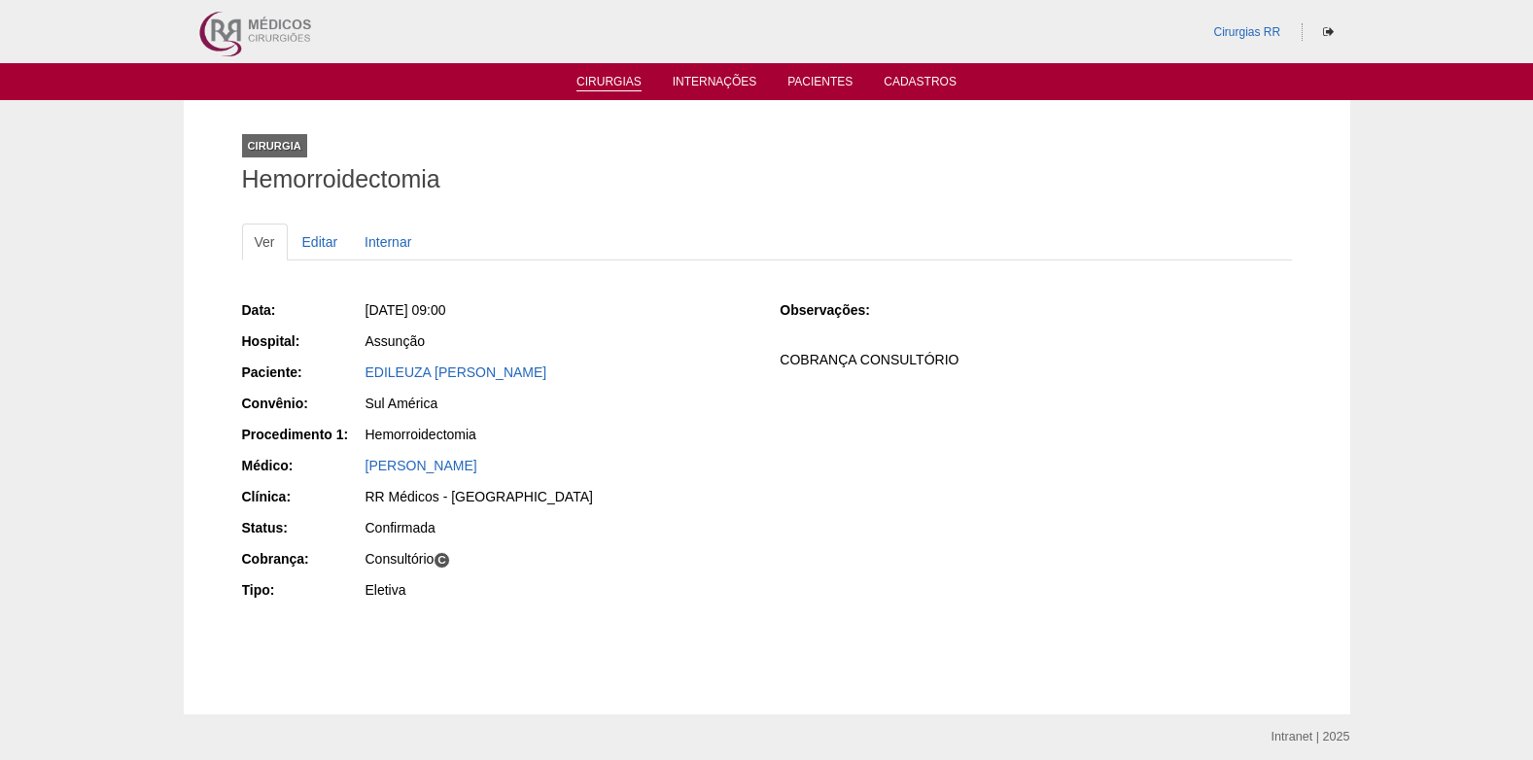
click at [601, 87] on link "Cirurgias" at bounding box center [608, 83] width 65 height 17
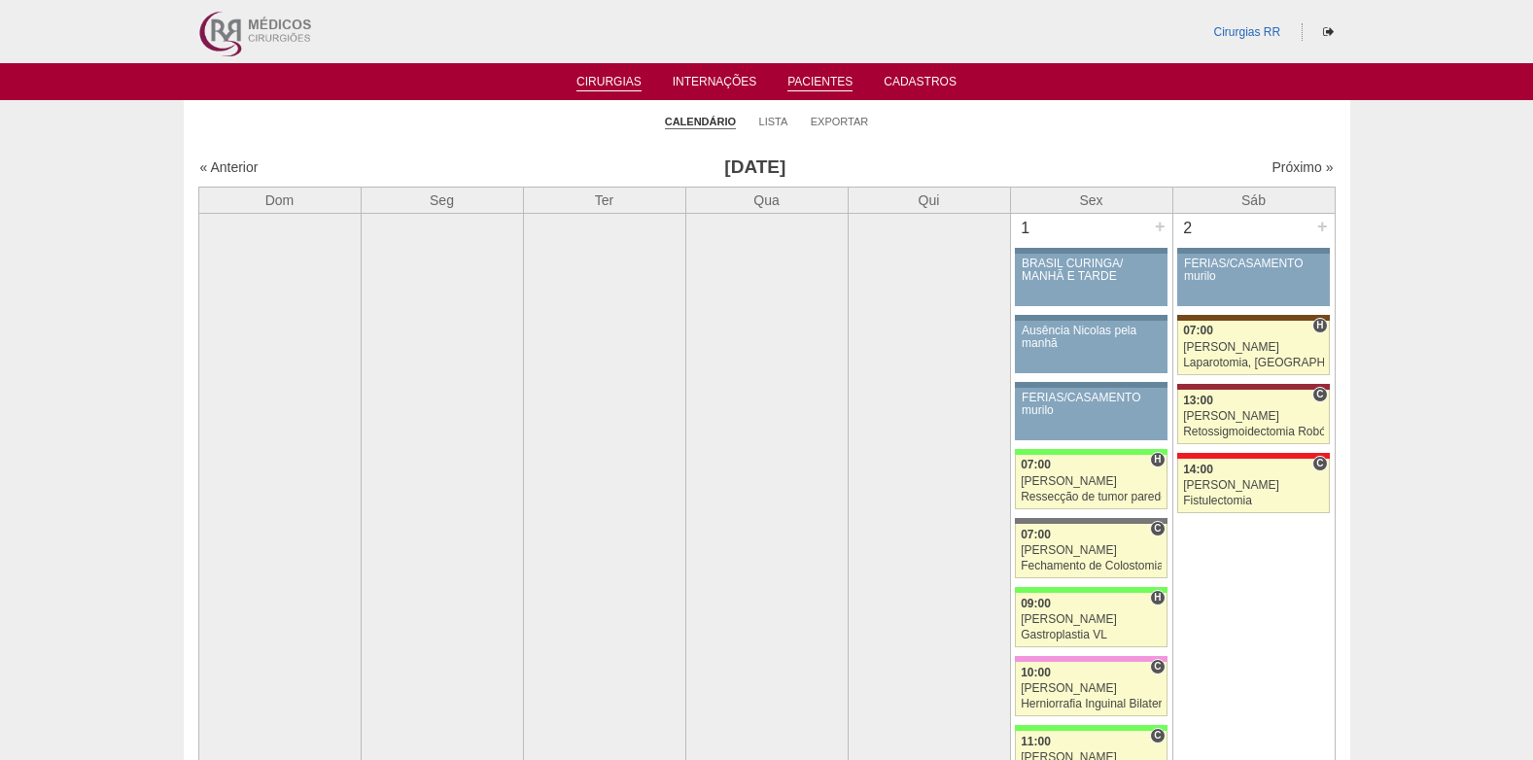
click at [801, 80] on link "Pacientes" at bounding box center [819, 83] width 65 height 17
click at [771, 119] on link "Lista" at bounding box center [773, 122] width 29 height 15
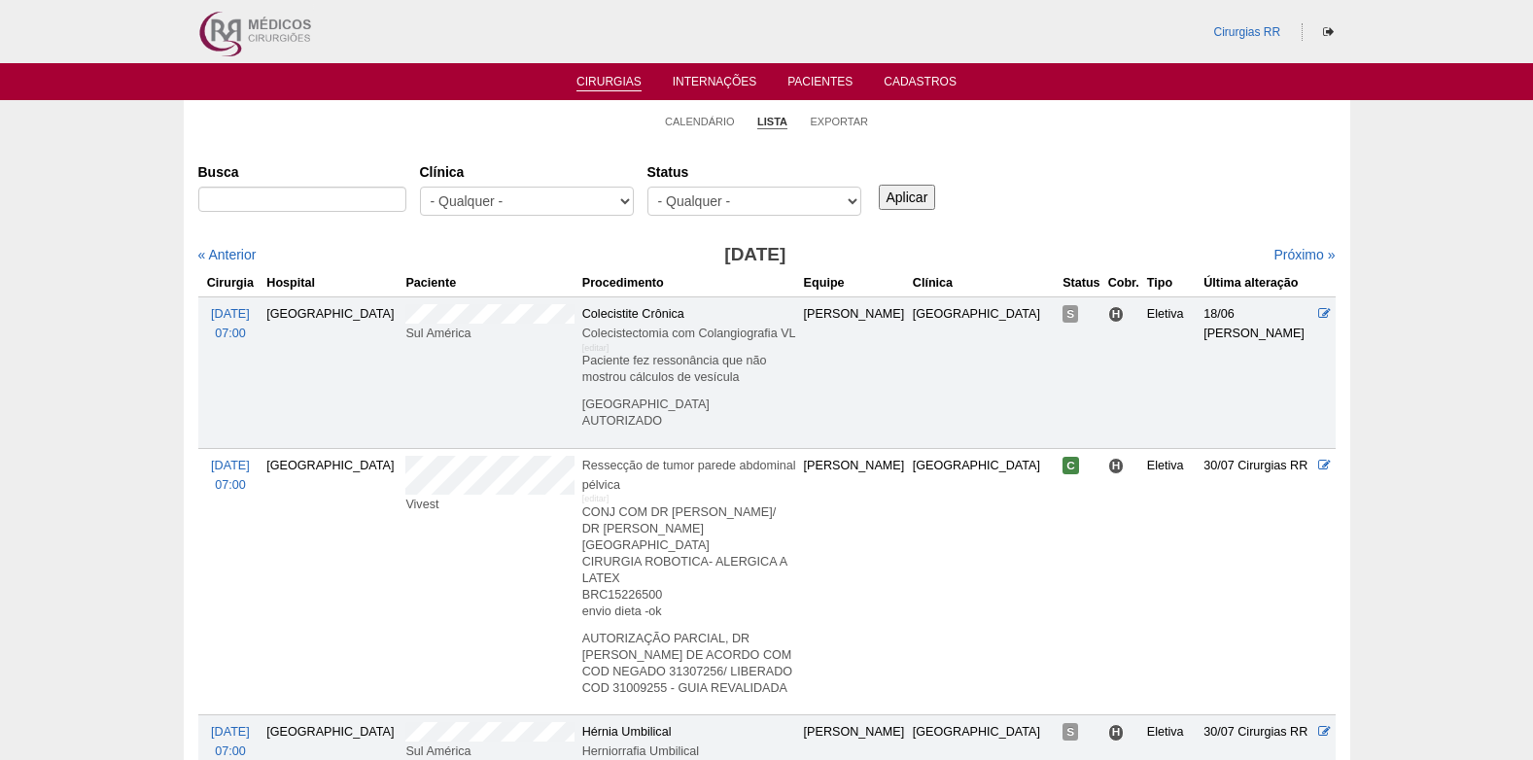
select select "resr"
click at [647, 187] on select "- Qualquer - Reservada Confirmada Suspensa Cancelada" at bounding box center [754, 201] width 214 height 29
click at [909, 193] on input "Aplicar" at bounding box center [907, 197] width 57 height 25
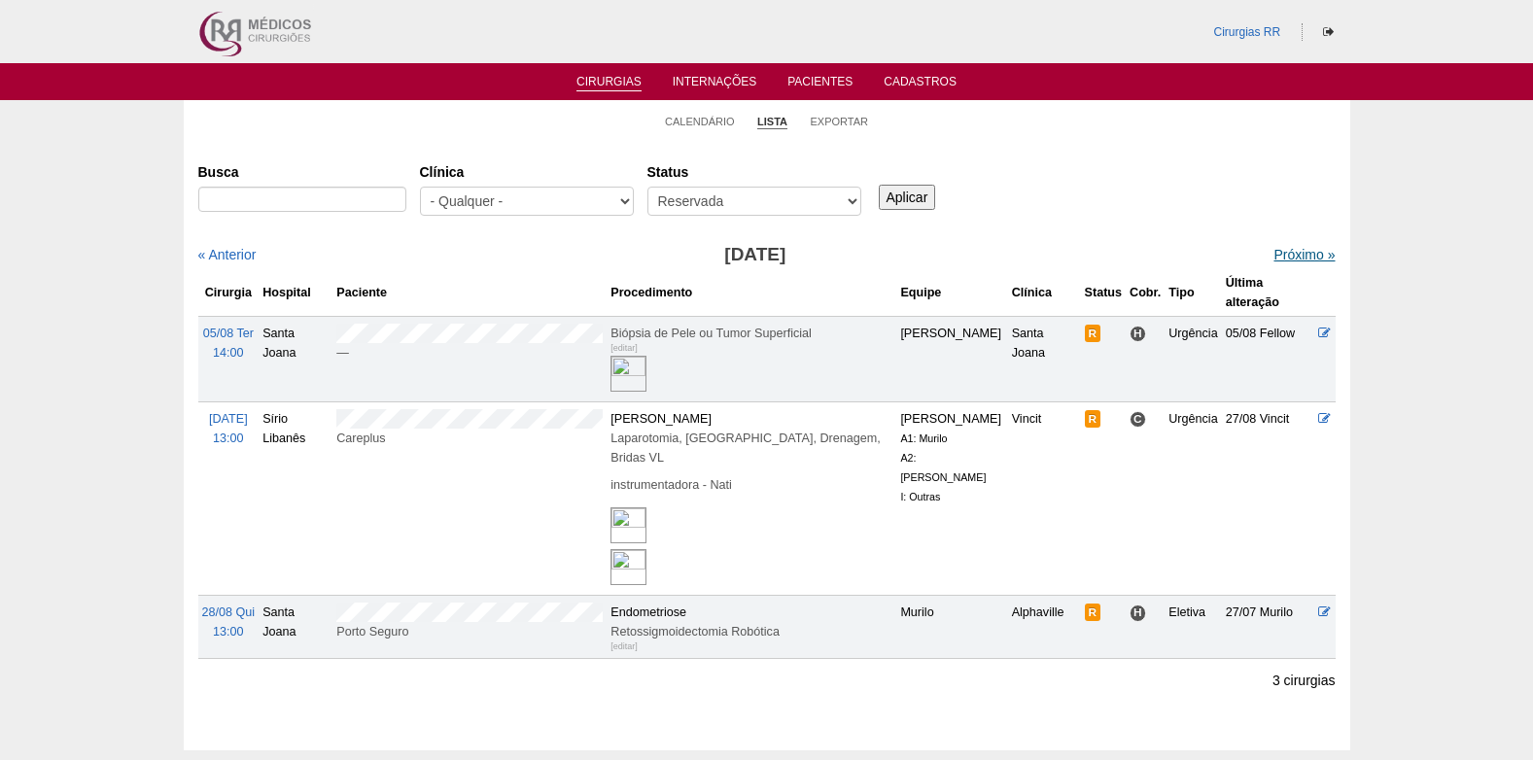
click at [1301, 254] on link "Próximo »" at bounding box center [1303, 255] width 61 height 16
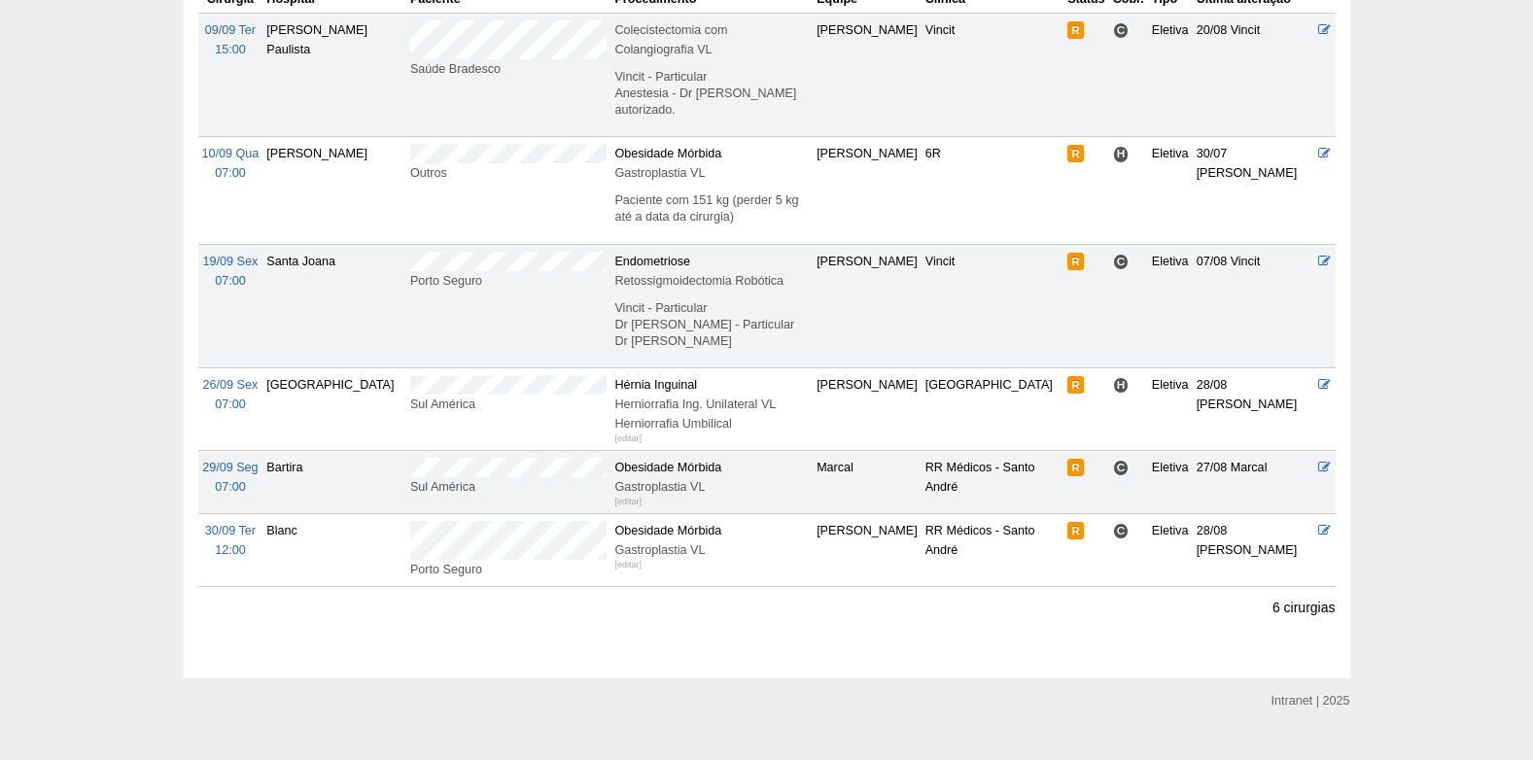
scroll to position [292, 0]
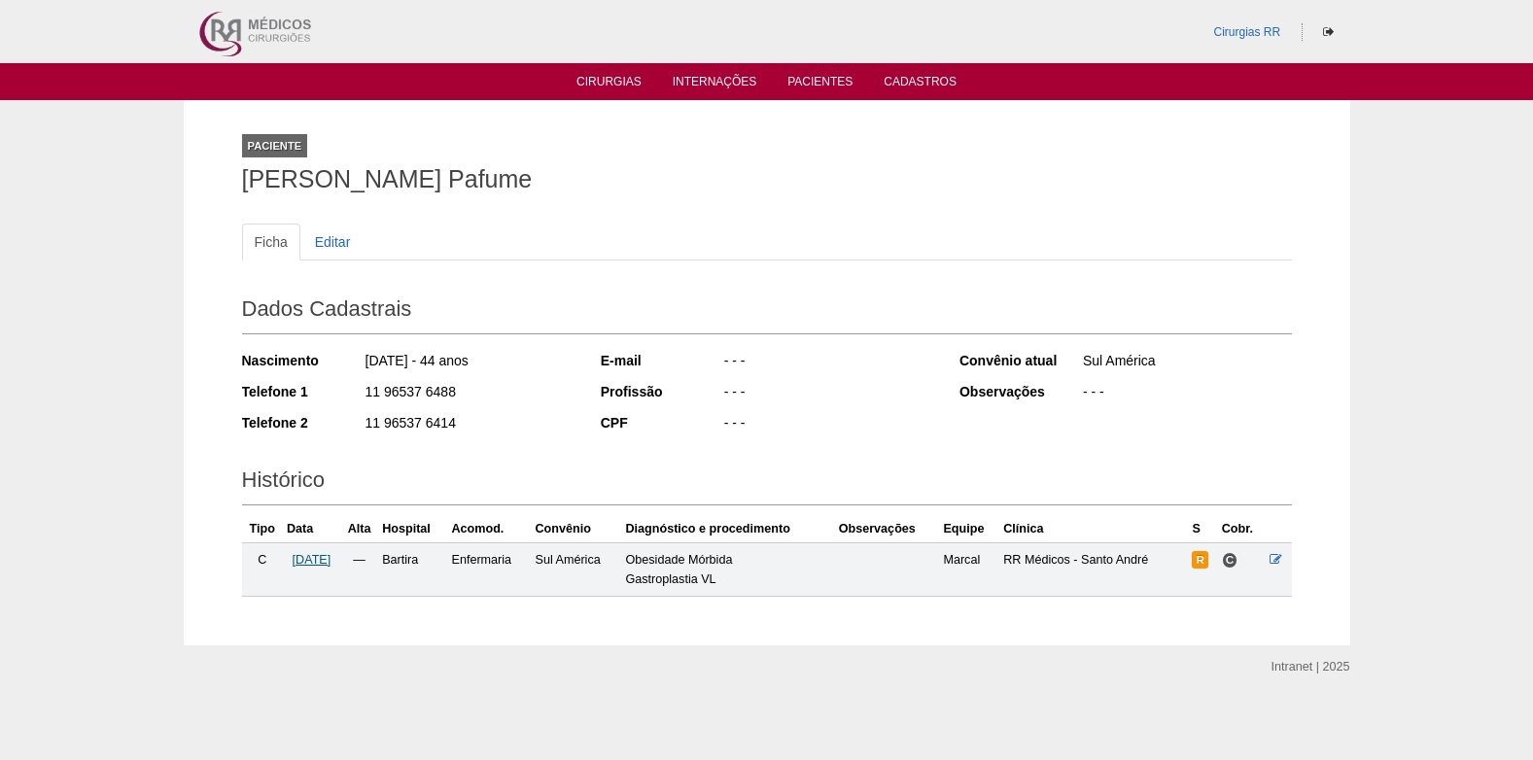
click at [305, 556] on span "[DATE]" at bounding box center [312, 560] width 39 height 14
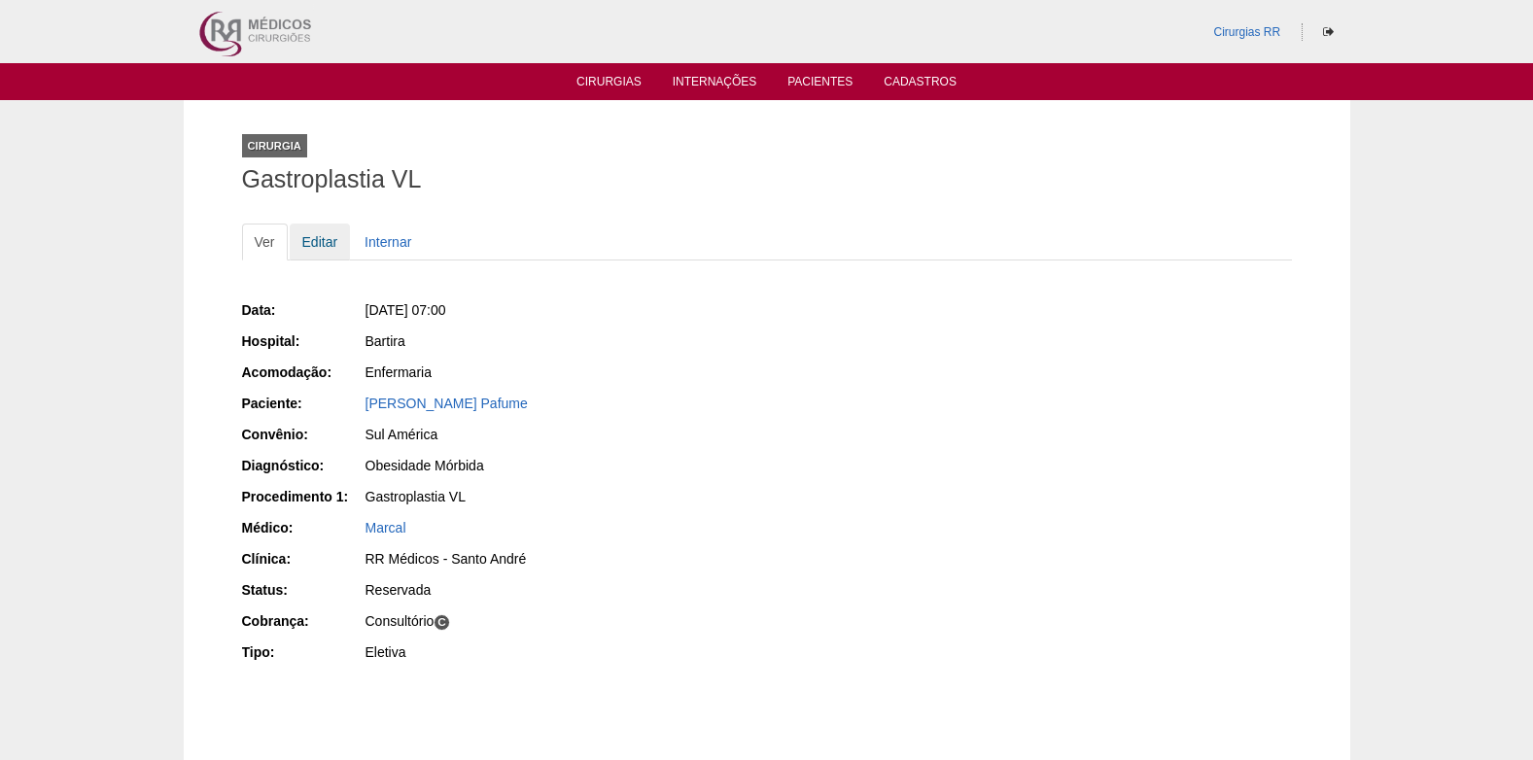
click at [326, 248] on link "Editar" at bounding box center [320, 242] width 61 height 37
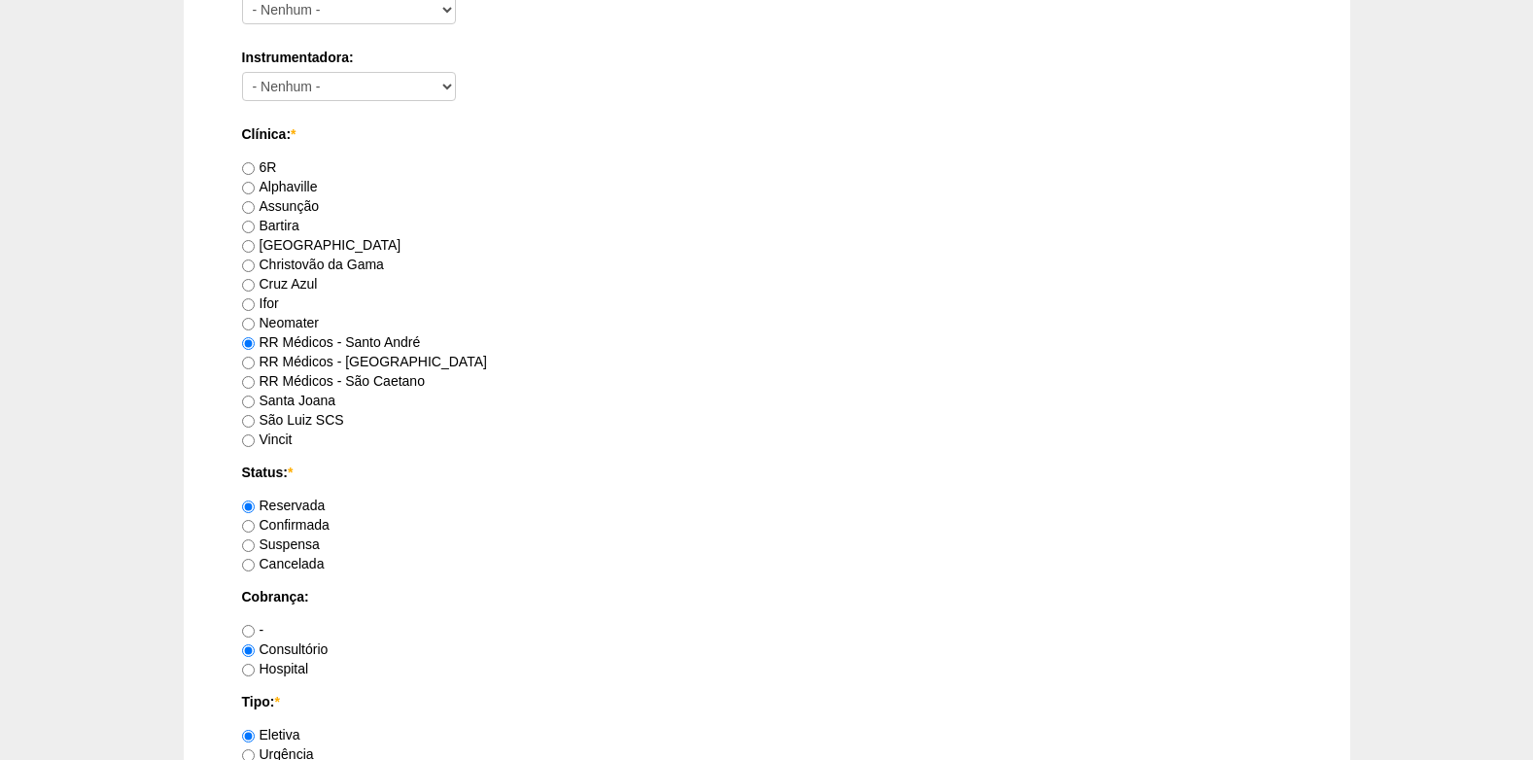
scroll to position [1166, 0]
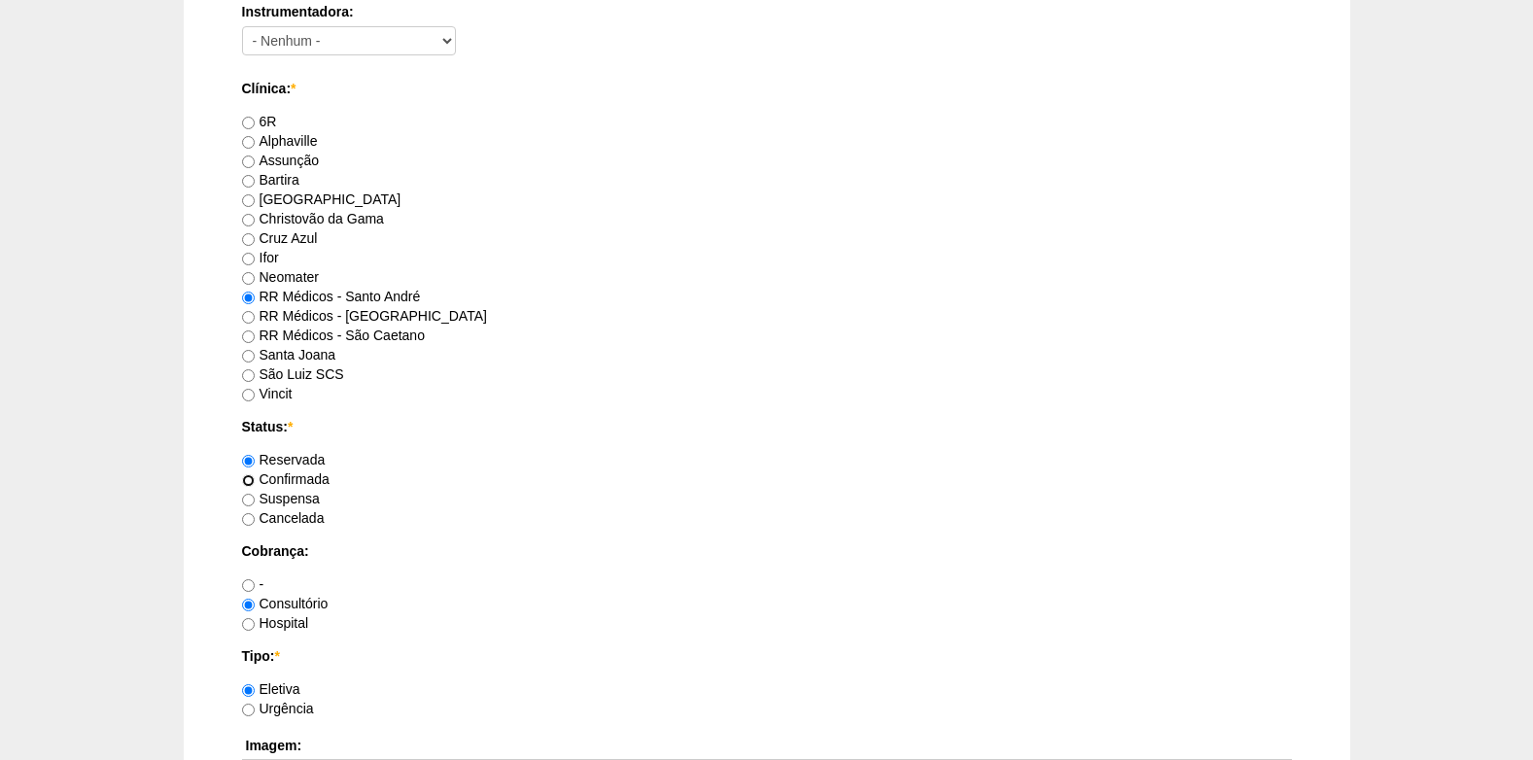
click at [252, 482] on input "Confirmada" at bounding box center [248, 480] width 13 height 13
radio input "true"
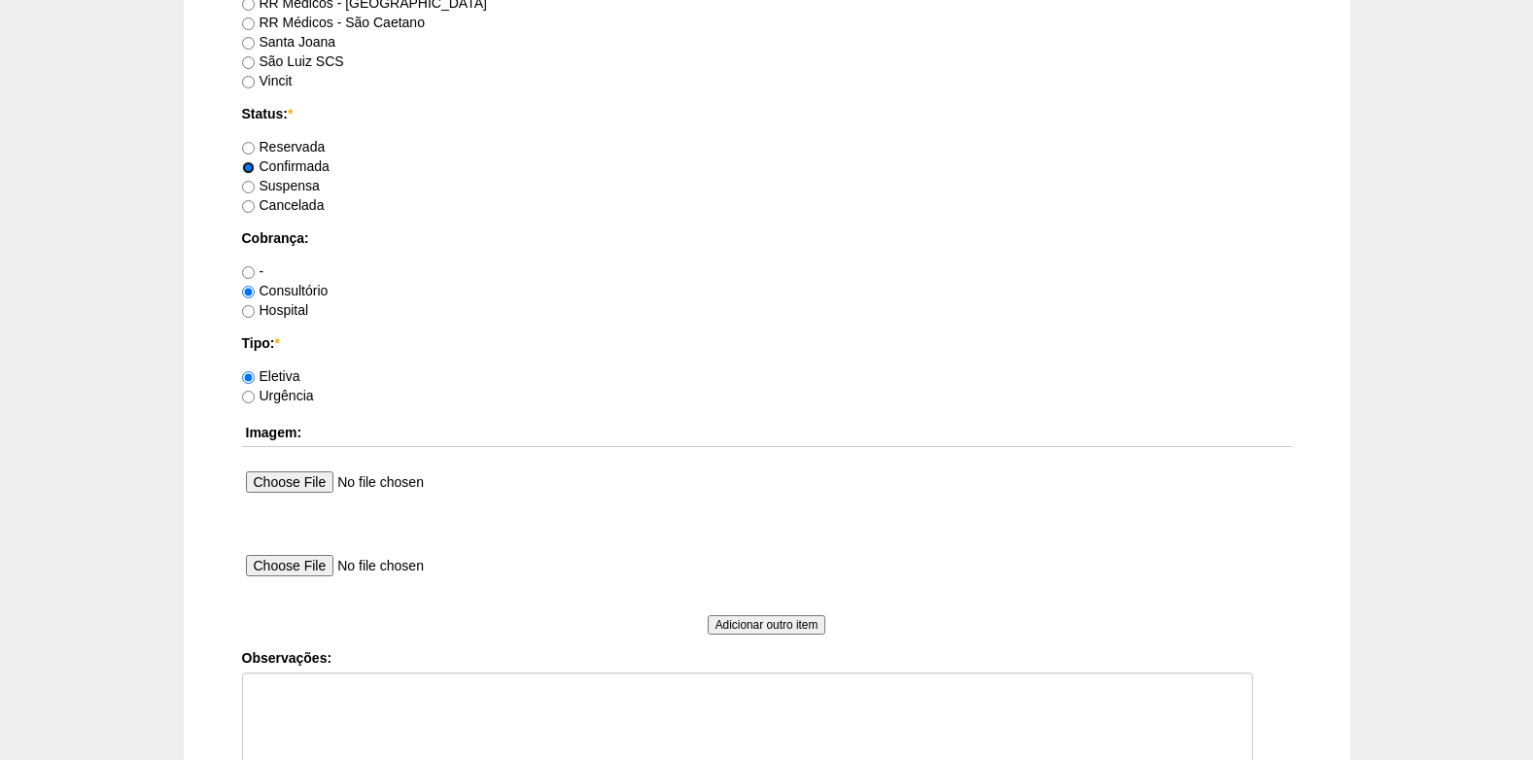
scroll to position [1652, 0]
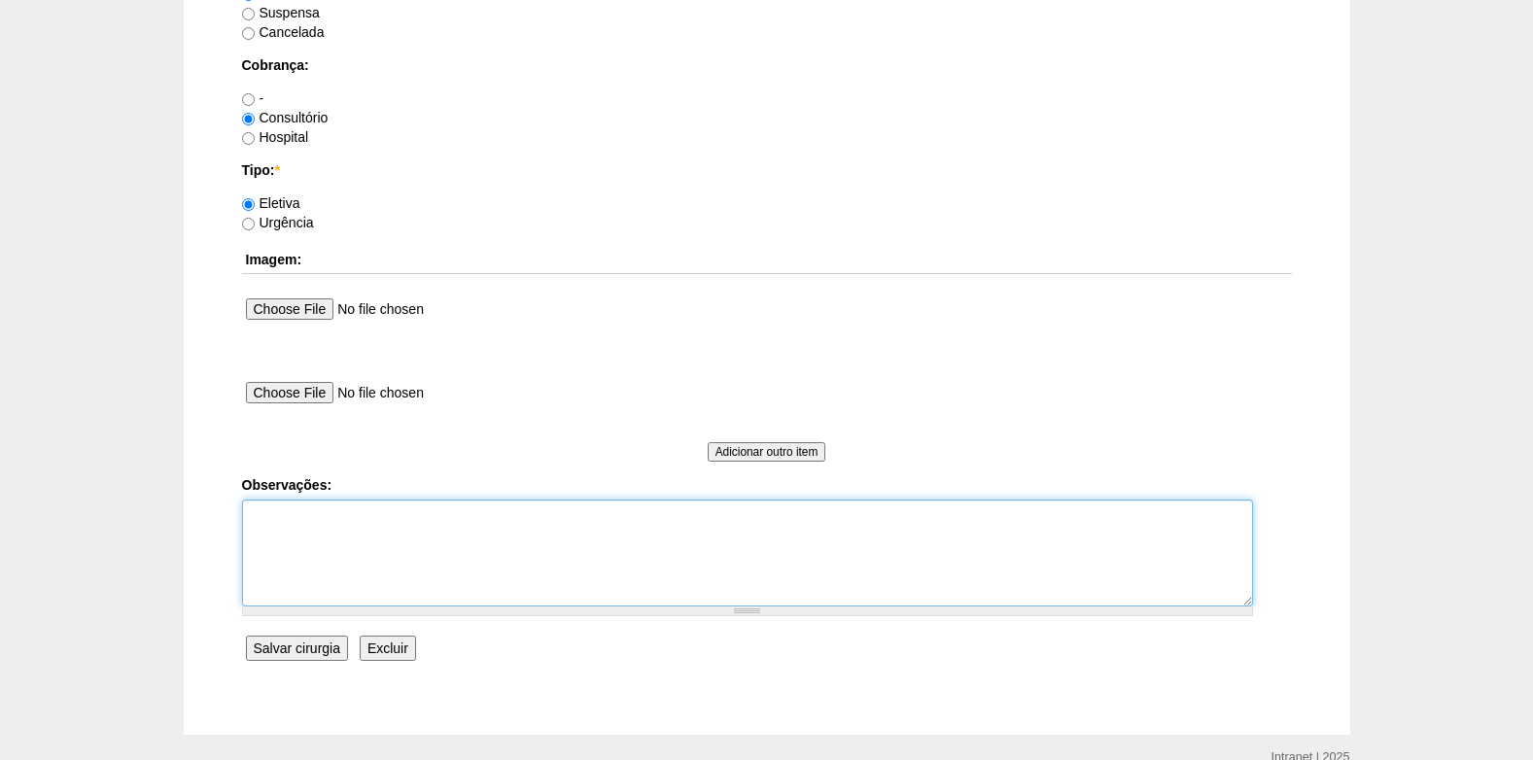
click at [294, 575] on textarea "Observações:" at bounding box center [747, 553] width 1011 height 107
type textarea "COBRANÇA CONSULTÓRIO AUTORIZADO VENCE 20/09 REVALIDAR"
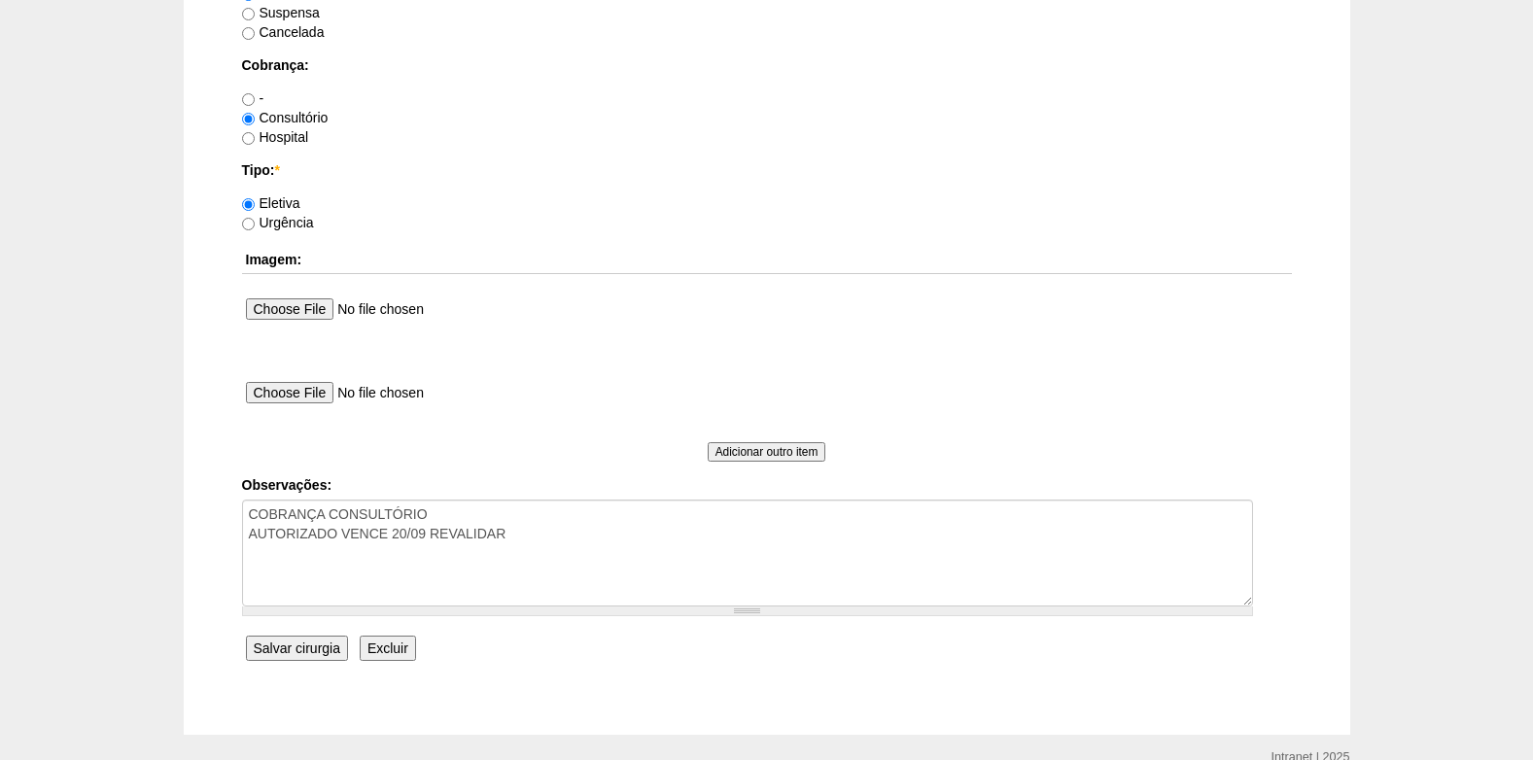
click at [299, 651] on input "Salvar cirurgia" at bounding box center [297, 648] width 102 height 25
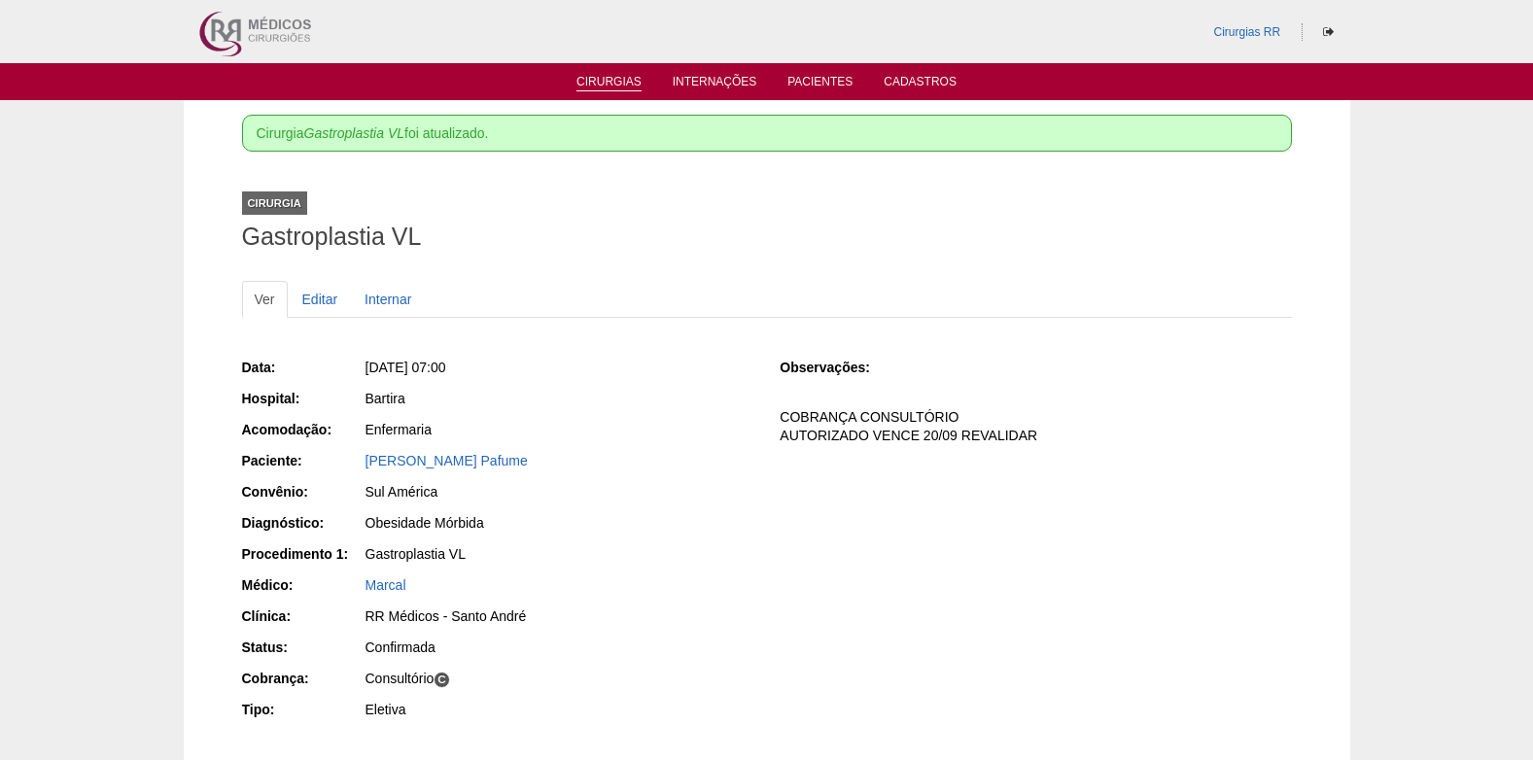
click at [629, 75] on link "Cirurgias" at bounding box center [608, 83] width 65 height 17
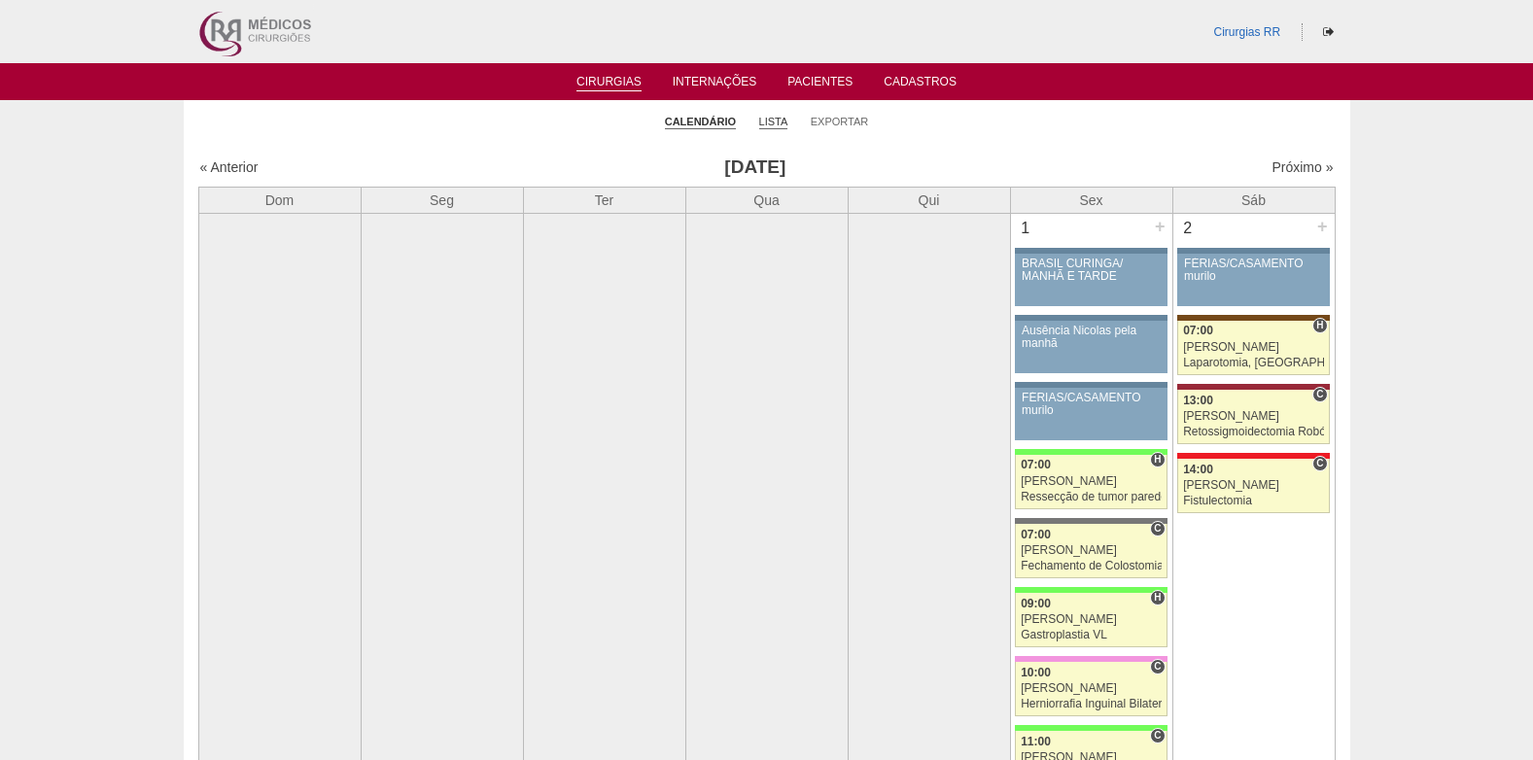
click at [773, 117] on link "Lista" at bounding box center [773, 122] width 29 height 15
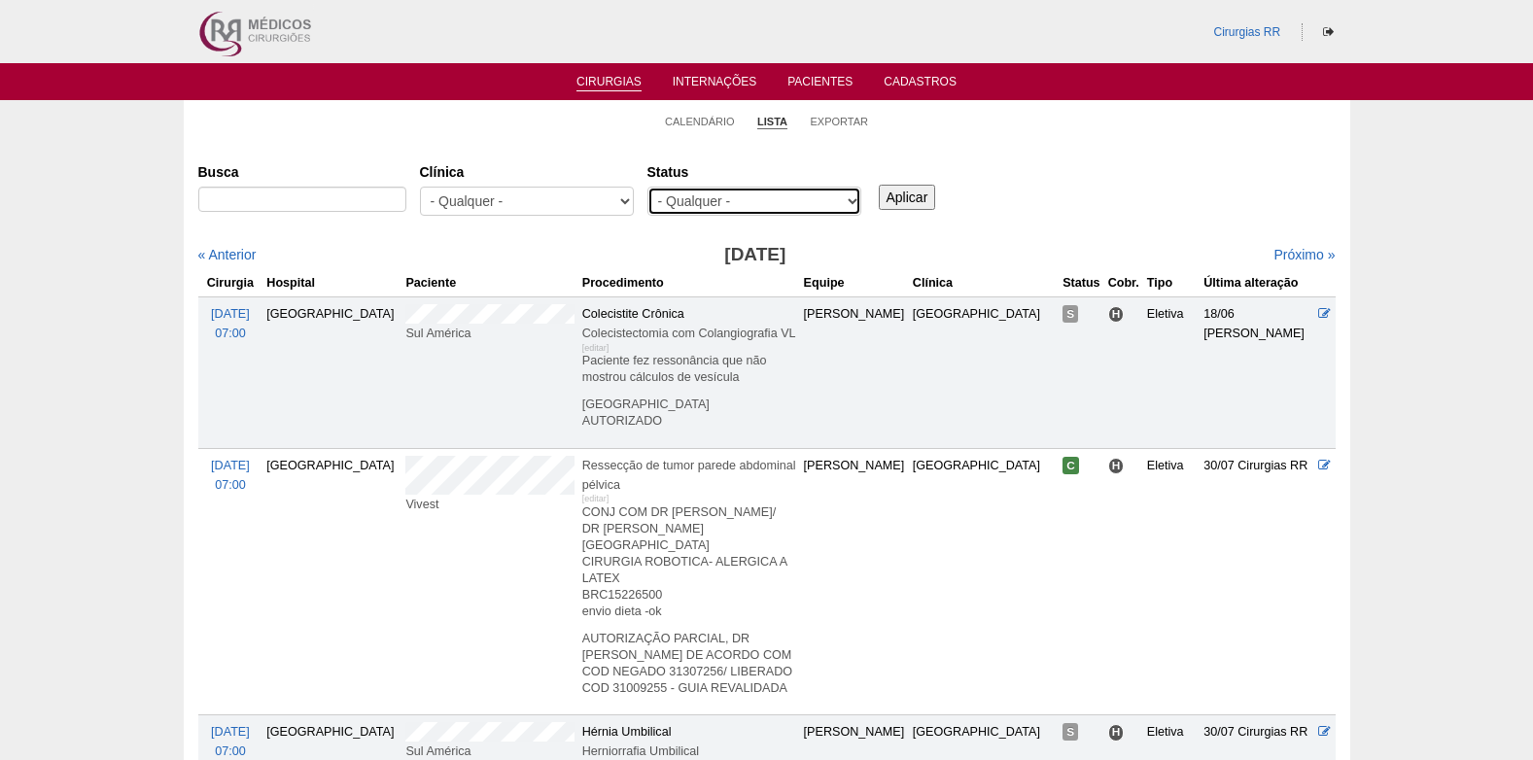
drag, startPoint x: 0, startPoint y: 0, endPoint x: 731, endPoint y: 218, distance: 762.6
click at [734, 193] on select "- Qualquer - Reservada Confirmada Suspensa Cancelada" at bounding box center [754, 201] width 214 height 29
select select "resr"
click at [647, 187] on select "- Qualquer - Reservada Confirmada Suspensa Cancelada" at bounding box center [754, 201] width 214 height 29
click at [899, 200] on input "Aplicar" at bounding box center [907, 197] width 57 height 25
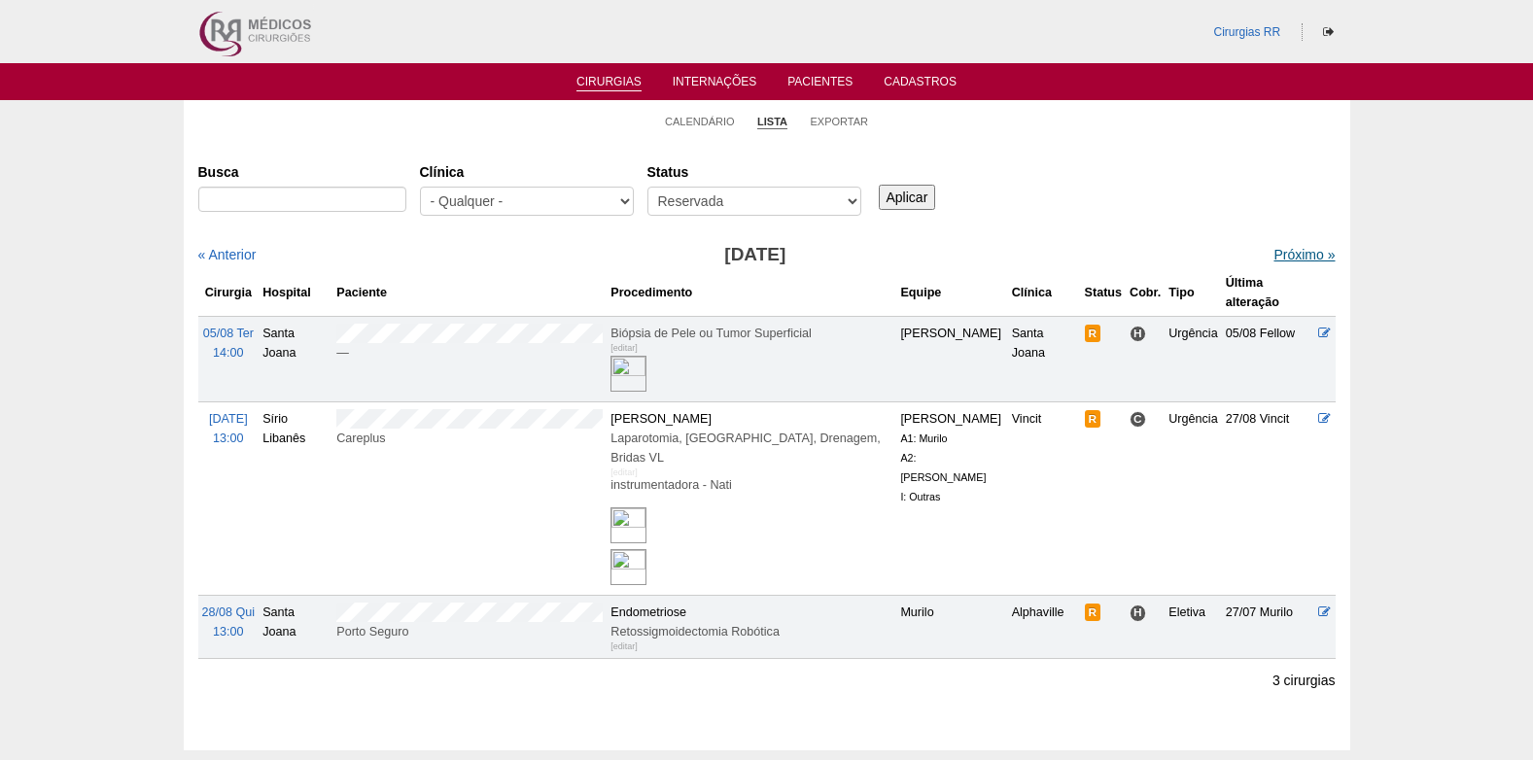
click at [1292, 255] on link "Próximo »" at bounding box center [1303, 255] width 61 height 16
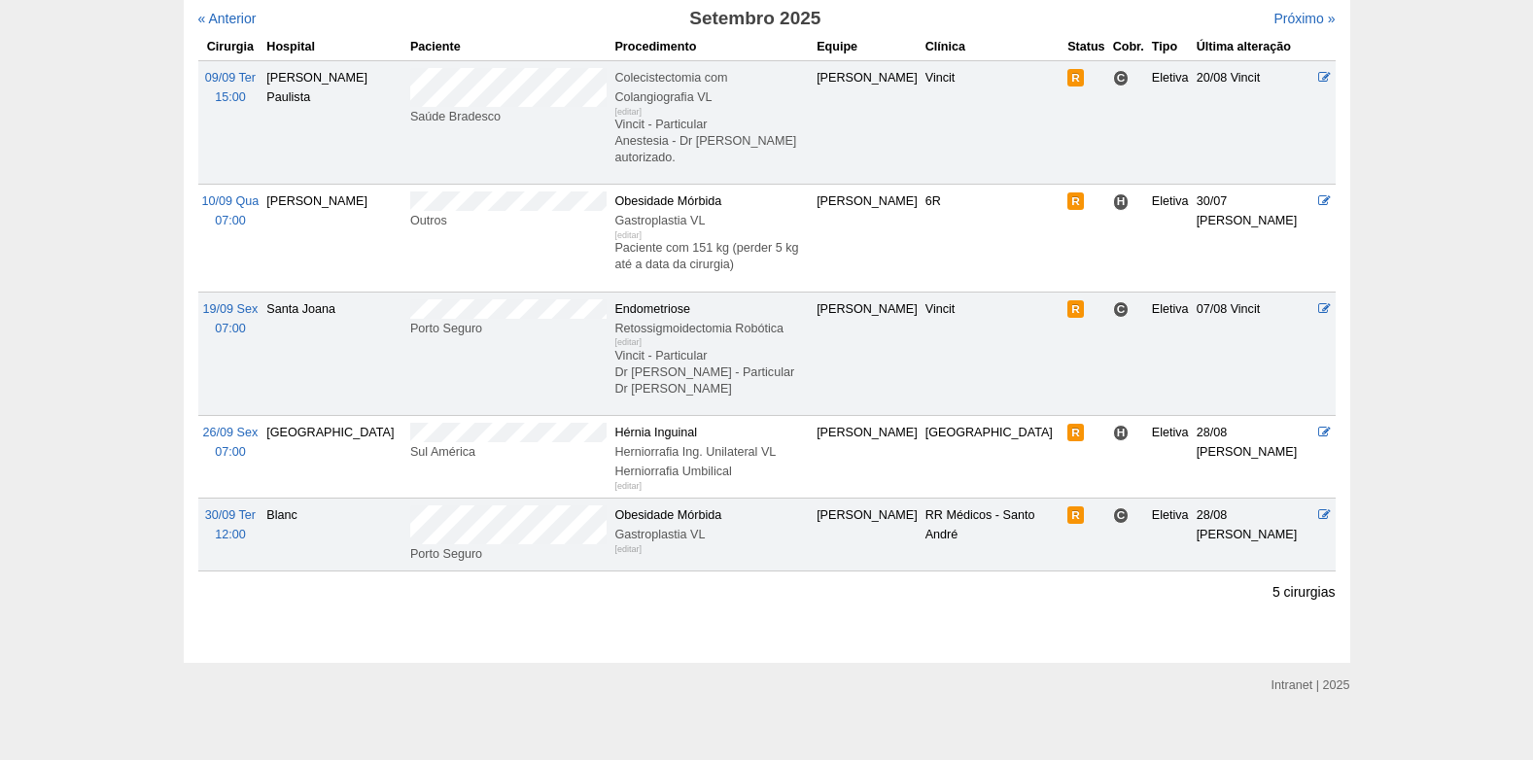
scroll to position [237, 0]
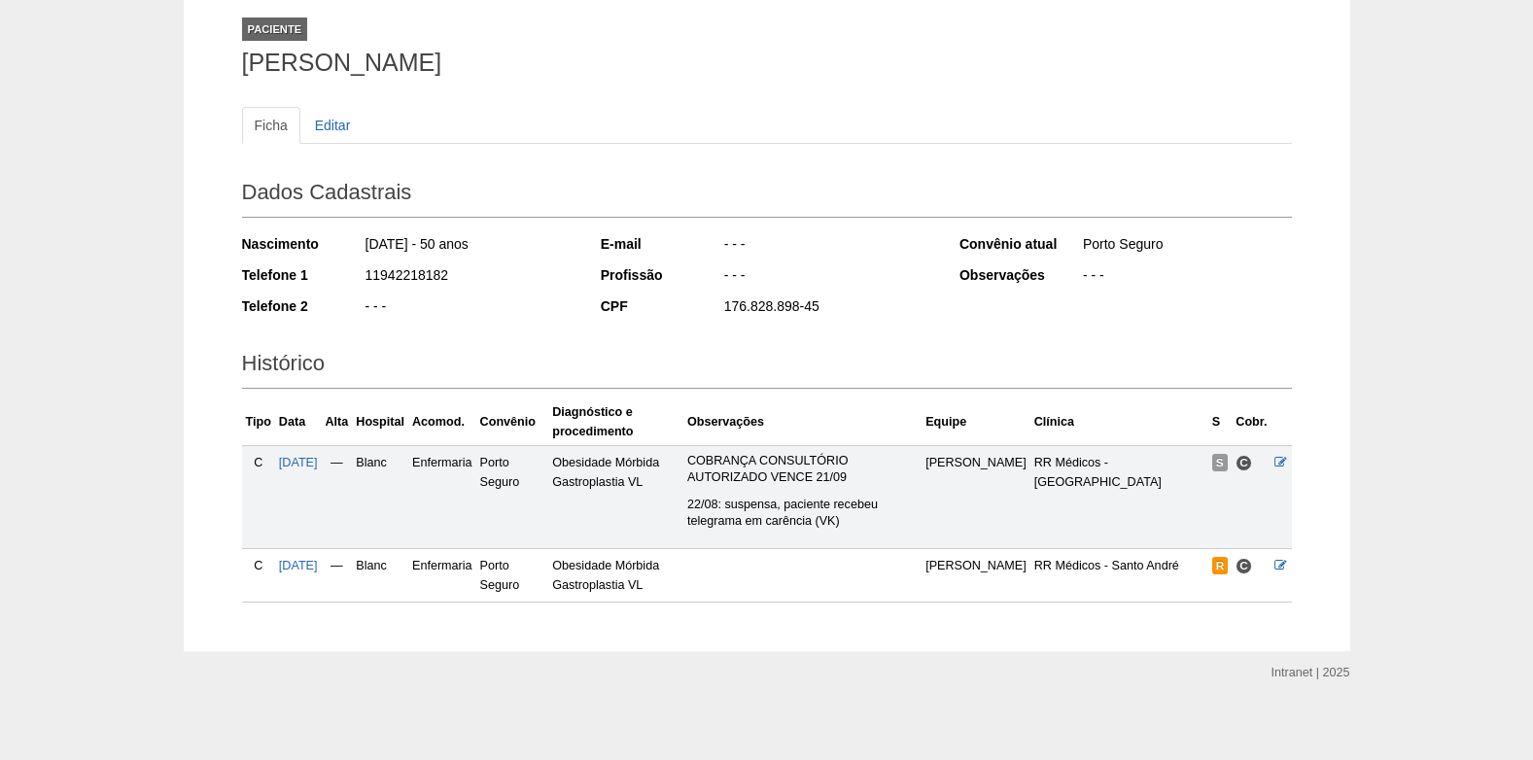
scroll to position [124, 0]
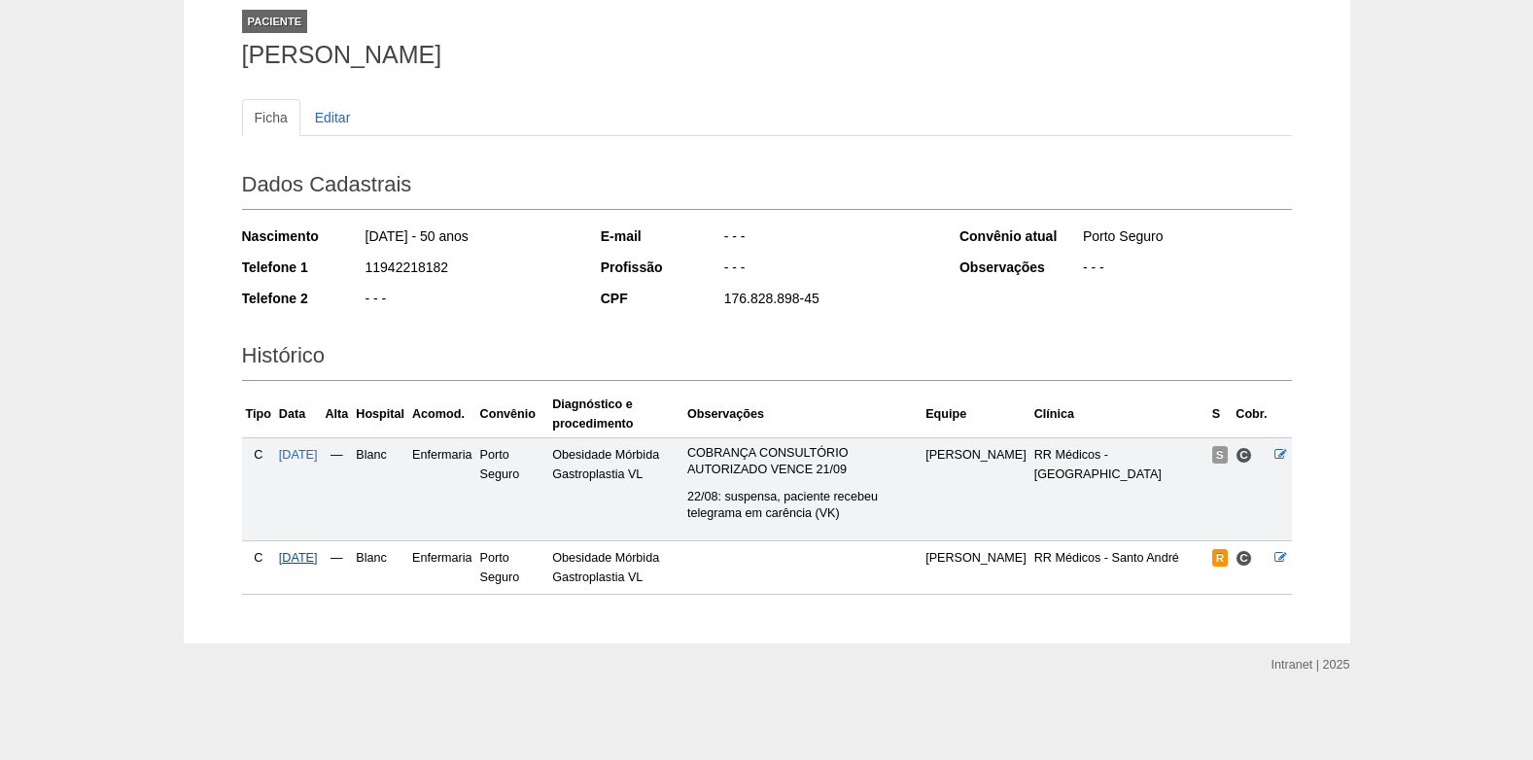
click at [315, 559] on span "[DATE]" at bounding box center [298, 558] width 39 height 14
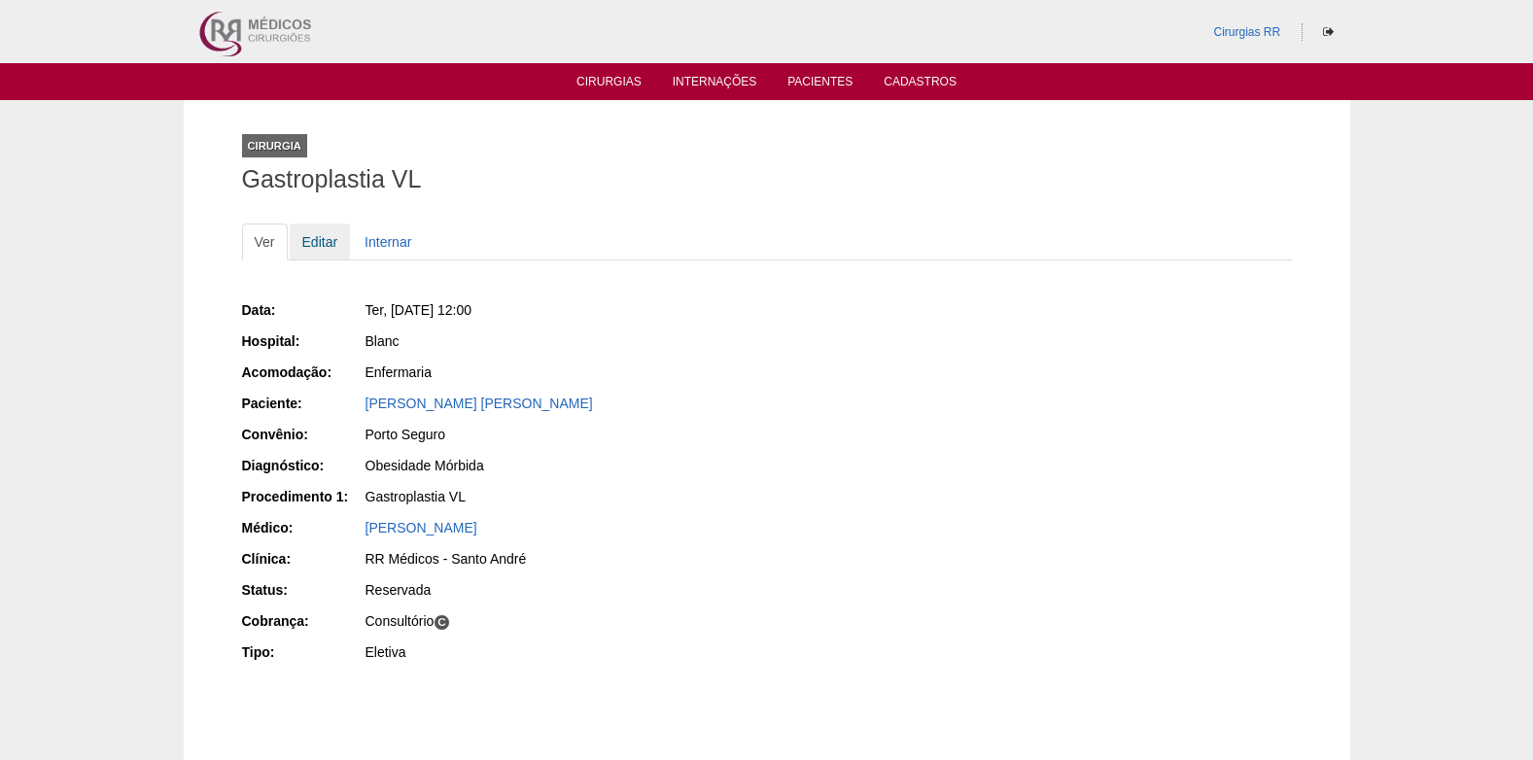
click at [329, 242] on link "Editar" at bounding box center [320, 242] width 61 height 37
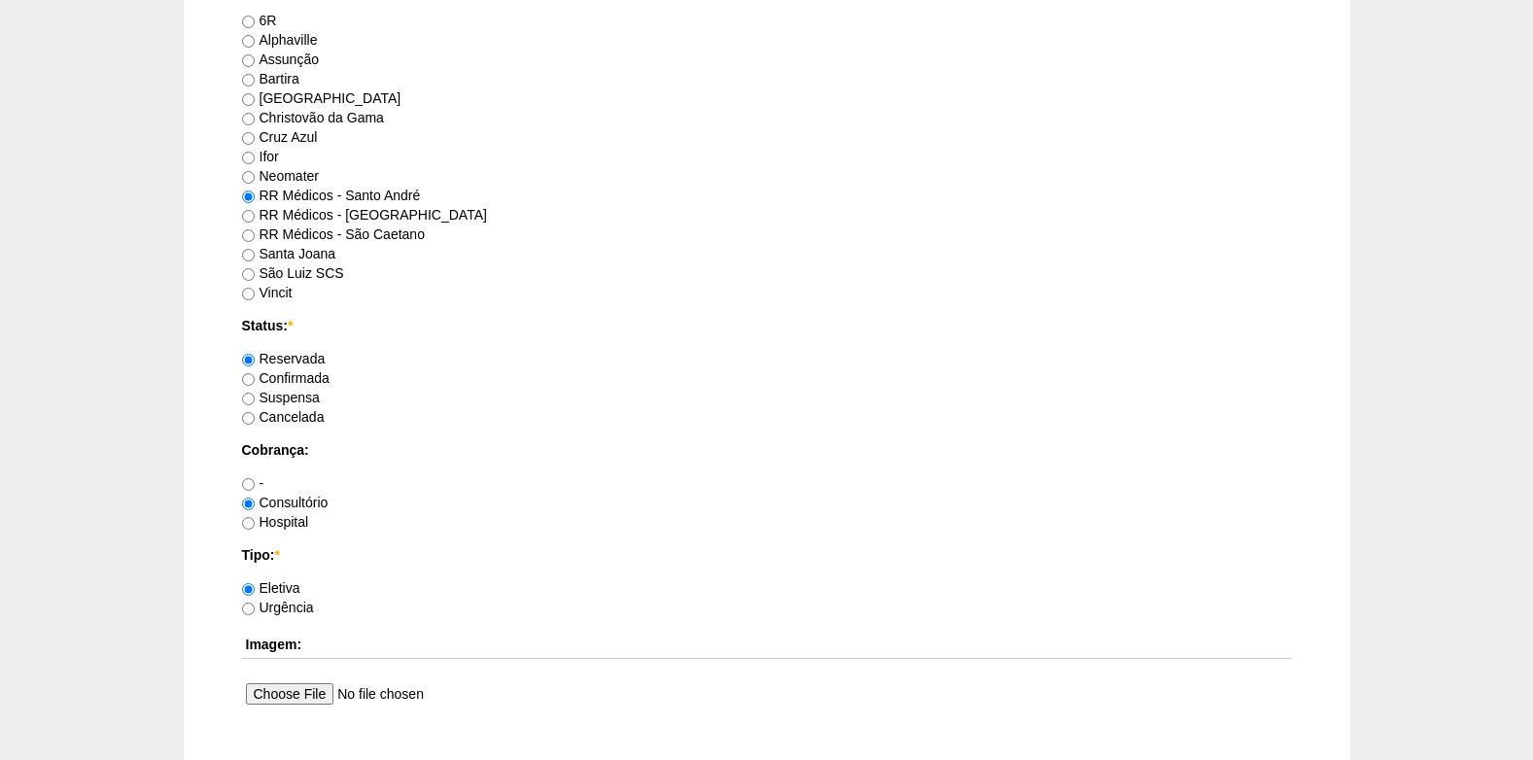
scroll to position [1361, 0]
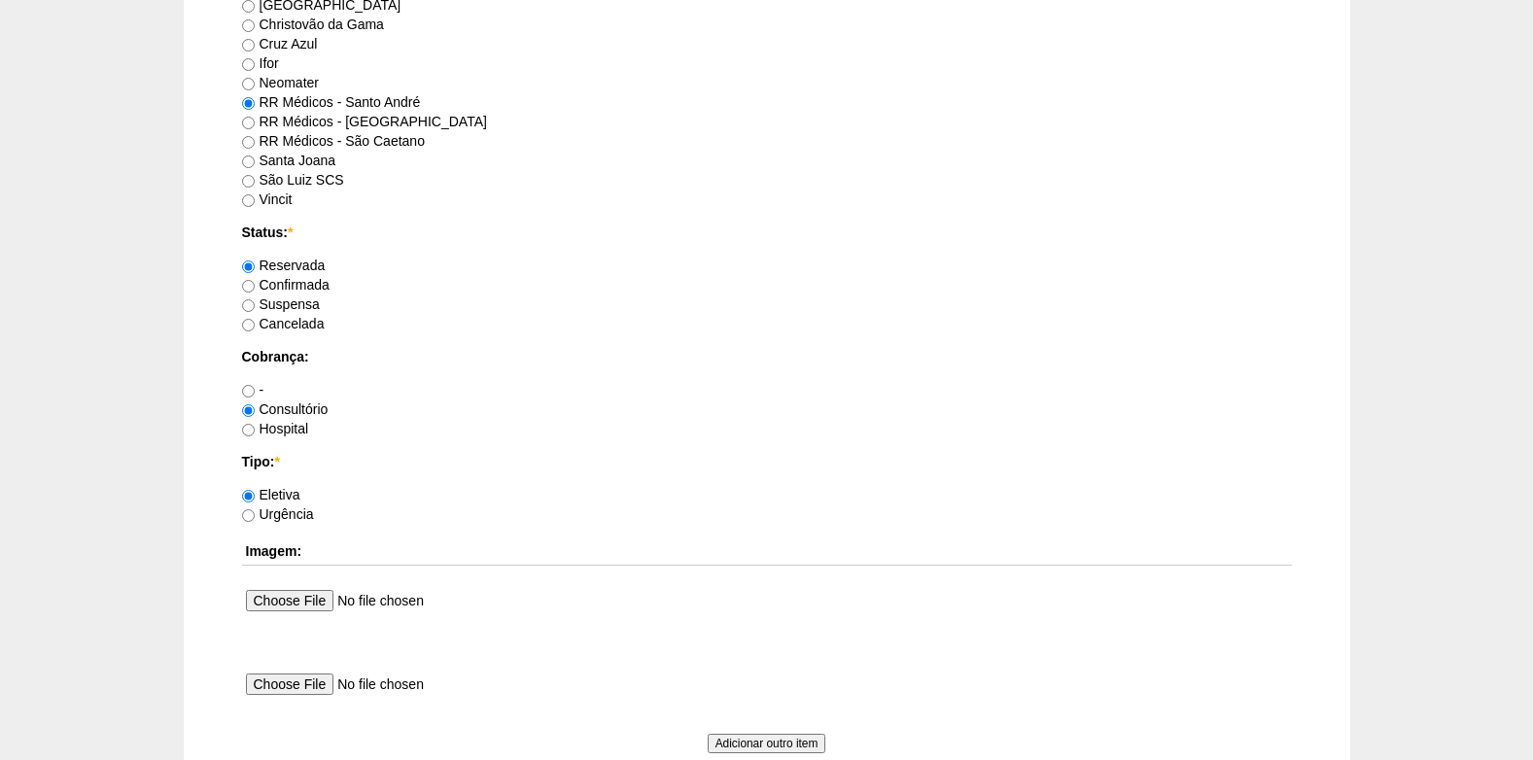
click at [259, 284] on label "Confirmada" at bounding box center [285, 285] width 87 height 16
click at [255, 284] on input "Confirmada" at bounding box center [248, 286] width 13 height 13
radio input "true"
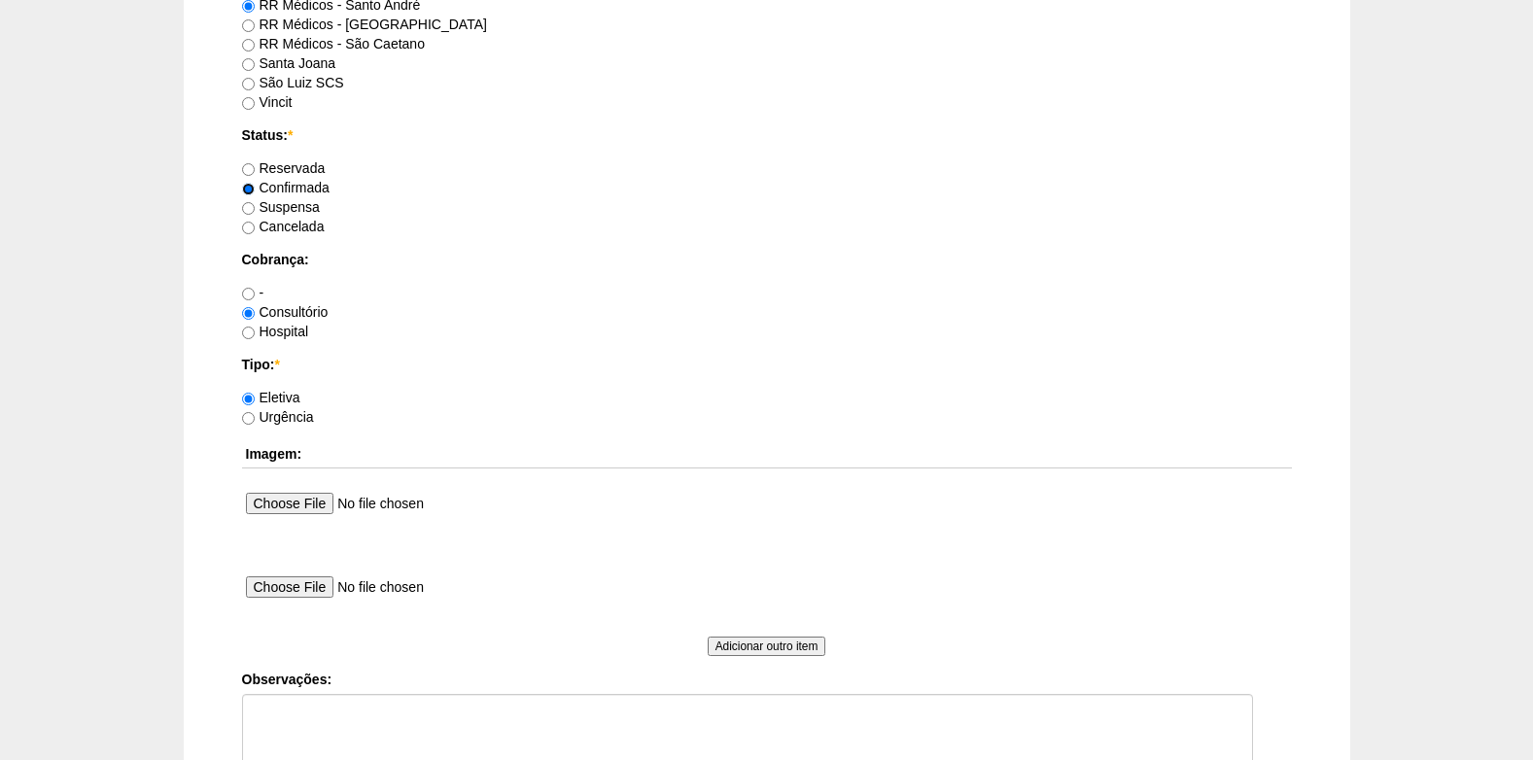
scroll to position [1652, 0]
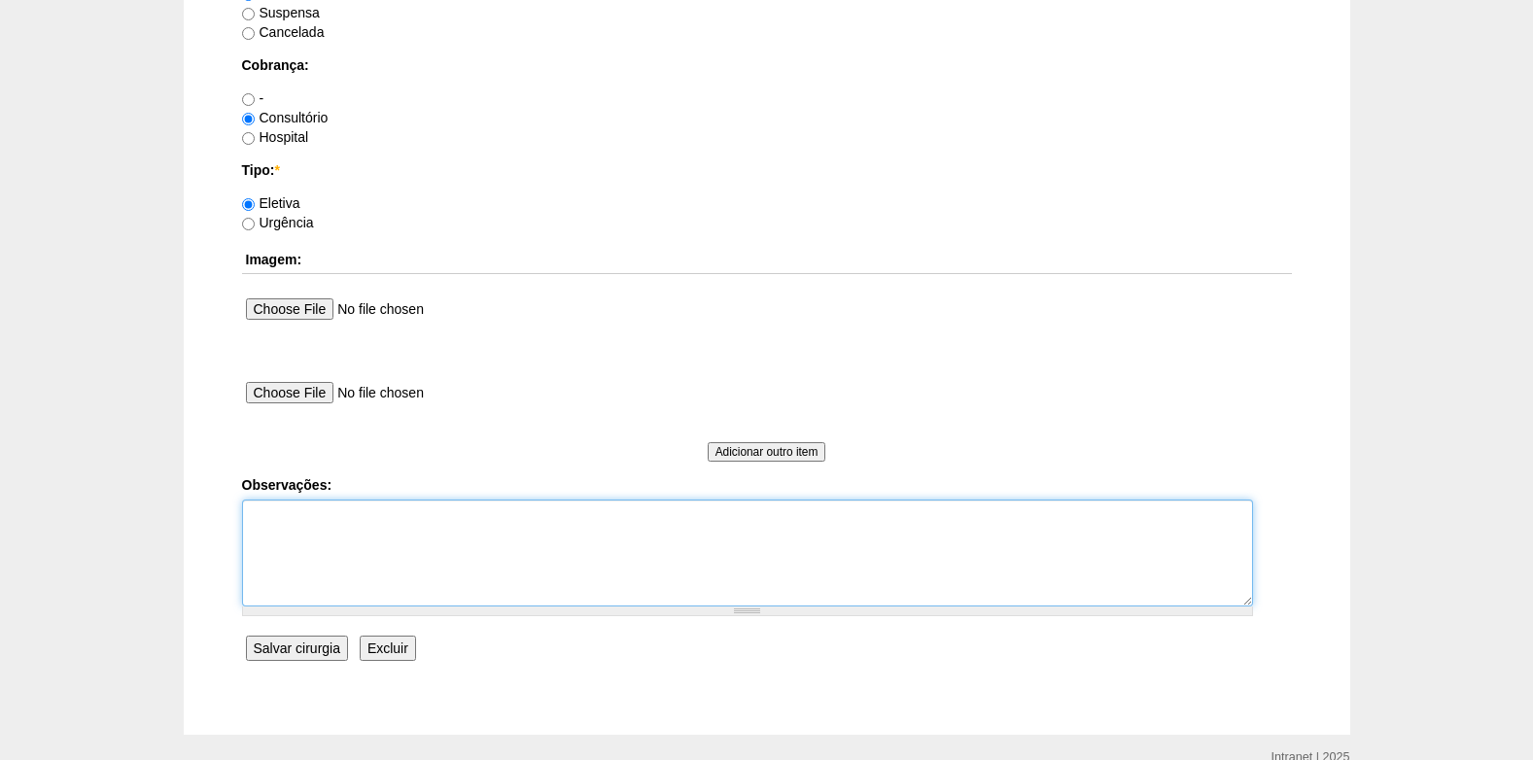
click at [295, 544] on textarea "Observações:" at bounding box center [747, 553] width 1011 height 107
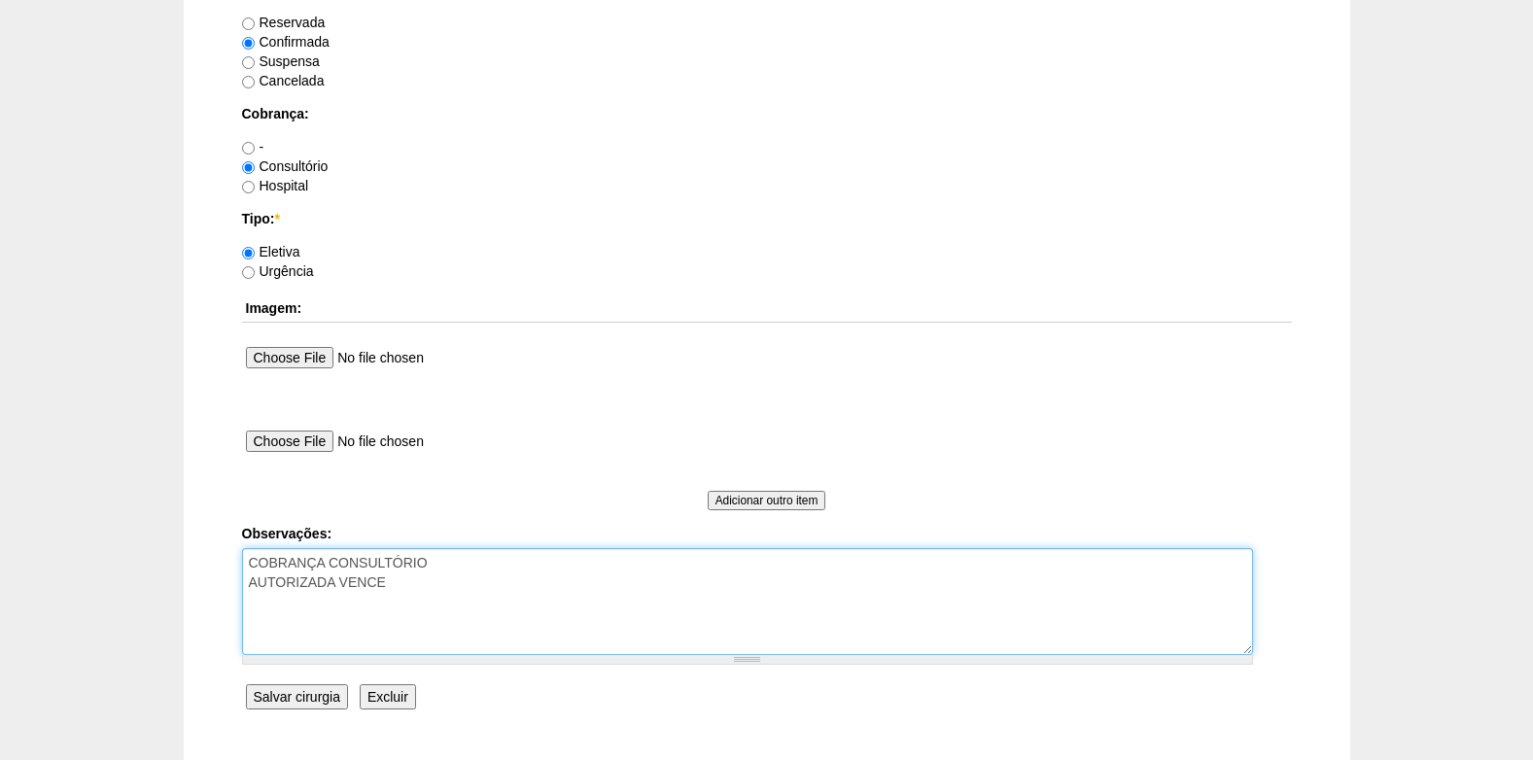
scroll to position [1745, 0]
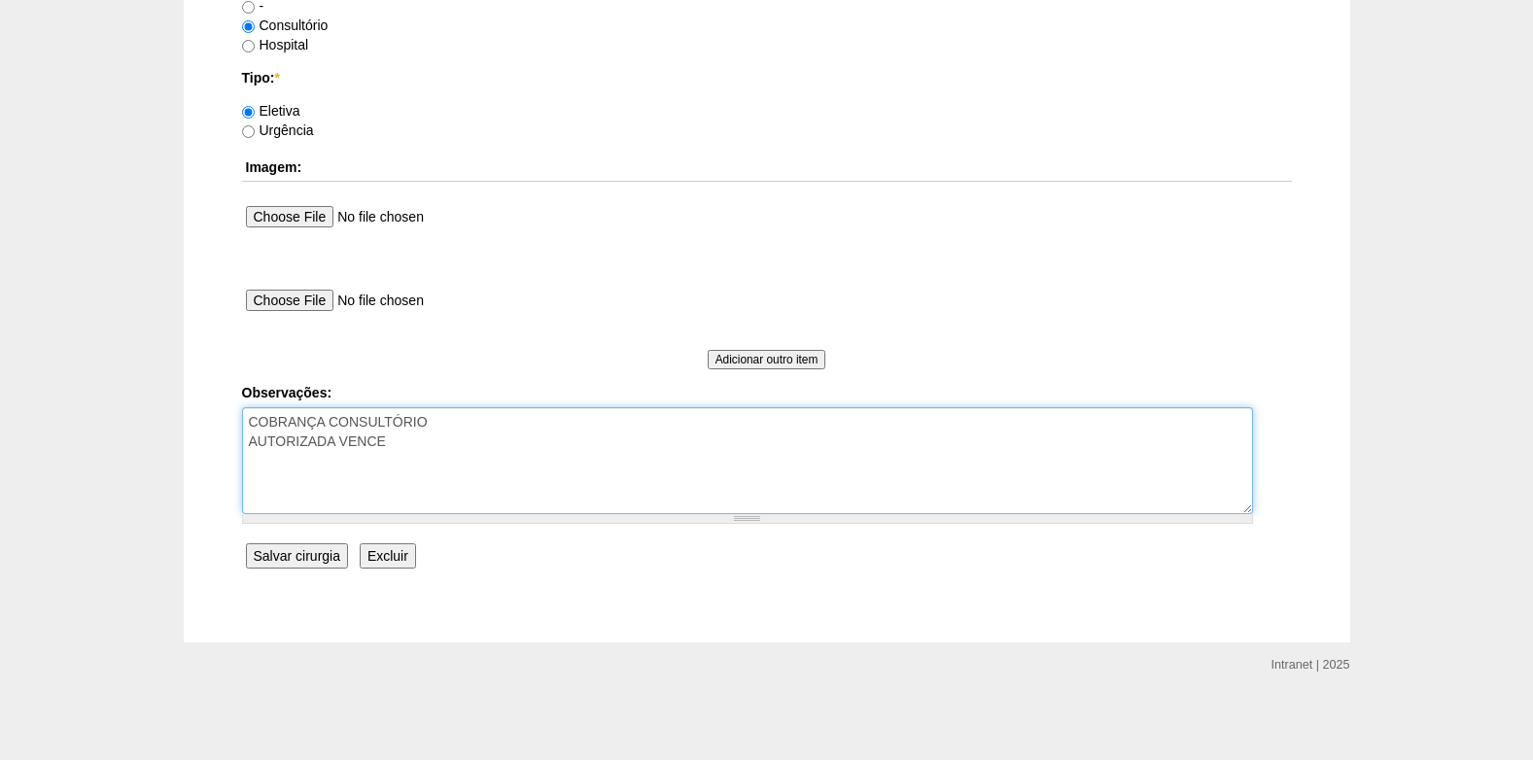
click at [439, 441] on textarea "COBRANÇA CONSULTÓRIO AUTORIZADA VENCE" at bounding box center [747, 460] width 1011 height 107
click at [1011, 480] on textarea "COBRANÇA CONSULTÓRIO AUTORIZADA VENCE 21/09 REVALIDAR (APÓS REUNIÃO COM A PORTO…" at bounding box center [747, 460] width 1011 height 107
type textarea "COBRANÇA CONSULTÓRIO AUTORIZADA VENCE 21/09 REVALIDAR (APÓS REUNIÃO COM A PORTO…"
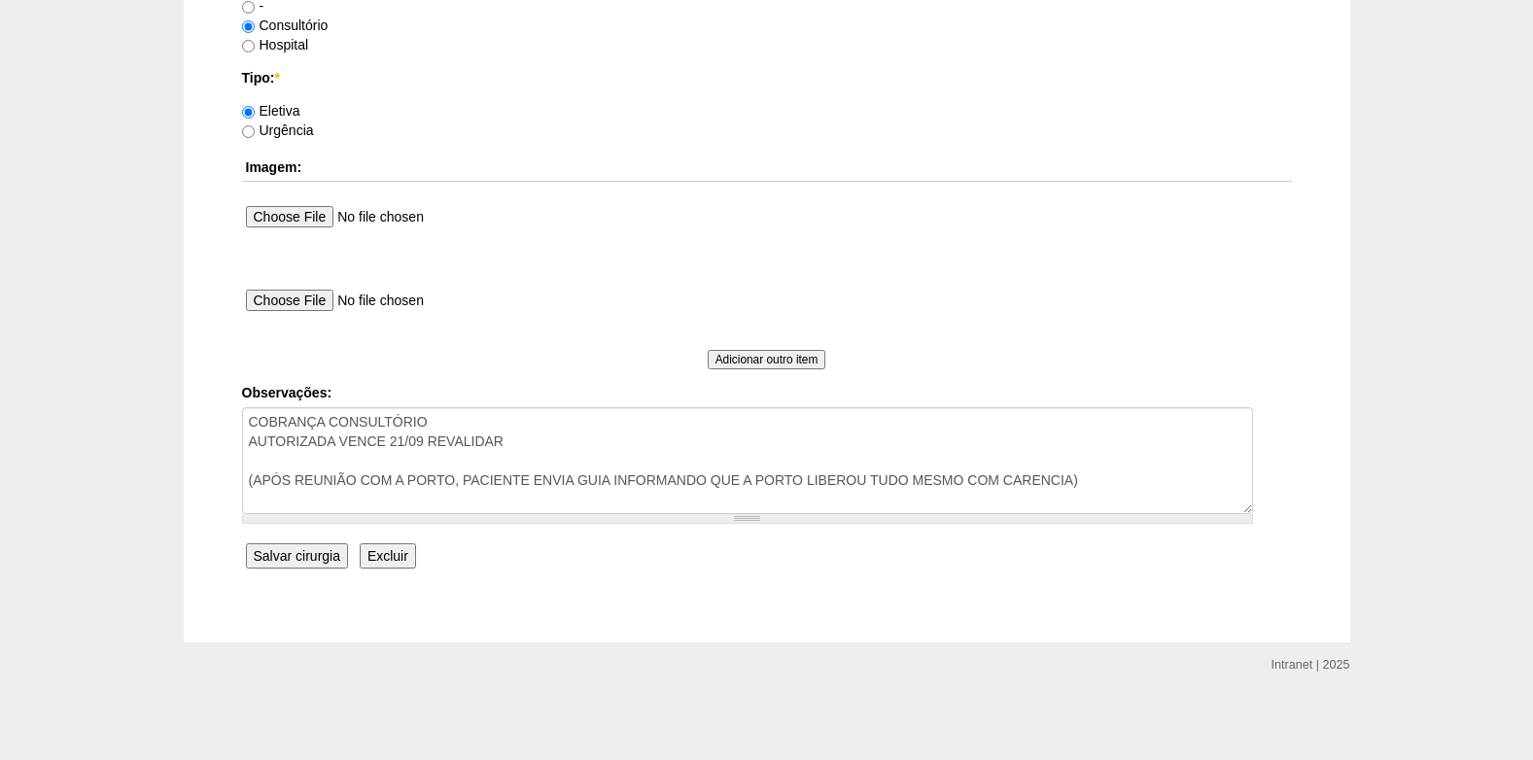
click at [271, 555] on input "Salvar cirurgia" at bounding box center [297, 555] width 102 height 25
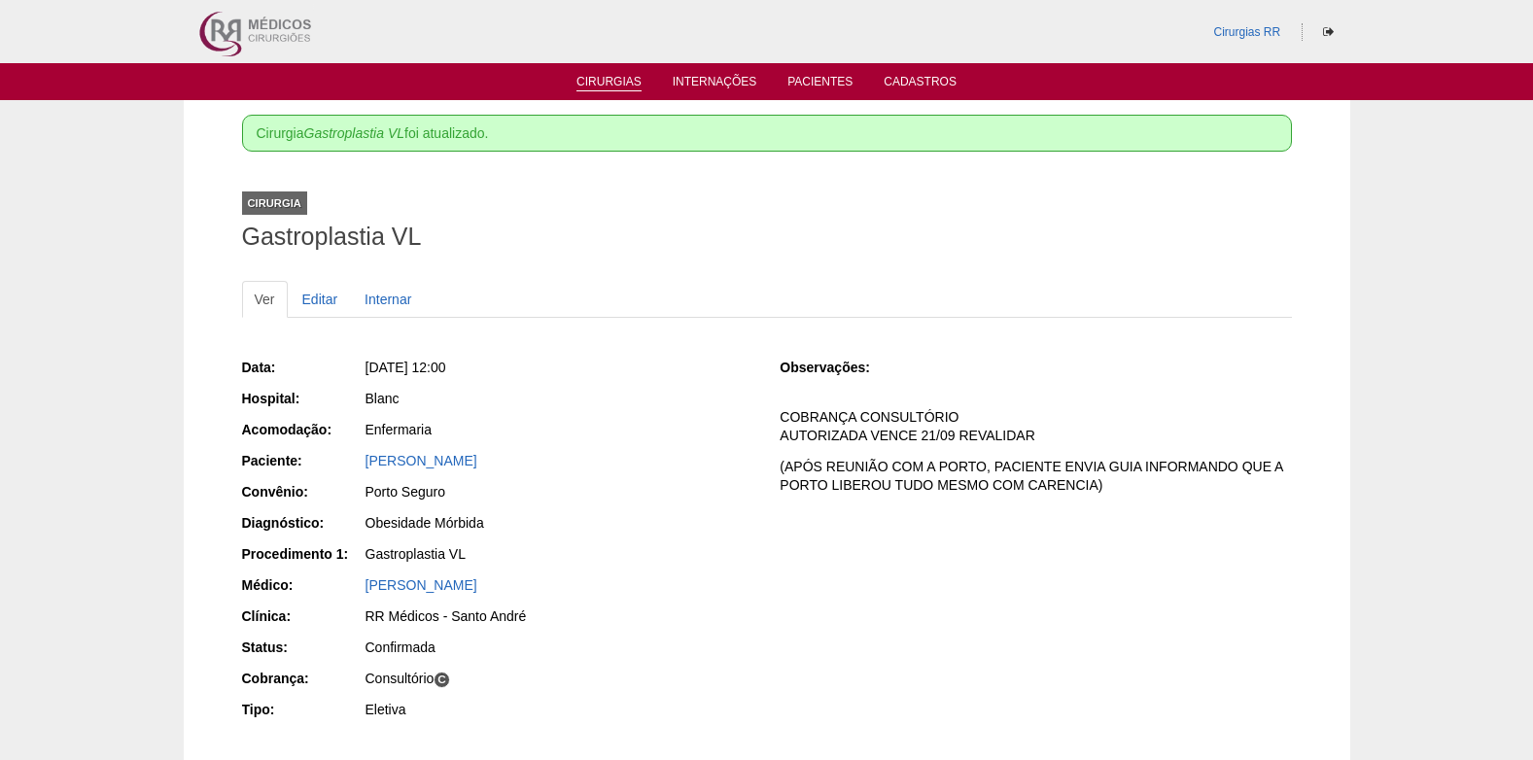
click at [608, 81] on link "Cirurgias" at bounding box center [608, 83] width 65 height 17
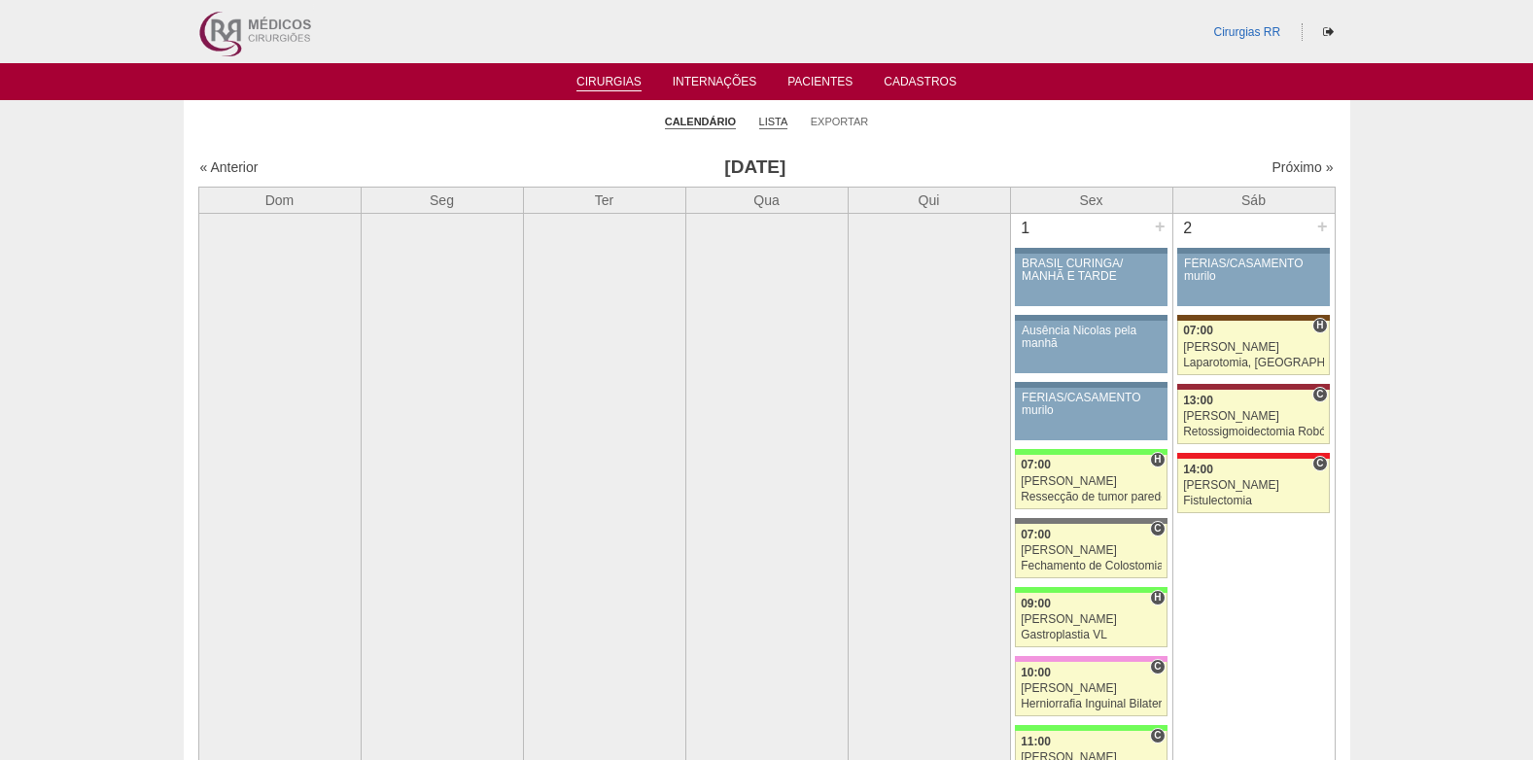
click at [782, 122] on link "Lista" at bounding box center [773, 122] width 29 height 15
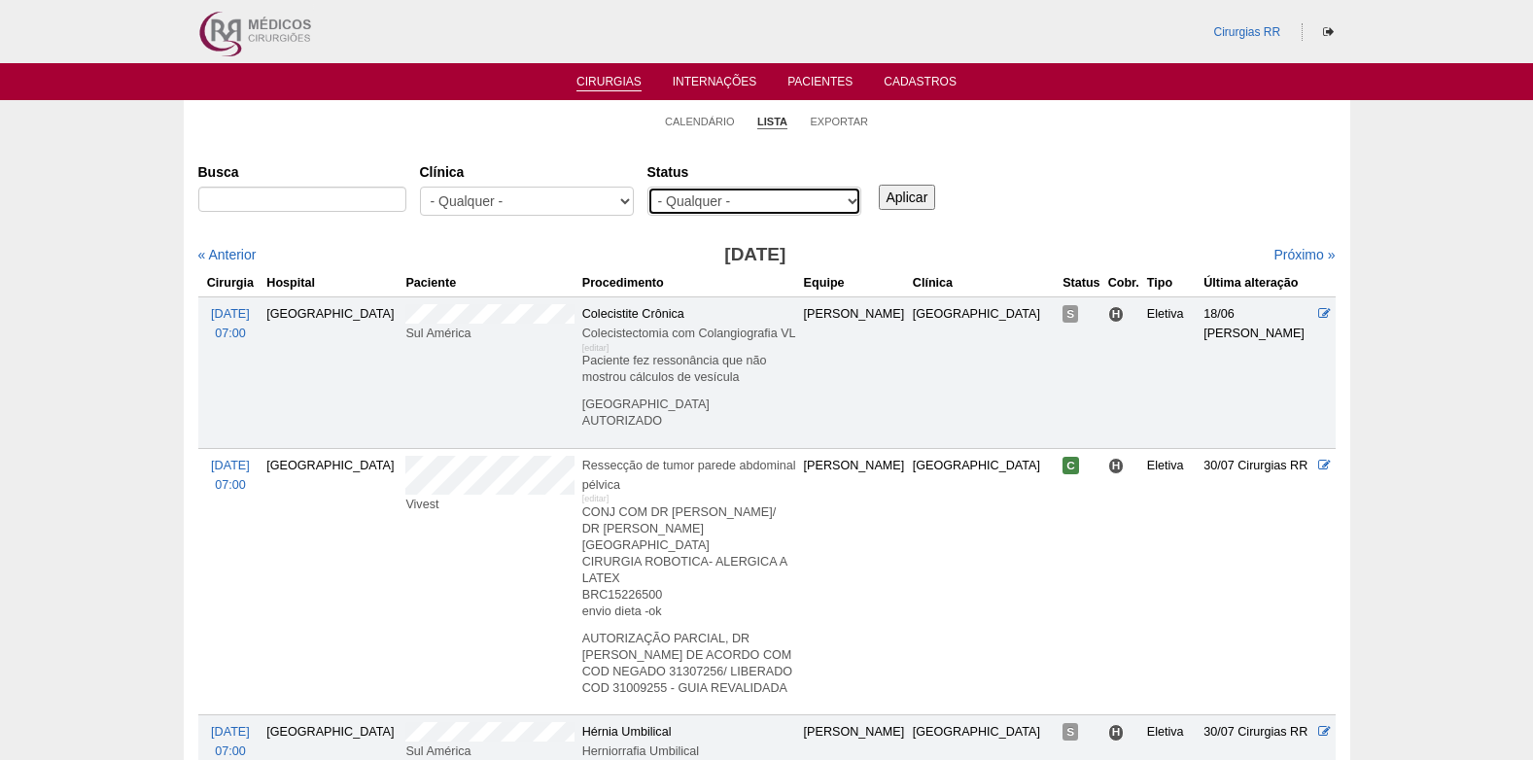
click at [766, 210] on select "- Qualquer - Reservada Confirmada Suspensa Cancelada" at bounding box center [754, 201] width 214 height 29
select select "resr"
click at [647, 187] on select "- Qualquer - Reservada Confirmada Suspensa Cancelada" at bounding box center [754, 201] width 214 height 29
click at [894, 199] on input "Aplicar" at bounding box center [907, 197] width 57 height 25
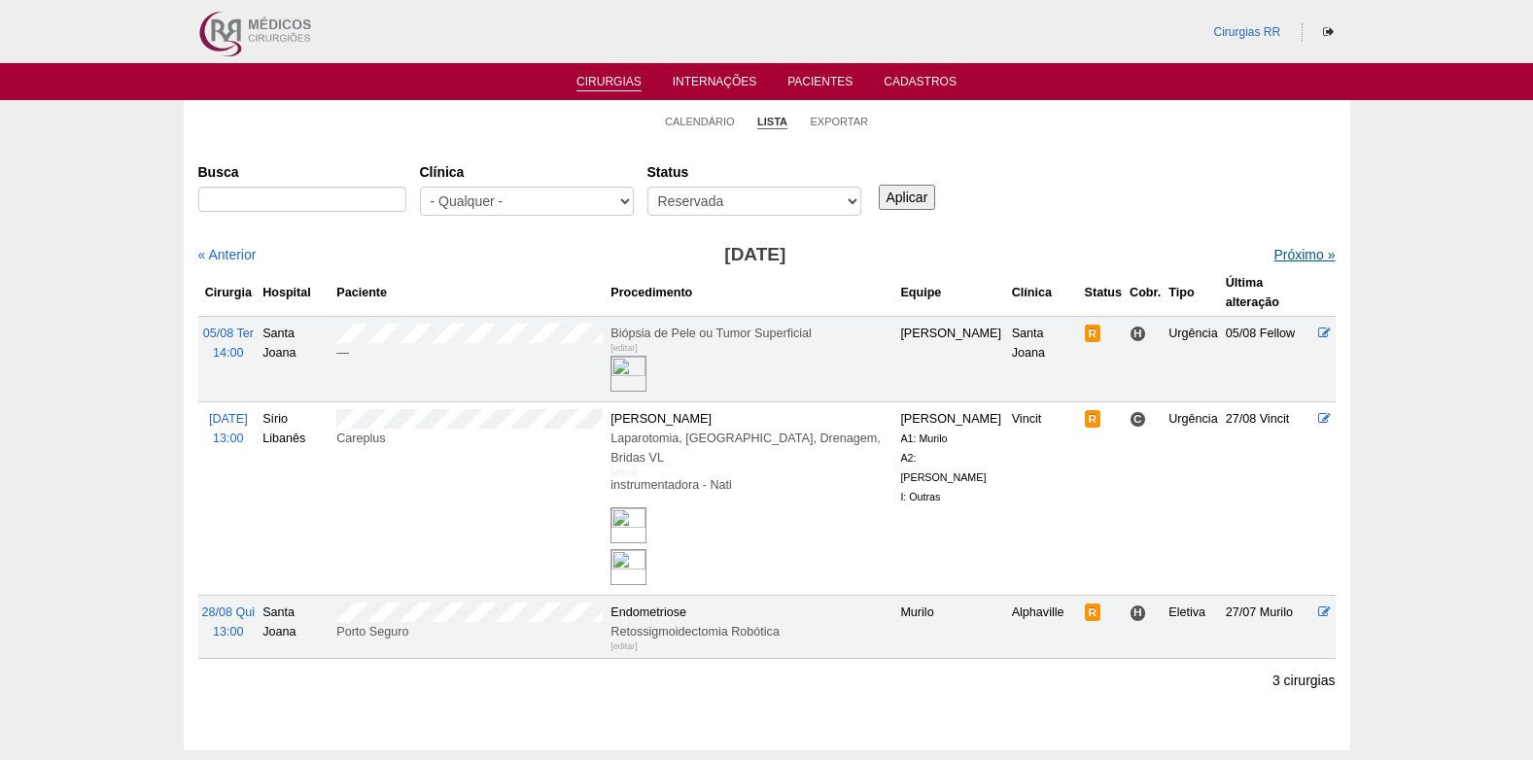
click at [1284, 257] on link "Próximo »" at bounding box center [1303, 255] width 61 height 16
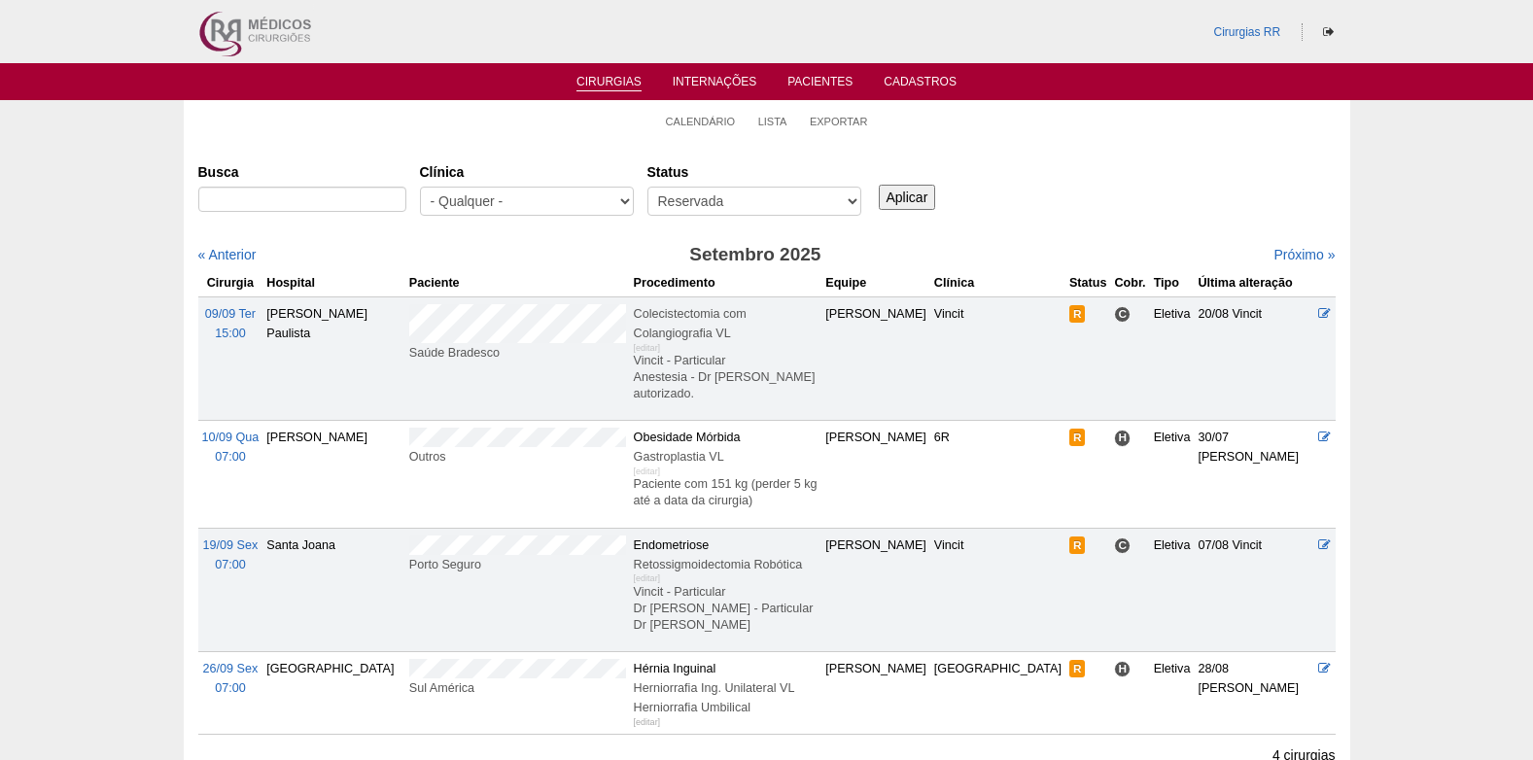
scroll to position [97, 0]
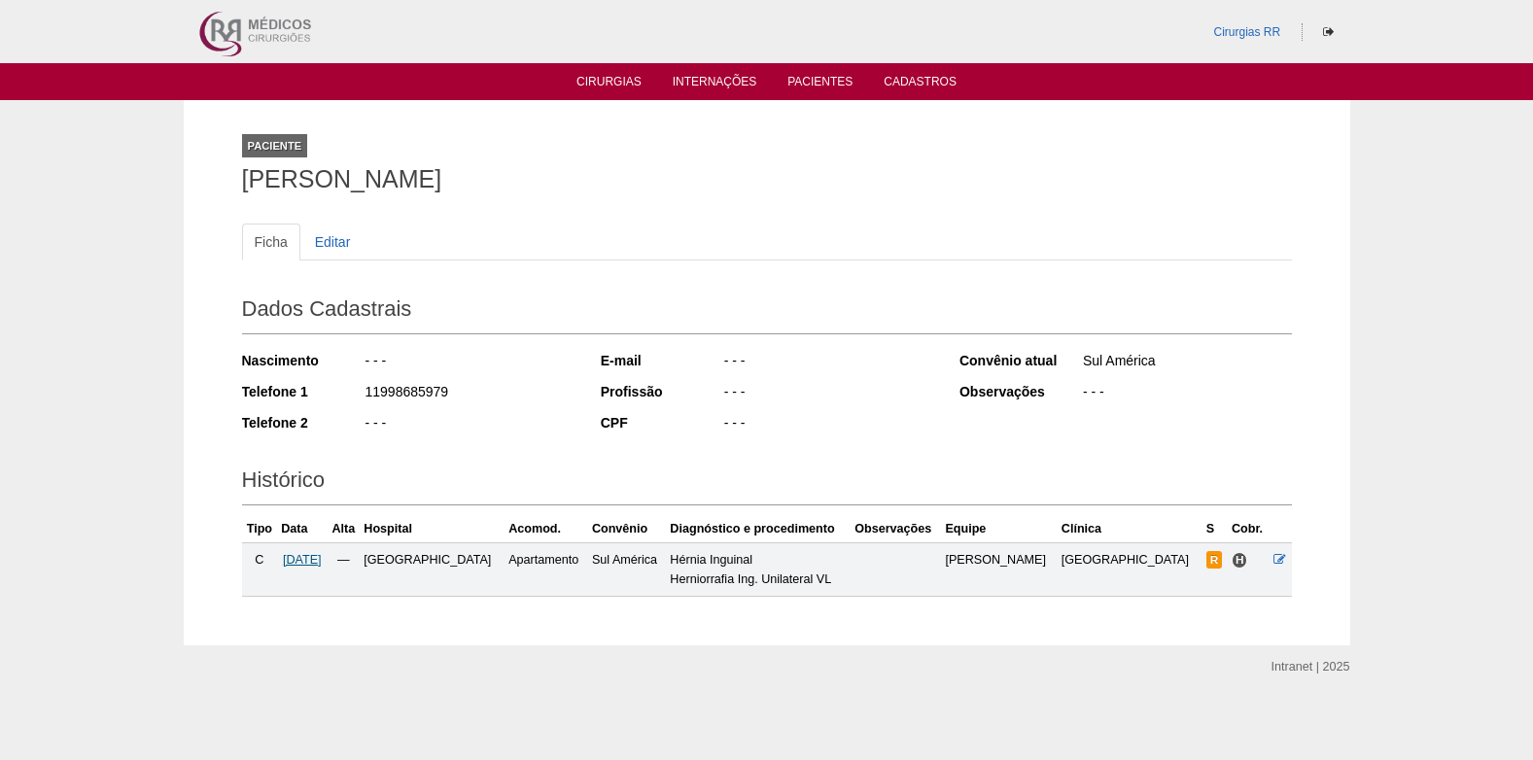
click at [322, 561] on span "[DATE]" at bounding box center [302, 560] width 39 height 14
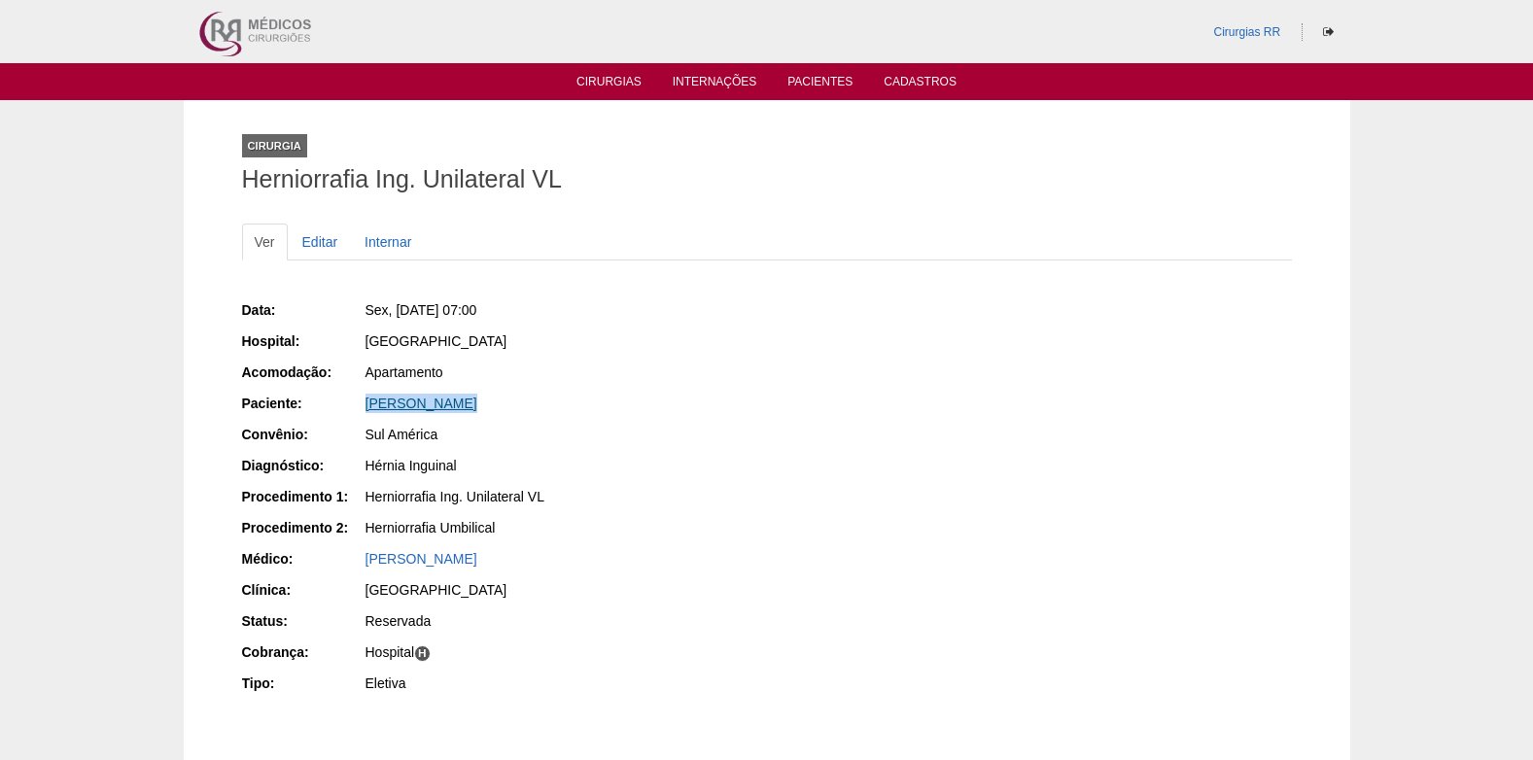
drag, startPoint x: 447, startPoint y: 401, endPoint x: 367, endPoint y: 405, distance: 79.8
click at [367, 405] on div "[PERSON_NAME]" at bounding box center [559, 403] width 388 height 19
copy link "[PERSON_NAME]"
click at [315, 230] on link "Editar" at bounding box center [320, 242] width 61 height 37
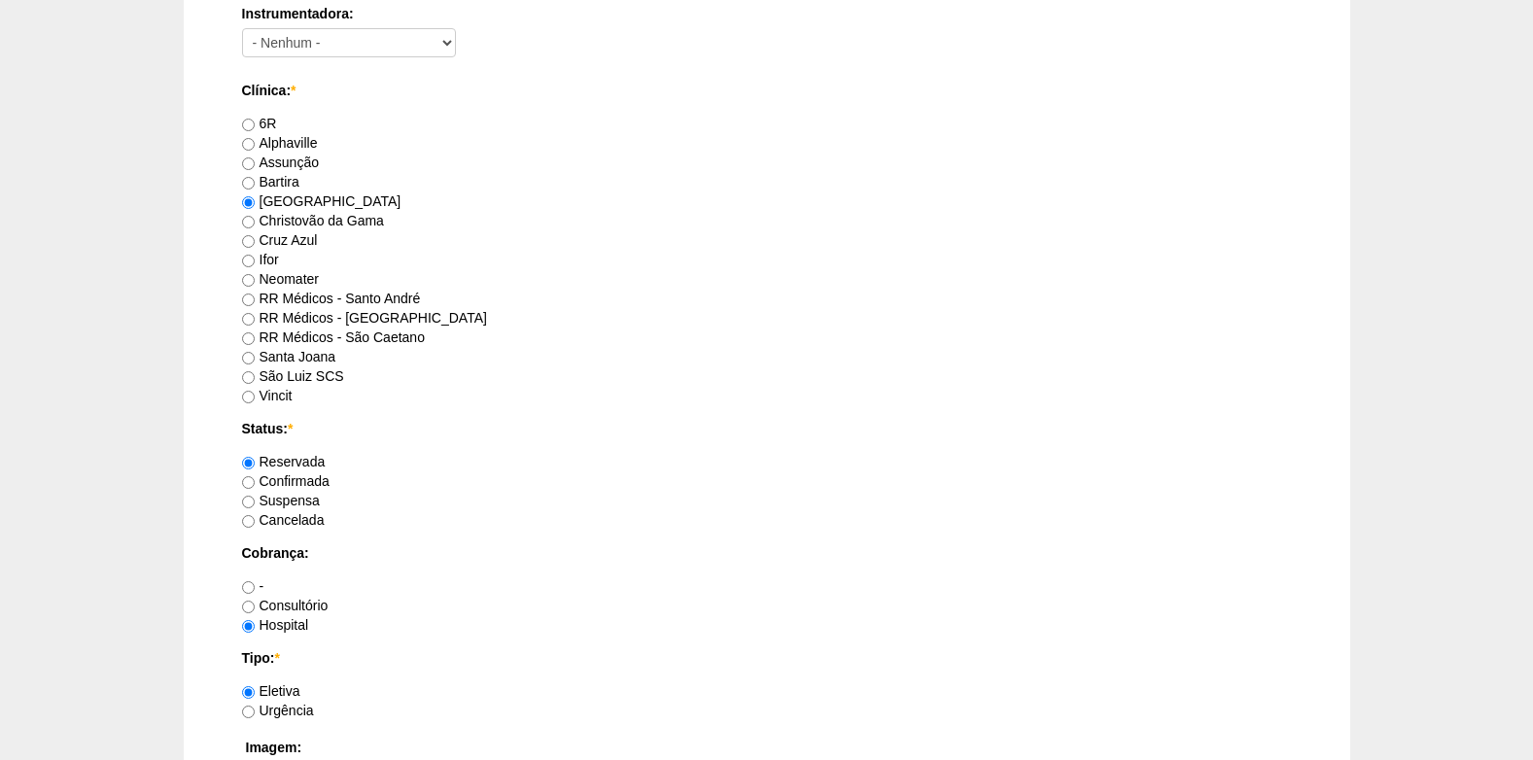
scroll to position [1166, 0]
click at [256, 481] on label "Confirmada" at bounding box center [285, 479] width 87 height 16
click at [255, 481] on input "Confirmada" at bounding box center [248, 480] width 13 height 13
radio input "true"
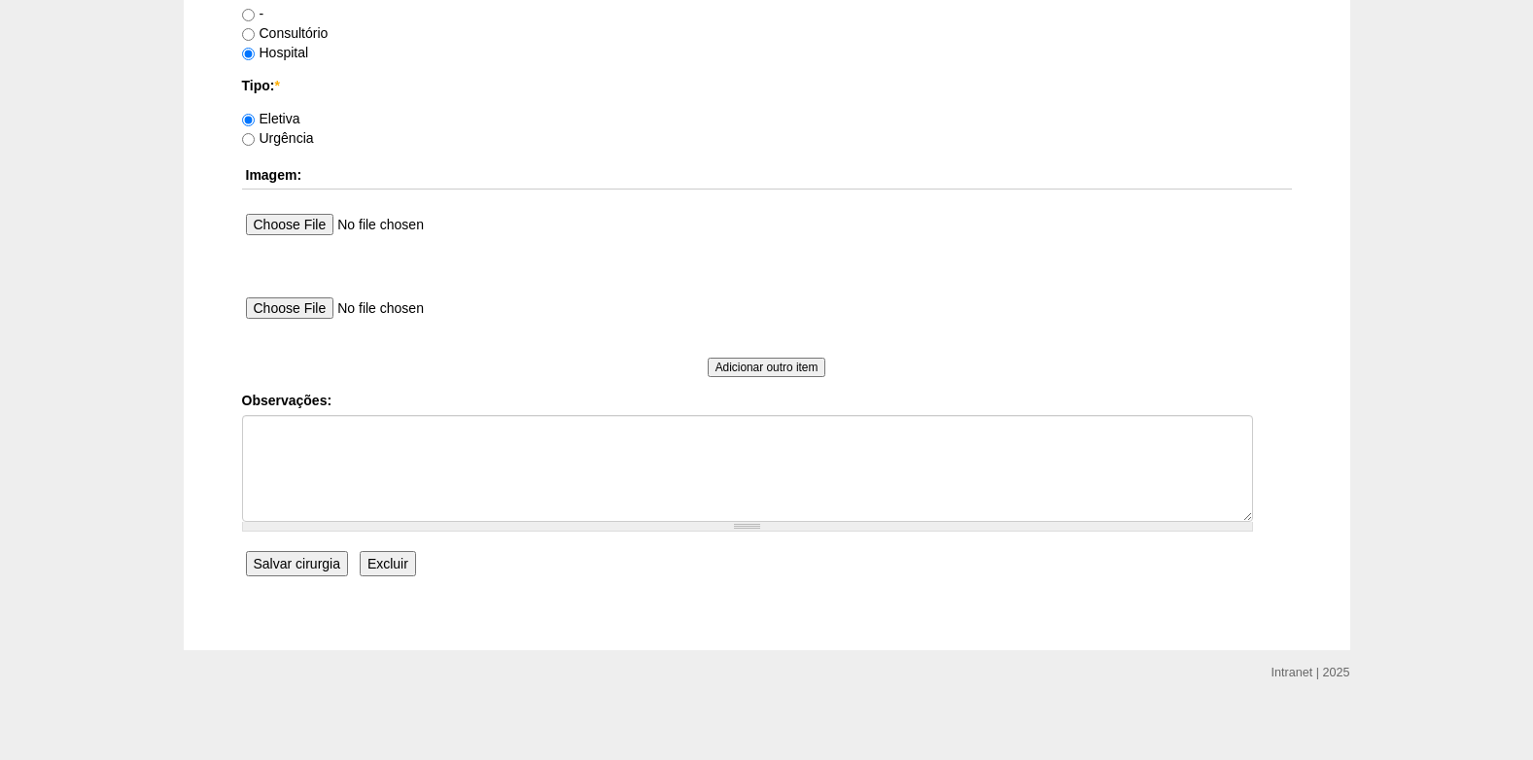
scroll to position [1745, 0]
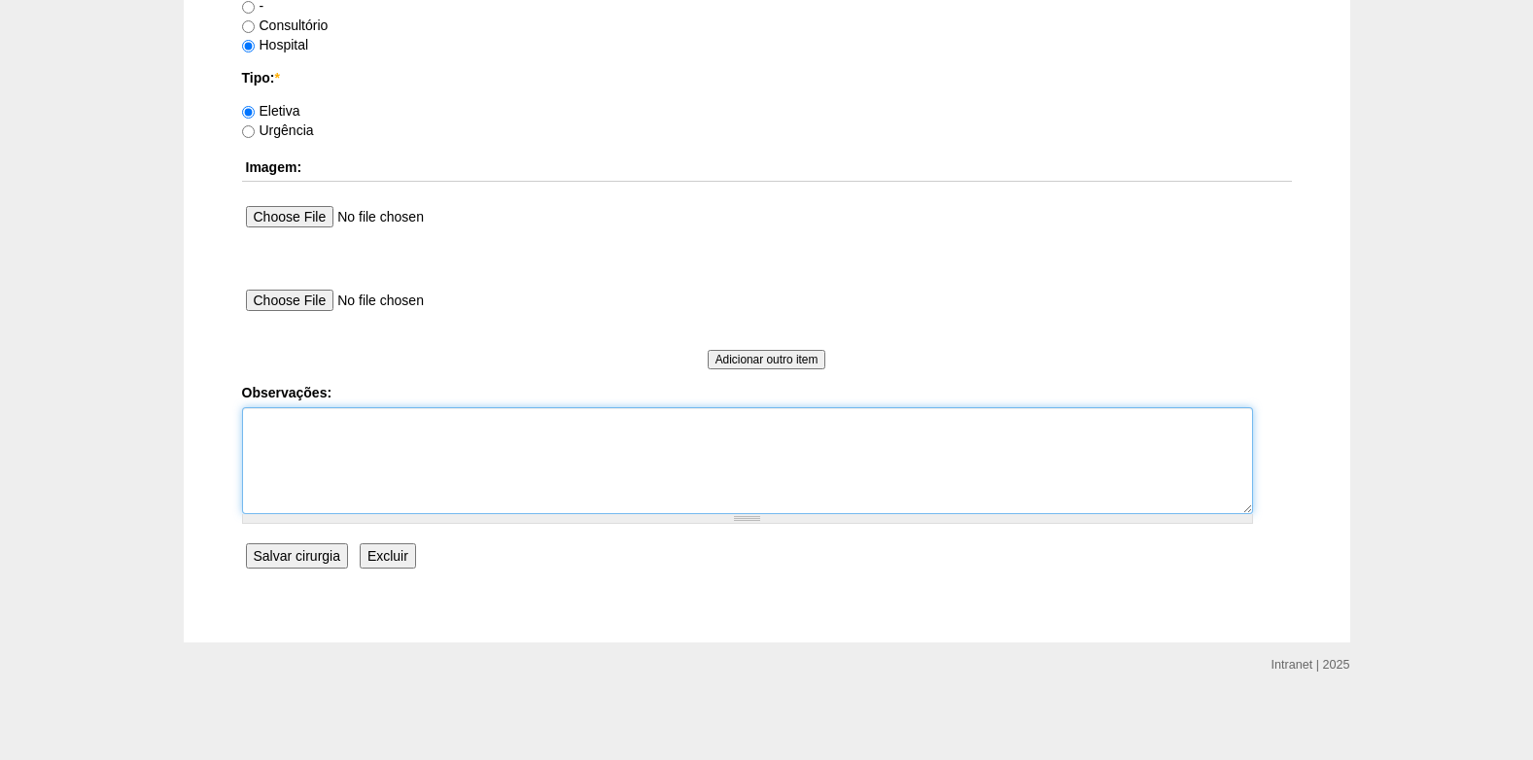
click at [329, 483] on textarea "Observações:" at bounding box center [747, 460] width 1011 height 107
type textarea "COBRANÇA HOSPITAL"
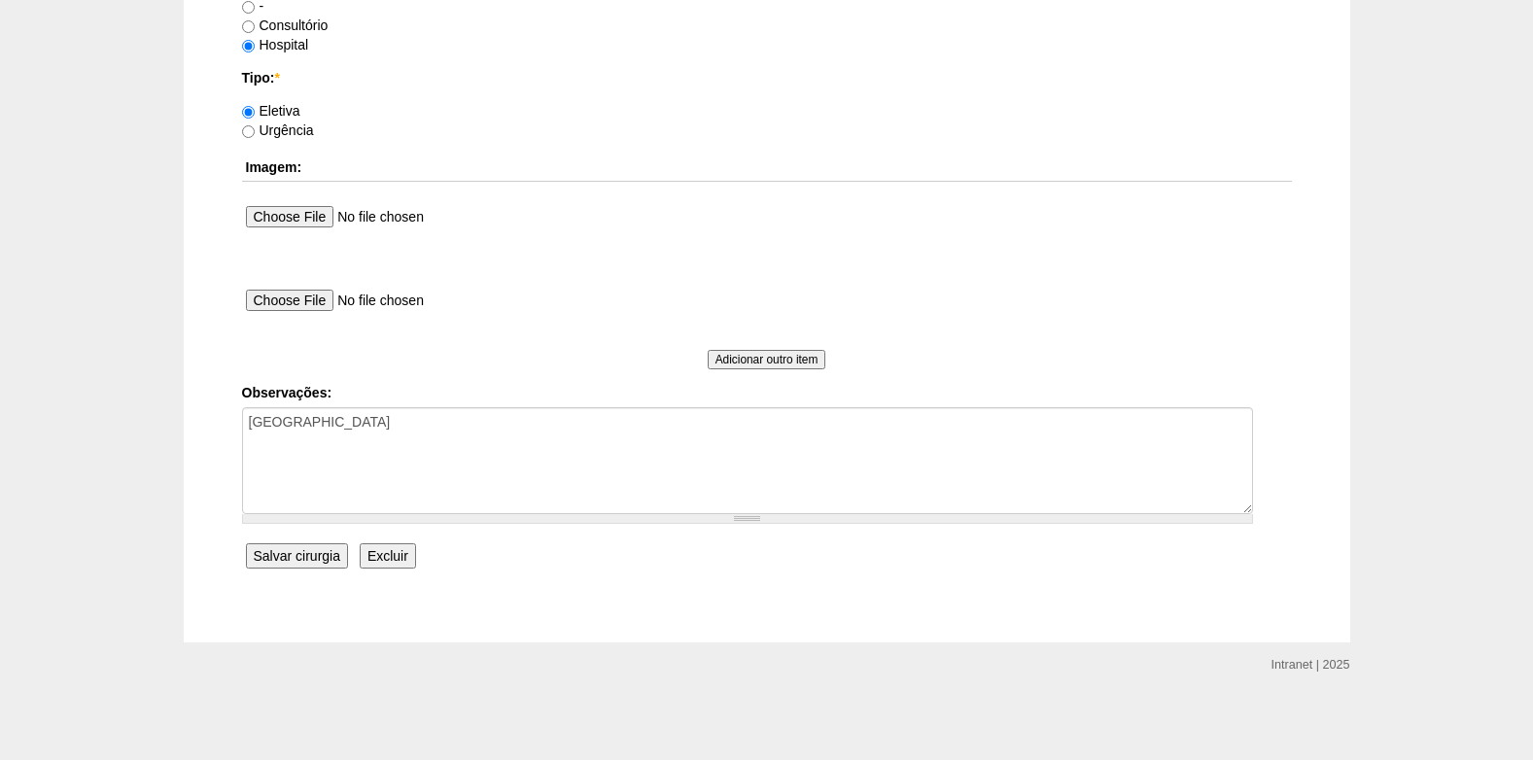
click at [317, 559] on input "Salvar cirurgia" at bounding box center [297, 555] width 102 height 25
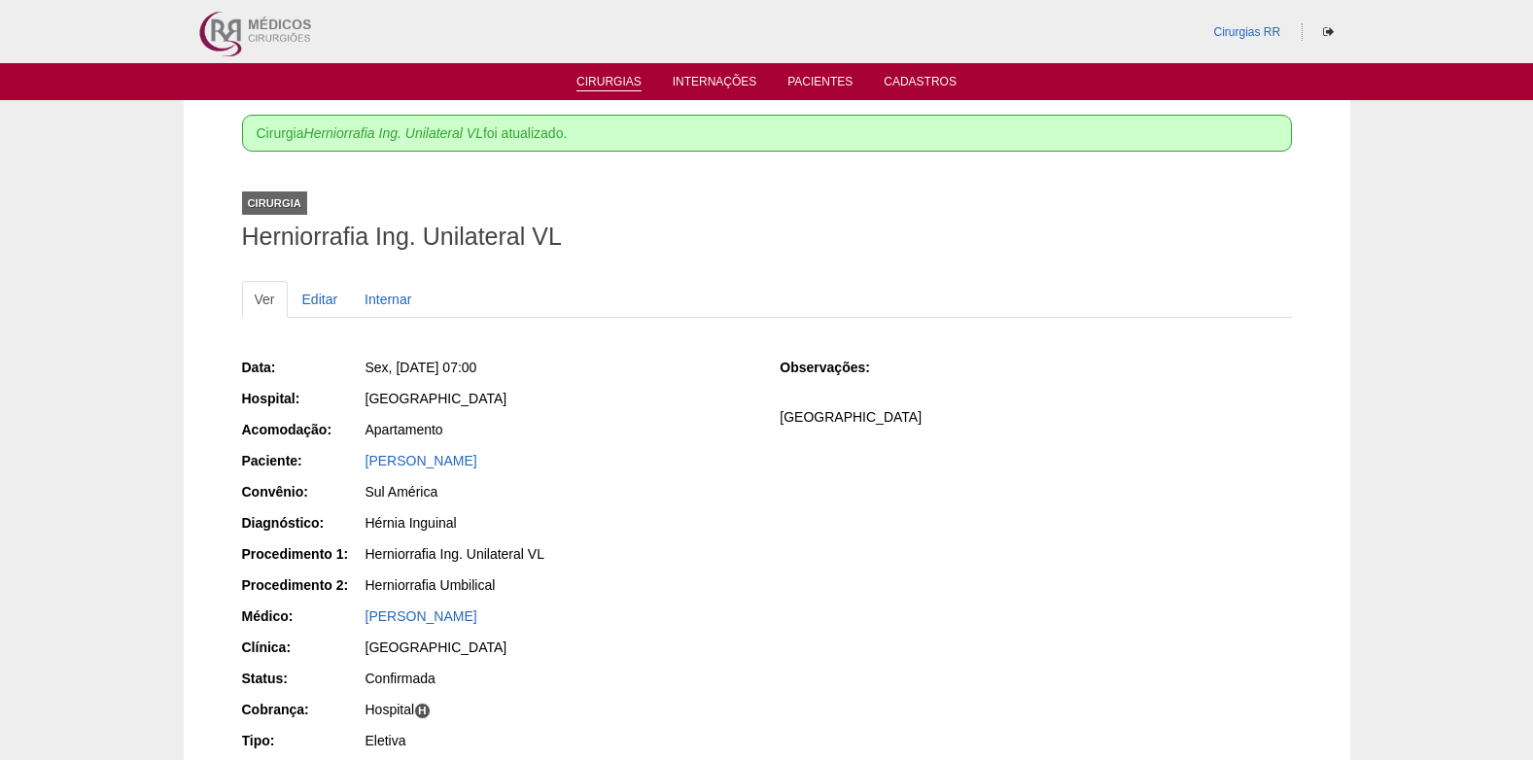
click at [607, 83] on link "Cirurgias" at bounding box center [608, 83] width 65 height 17
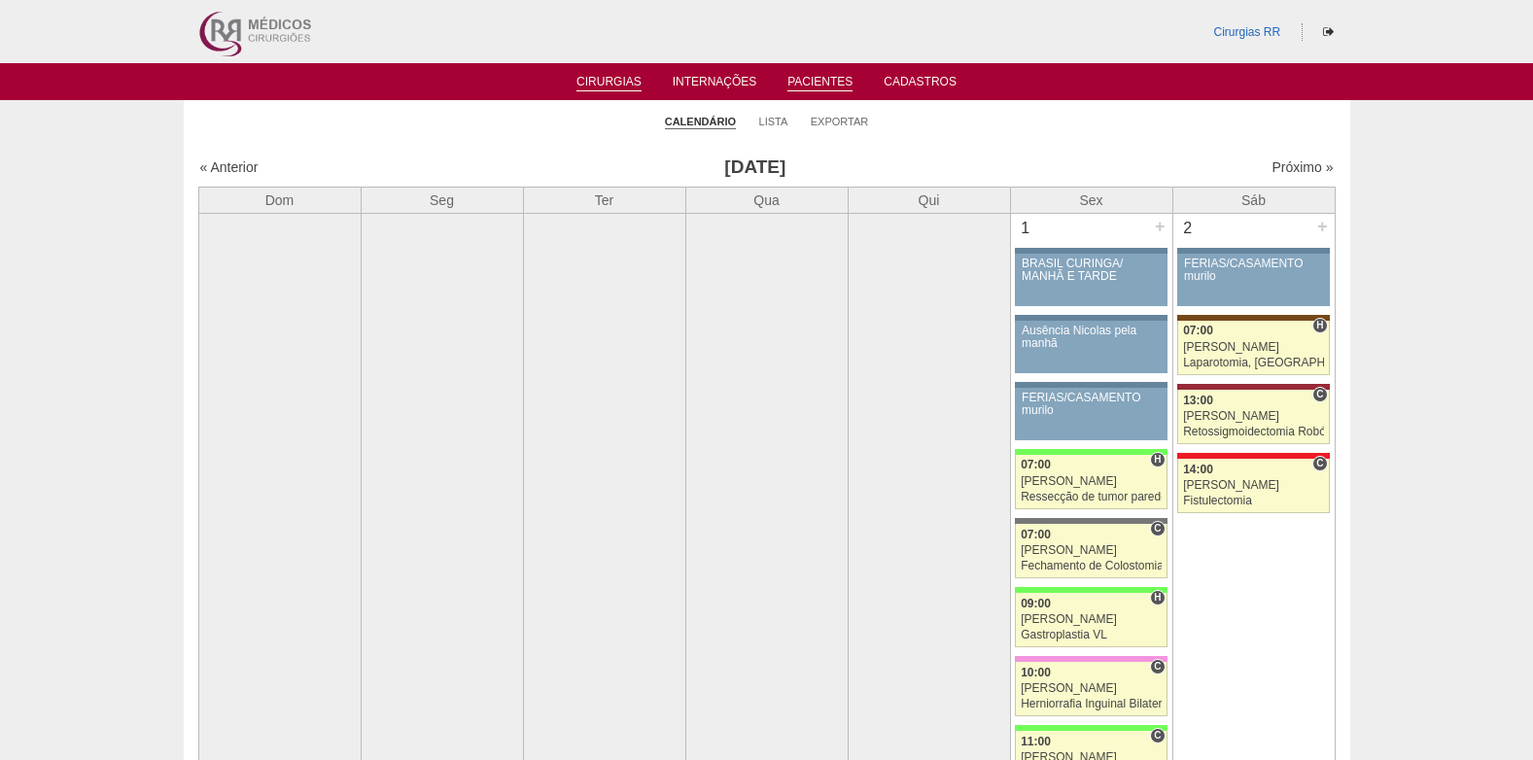
click at [824, 86] on link "Pacientes" at bounding box center [819, 83] width 65 height 17
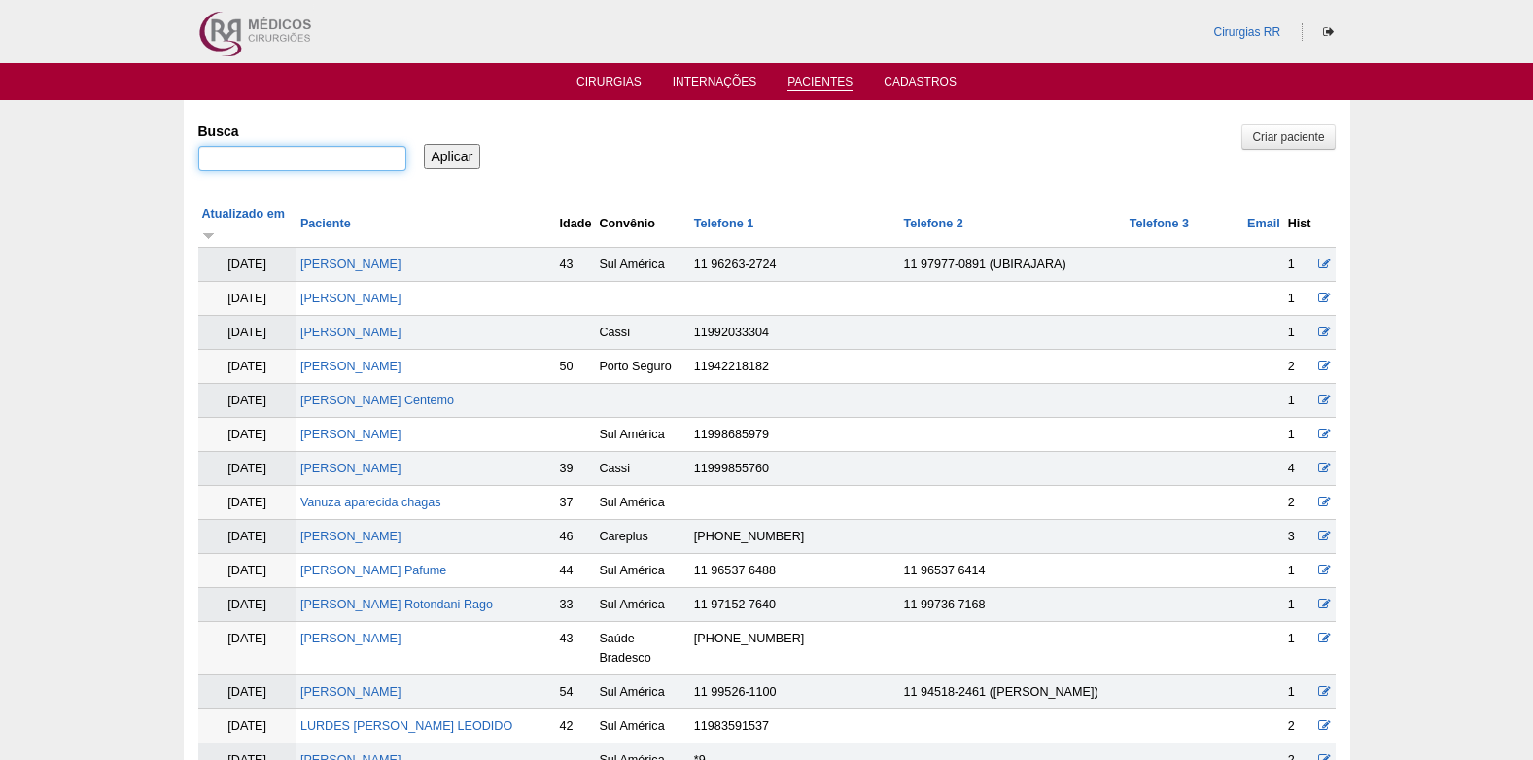
click at [337, 162] on input "Busca" at bounding box center [302, 158] width 208 height 25
paste input "[PERSON_NAME]"
type input "[PERSON_NAME]"
click at [437, 161] on input "Aplicar" at bounding box center [452, 156] width 57 height 25
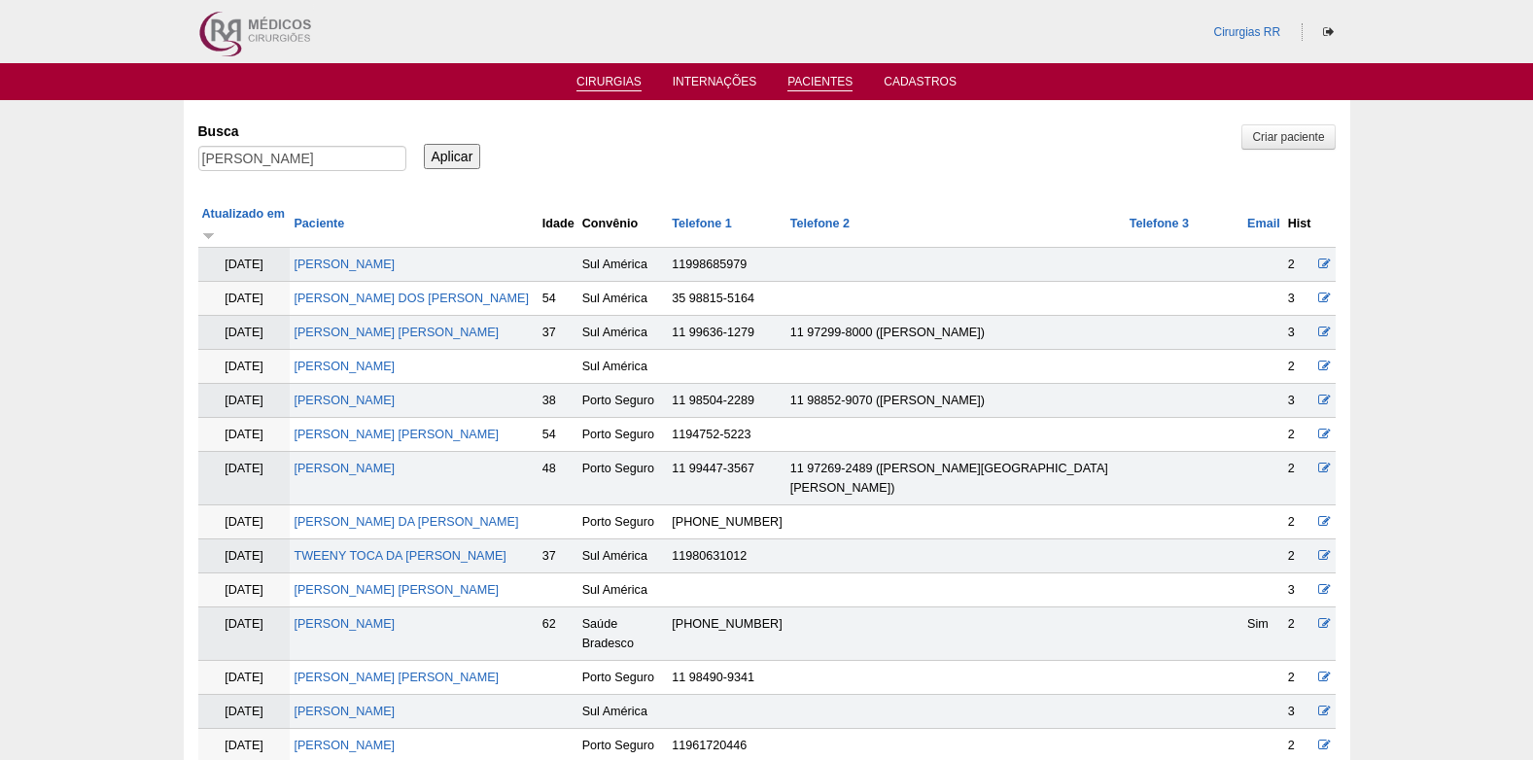
click at [595, 86] on link "Cirurgias" at bounding box center [608, 83] width 65 height 17
click at [596, 82] on link "Cirurgias" at bounding box center [608, 83] width 65 height 17
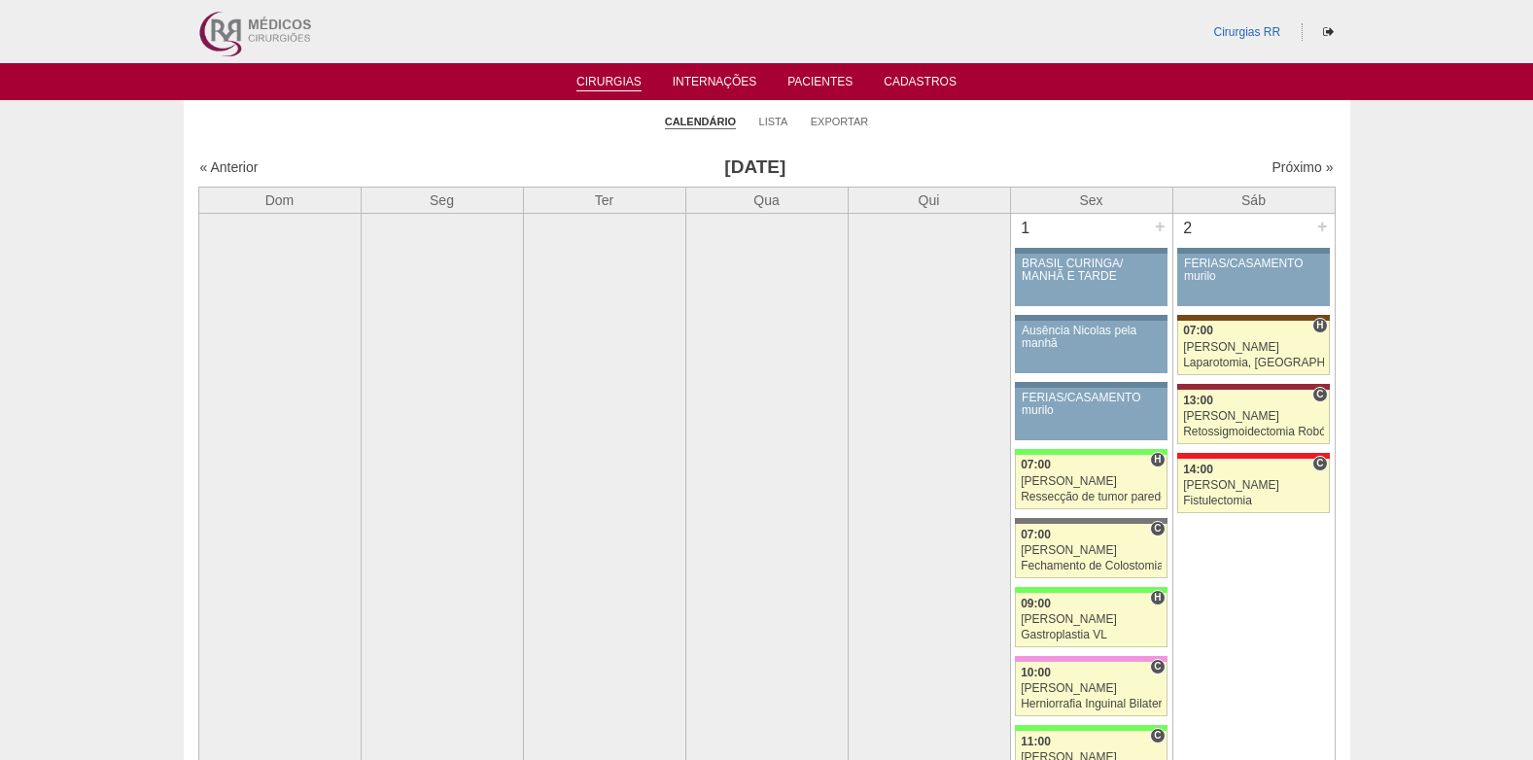
click at [591, 83] on link "Cirurgias" at bounding box center [608, 83] width 65 height 17
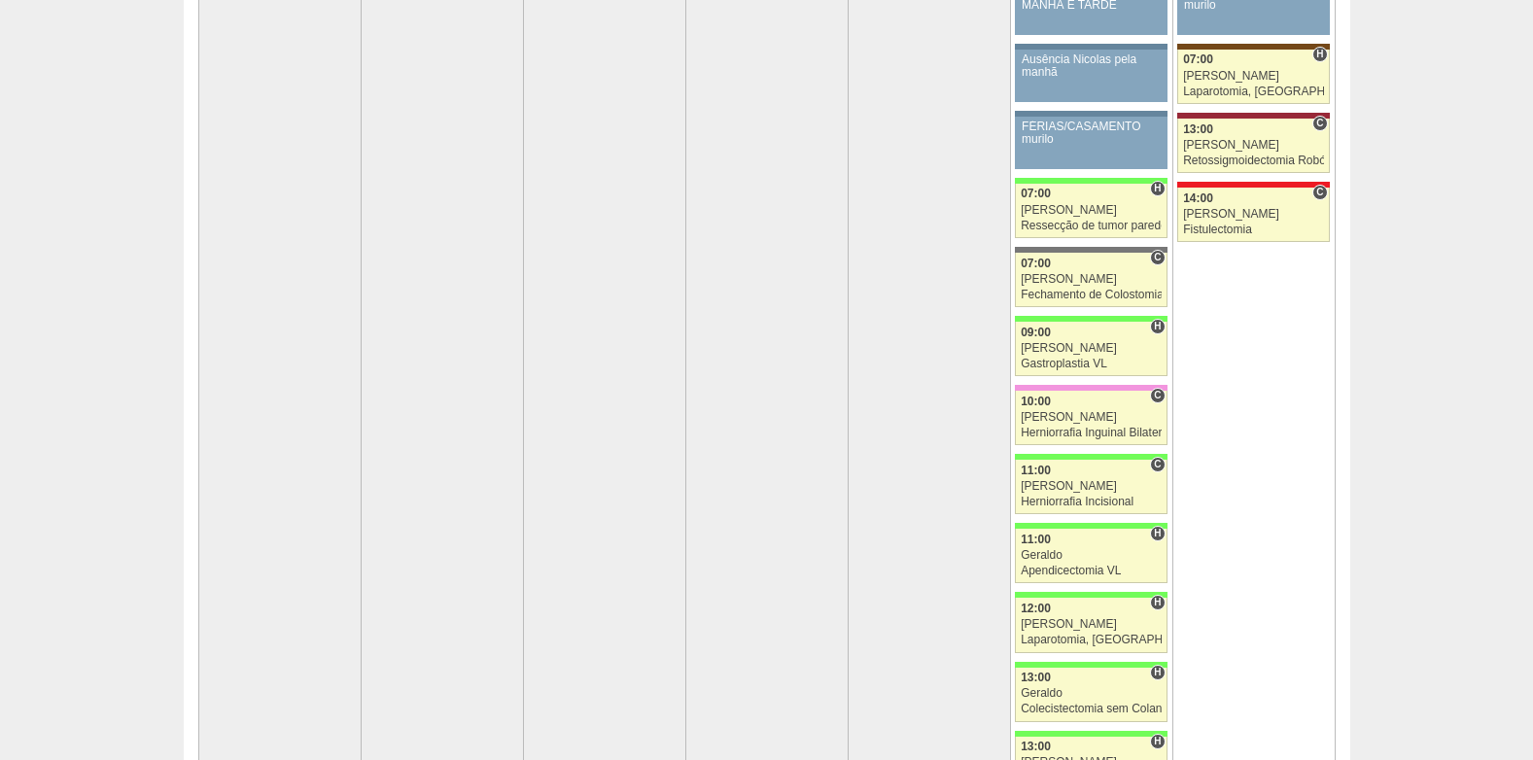
scroll to position [583, 0]
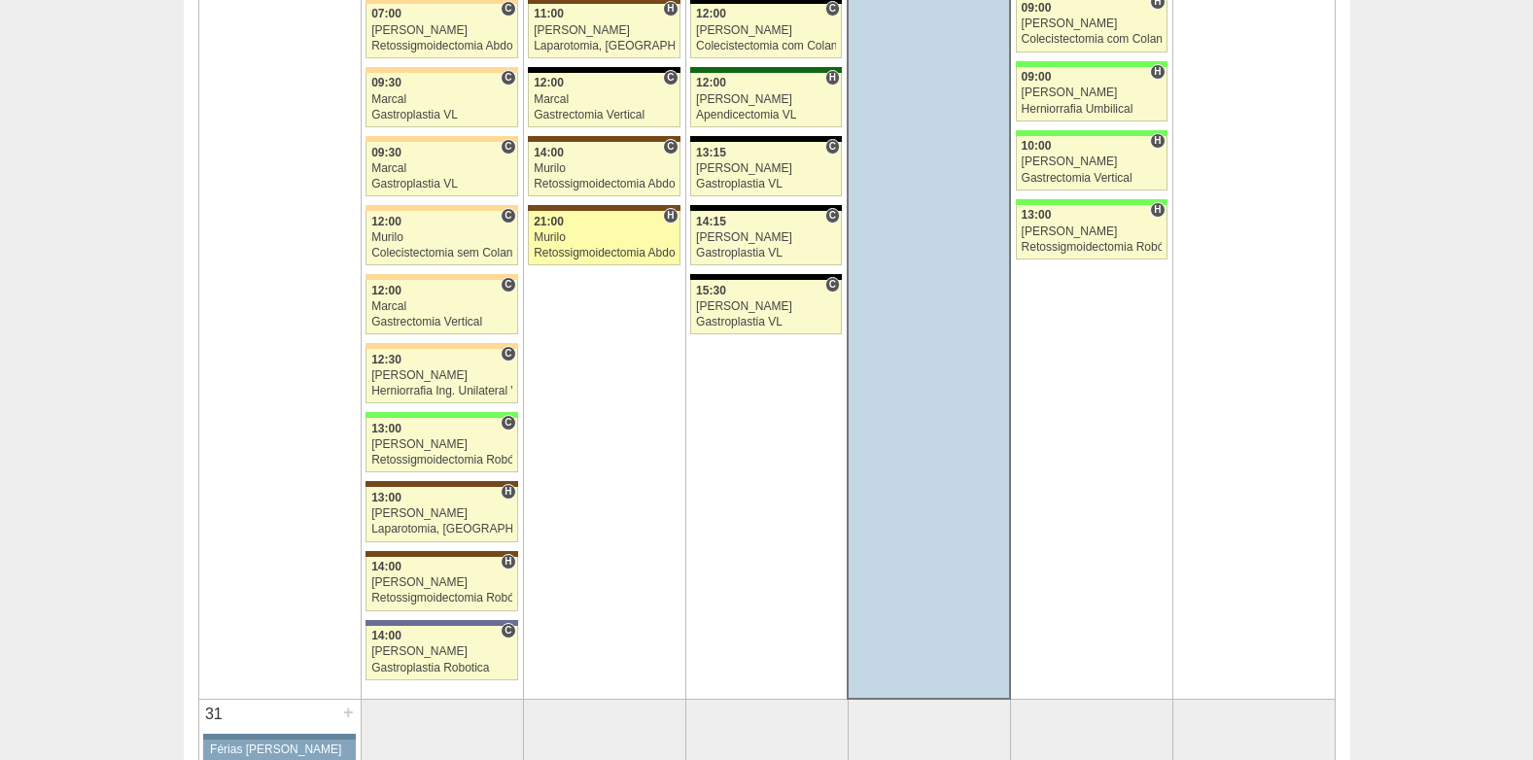
scroll to position [4665, 0]
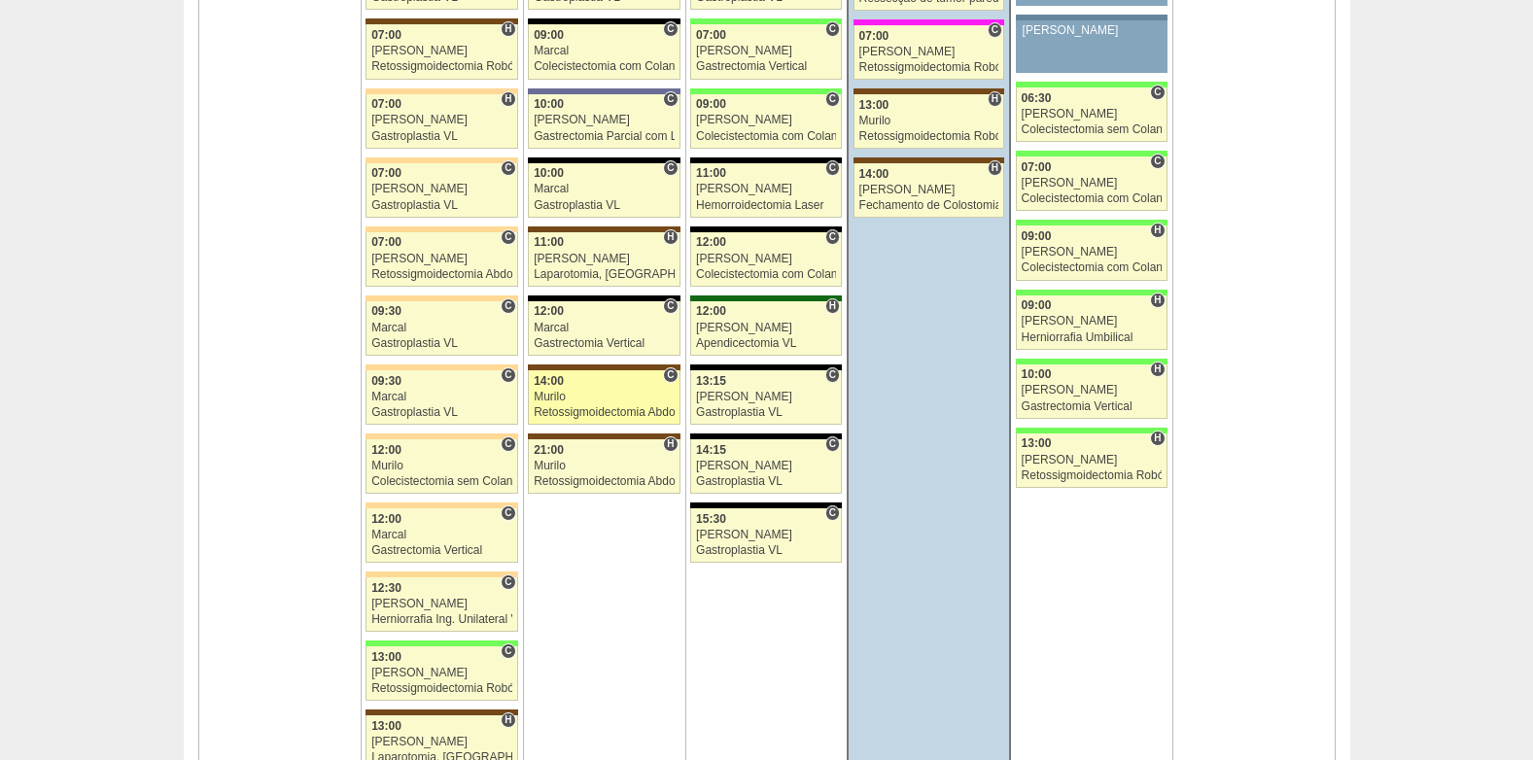
click at [576, 398] on div "Murilo" at bounding box center [604, 397] width 141 height 13
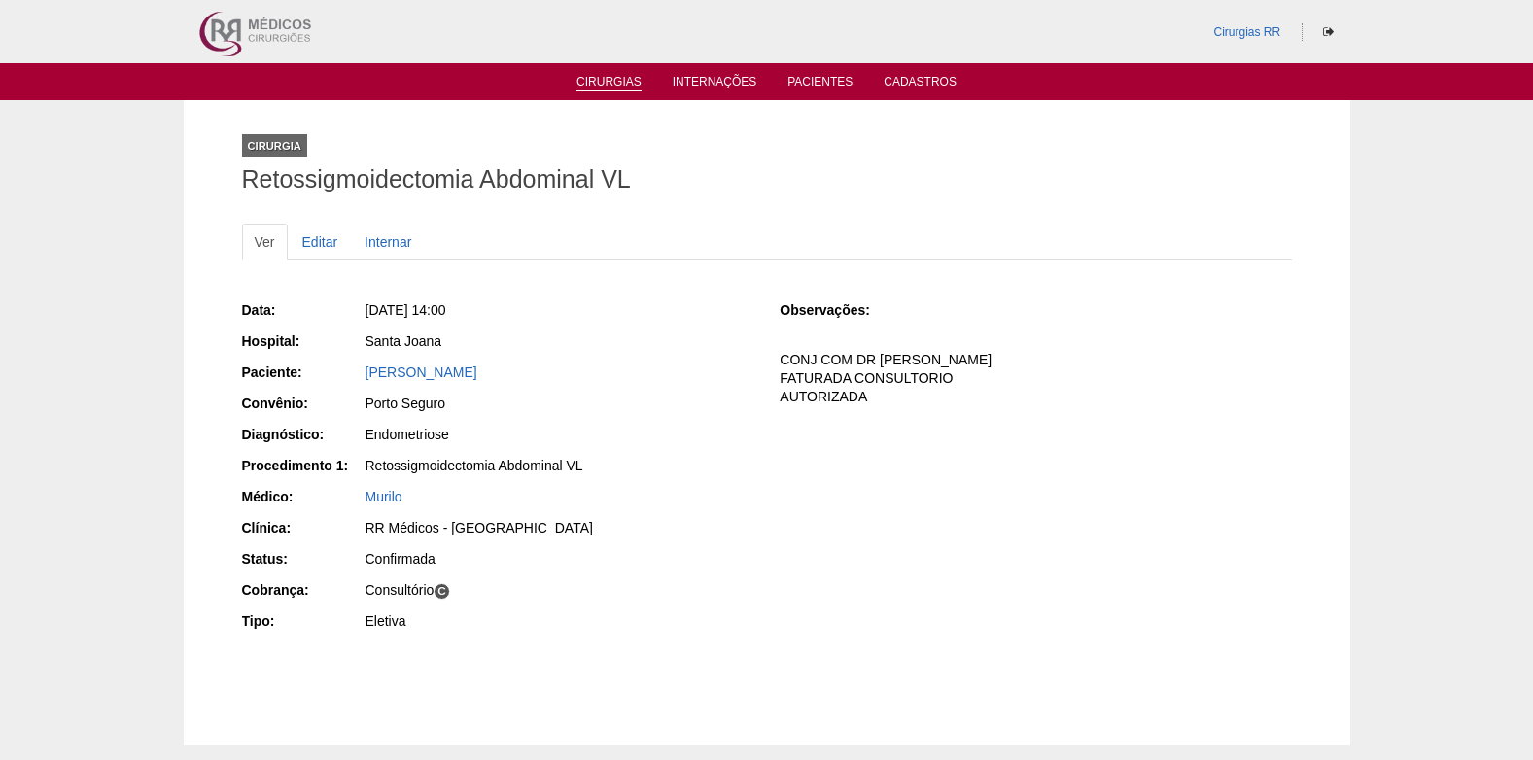
click at [598, 86] on link "Cirurgias" at bounding box center [608, 83] width 65 height 17
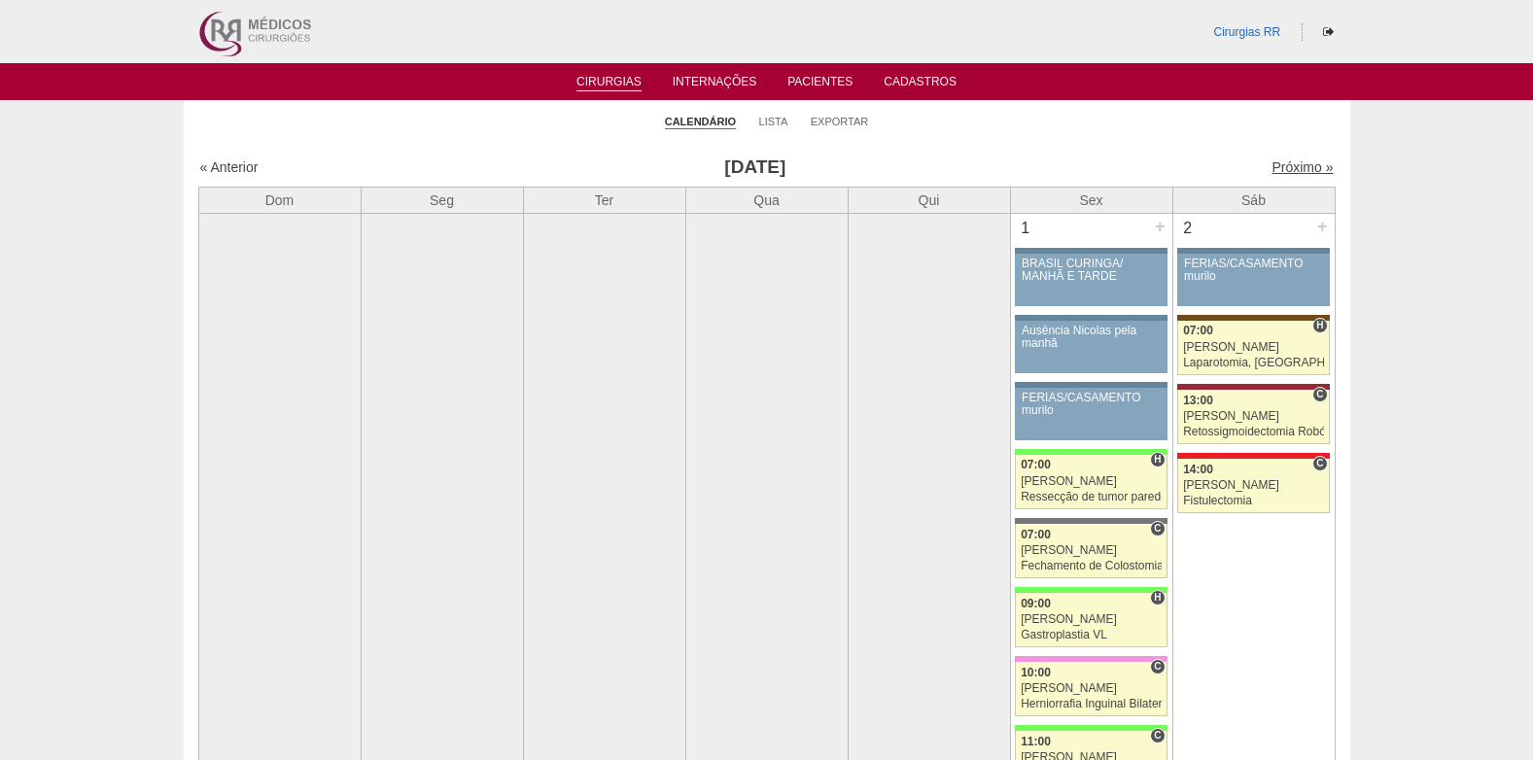
click at [1279, 162] on link "Próximo »" at bounding box center [1301, 167] width 61 height 16
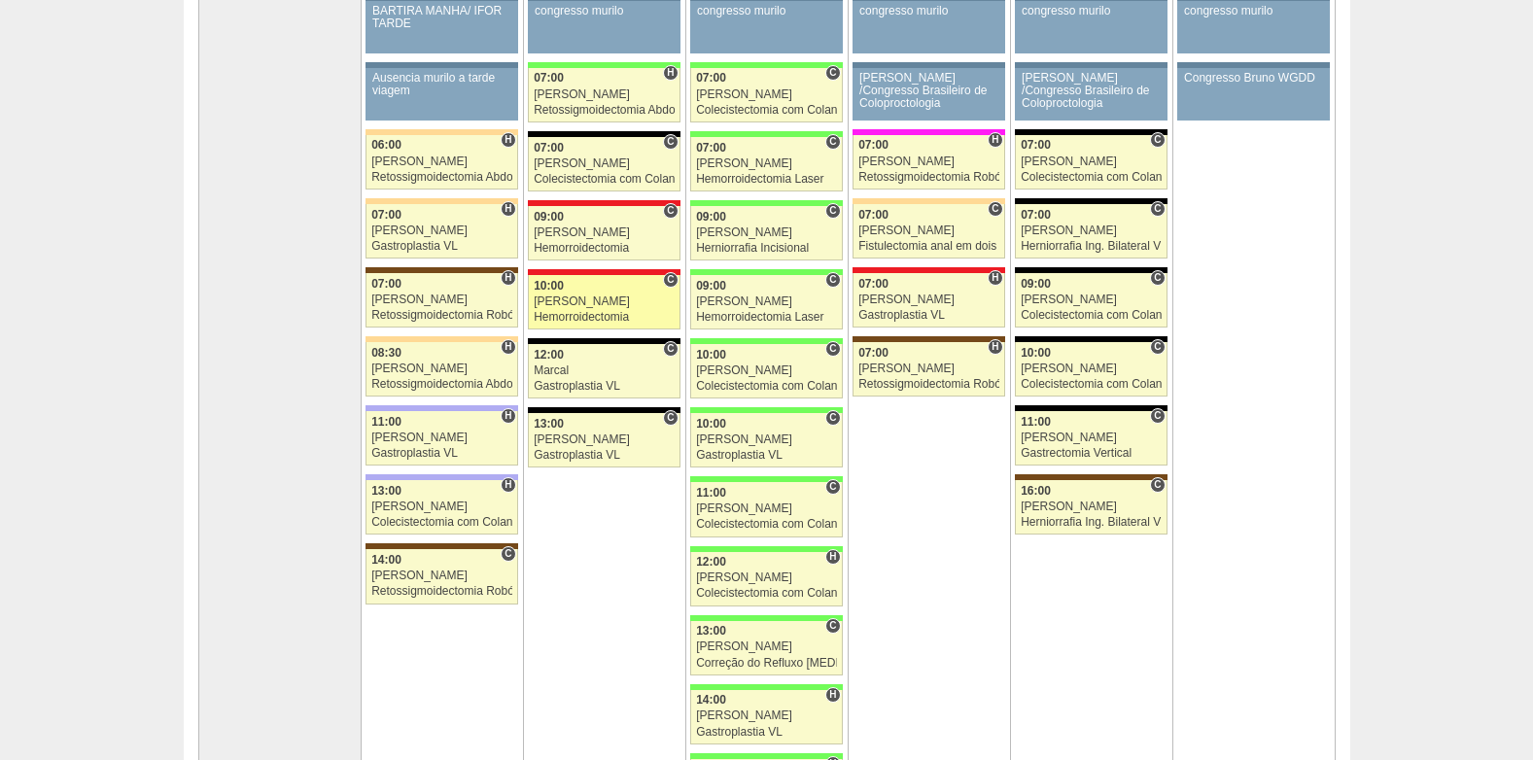
scroll to position [389, 0]
